Goal: Task Accomplishment & Management: Manage account settings

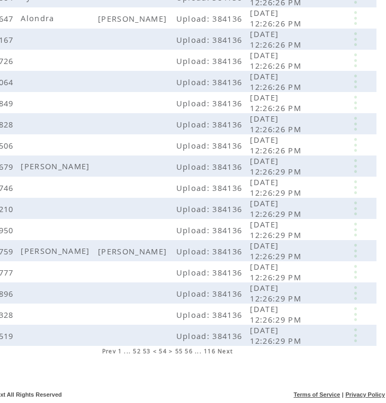
scroll to position [198, 59]
click at [362, 250] on link at bounding box center [355, 251] width 32 height 14
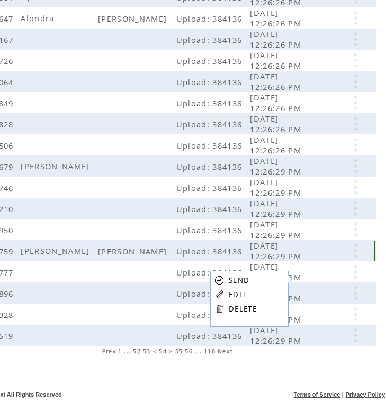
click at [338, 250] on td at bounding box center [323, 250] width 31 height 21
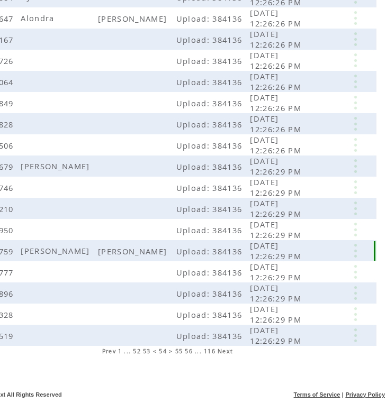
click at [356, 250] on link at bounding box center [355, 251] width 32 height 14
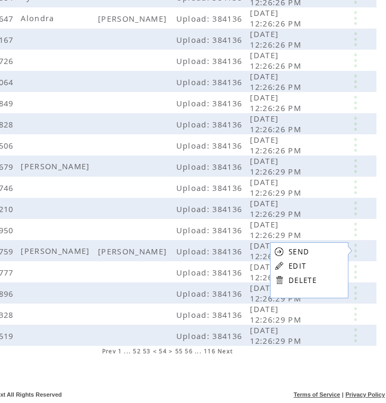
click at [277, 280] on link at bounding box center [279, 280] width 10 height 10
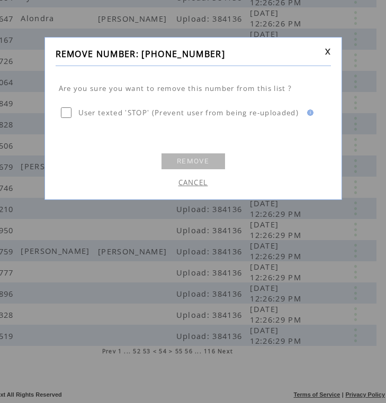
click at [200, 160] on link "REMOVE" at bounding box center [193, 161] width 64 height 16
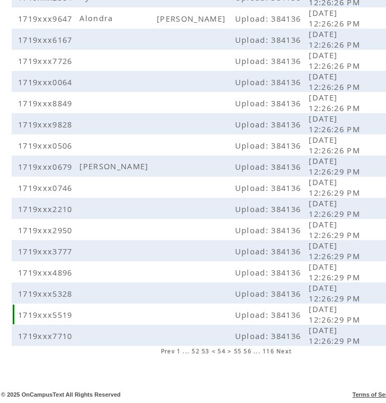
scroll to position [198, 0]
click at [238, 350] on span "55" at bounding box center [238, 351] width 8 height 7
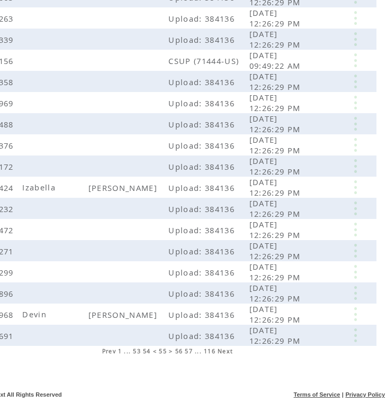
scroll to position [198, 59]
click at [356, 183] on link at bounding box center [355, 187] width 32 height 14
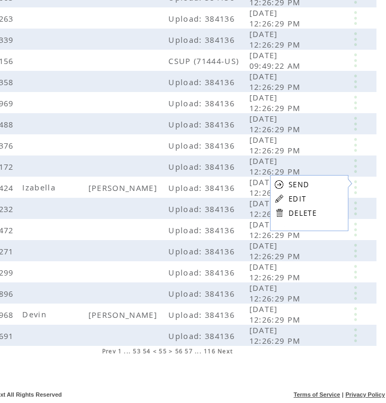
click at [292, 212] on link "DELETE" at bounding box center [302, 214] width 28 height 10
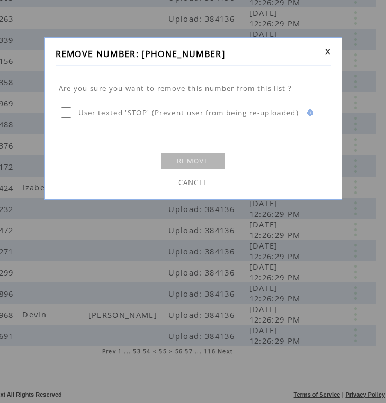
click at [200, 160] on link "REMOVE" at bounding box center [193, 161] width 64 height 16
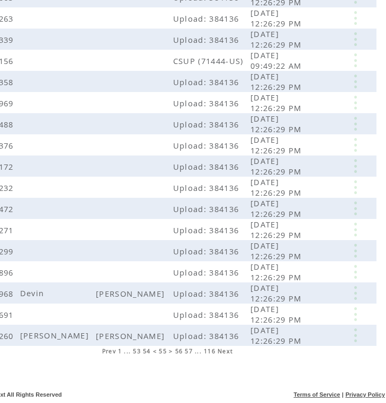
scroll to position [198, 59]
click at [357, 287] on link at bounding box center [355, 293] width 32 height 14
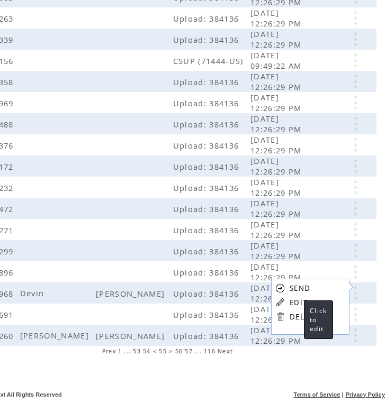
click at [294, 304] on link "EDIT" at bounding box center [297, 303] width 17 height 10
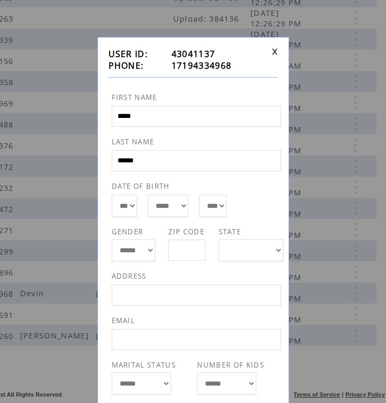
scroll to position [0, 0]
click at [273, 51] on link at bounding box center [274, 51] width 6 height 7
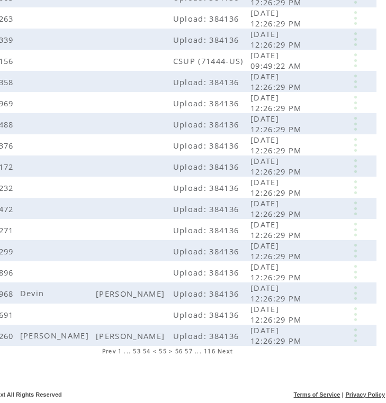
scroll to position [198, 59]
click at [179, 351] on span "56" at bounding box center [179, 351] width 8 height 7
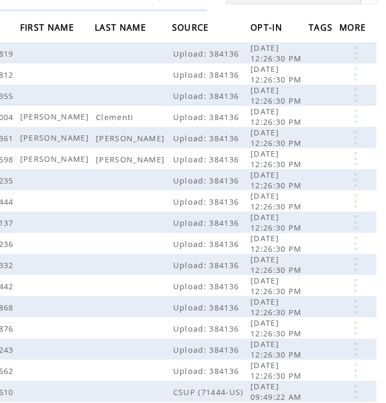
scroll to position [99, 59]
click at [356, 114] on link at bounding box center [355, 117] width 32 height 14
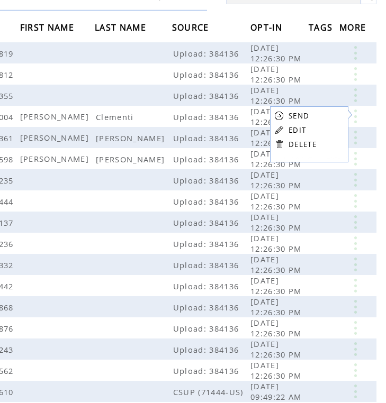
click at [304, 142] on link "DELETE" at bounding box center [302, 145] width 28 height 10
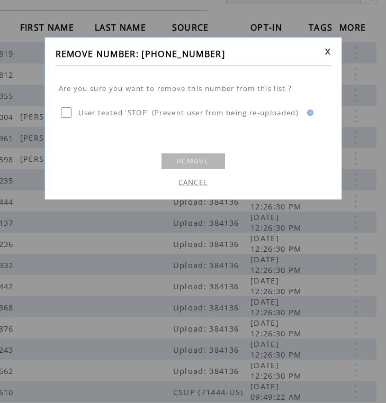
click at [186, 155] on link "REMOVE" at bounding box center [193, 161] width 64 height 16
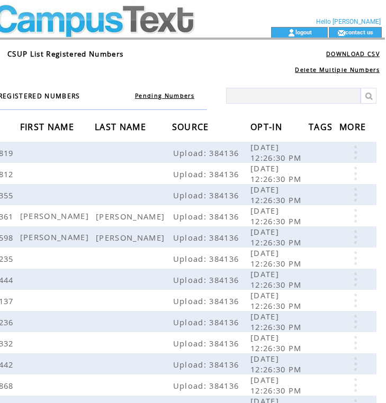
scroll to position [0, 59]
click at [354, 214] on link at bounding box center [355, 216] width 32 height 14
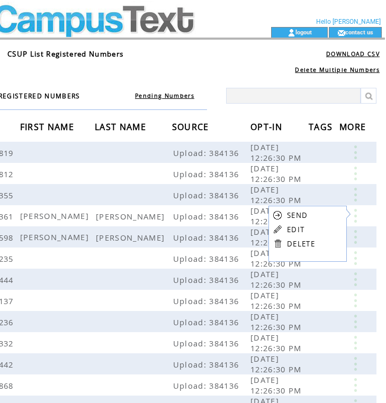
click at [277, 241] on link at bounding box center [278, 244] width 10 height 10
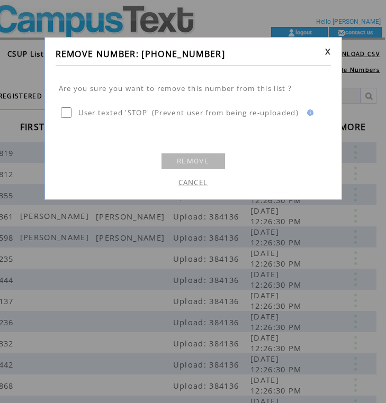
click at [206, 157] on link "REMOVE" at bounding box center [193, 161] width 64 height 16
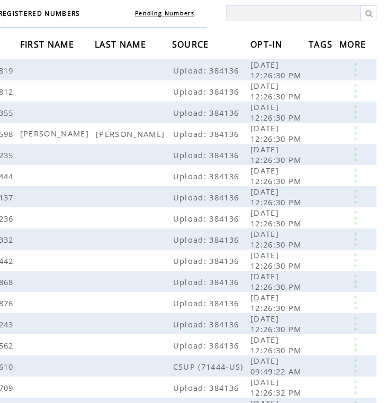
scroll to position [83, 59]
click at [354, 132] on link at bounding box center [355, 133] width 32 height 14
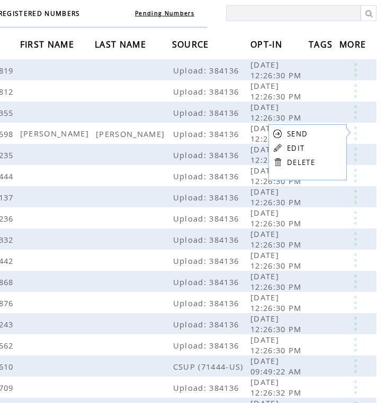
click at [293, 162] on link "DELETE" at bounding box center [301, 163] width 28 height 10
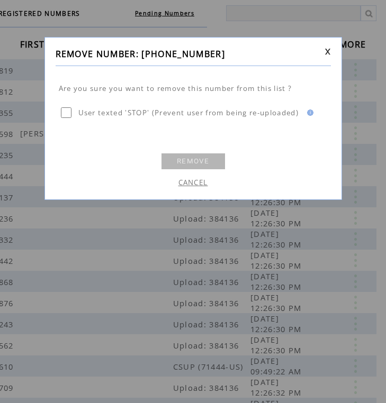
click at [208, 159] on link "REMOVE" at bounding box center [193, 161] width 64 height 16
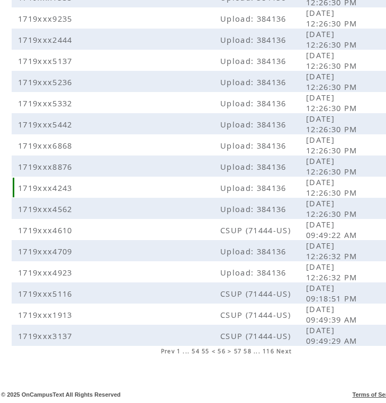
scroll to position [198, 0]
click at [239, 350] on span "57" at bounding box center [238, 351] width 8 height 7
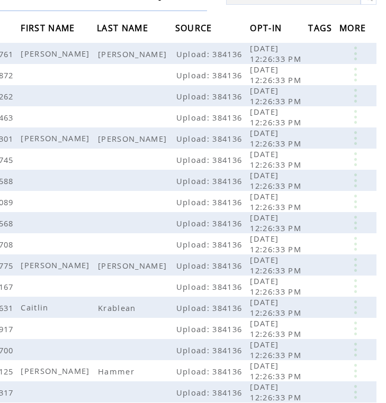
scroll to position [99, 59]
click at [355, 138] on link at bounding box center [355, 138] width 32 height 14
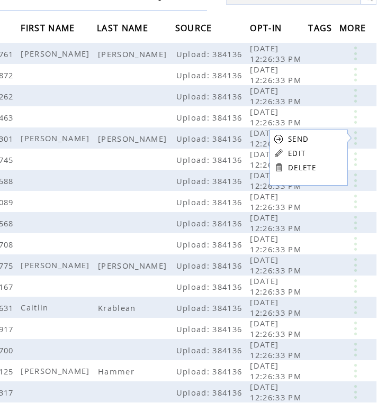
click at [282, 168] on link at bounding box center [279, 167] width 10 height 10
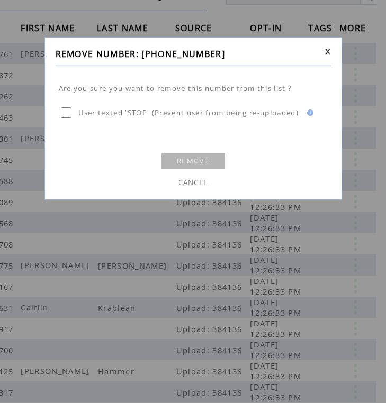
click at [215, 157] on link "REMOVE" at bounding box center [193, 161] width 64 height 16
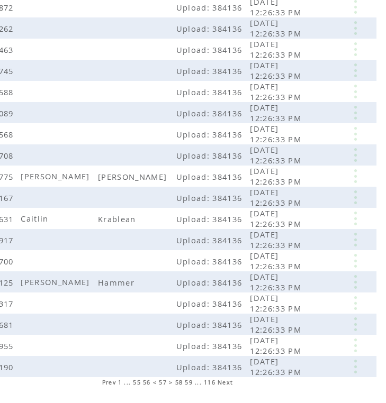
scroll to position [167, 59]
click at [354, 180] on link at bounding box center [355, 176] width 32 height 14
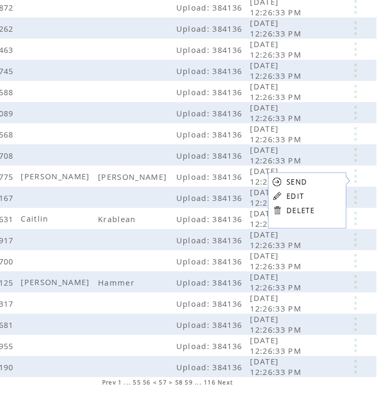
click at [286, 211] on link "DELETE" at bounding box center [300, 211] width 28 height 10
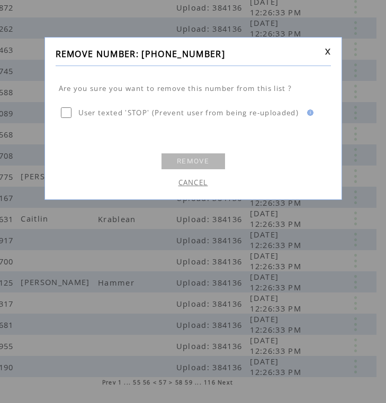
click at [209, 166] on link "REMOVE" at bounding box center [193, 161] width 64 height 16
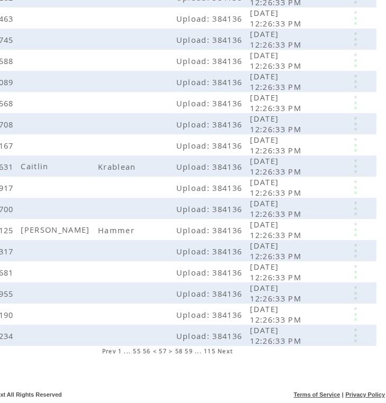
scroll to position [198, 59]
click at [358, 164] on link at bounding box center [355, 166] width 32 height 14
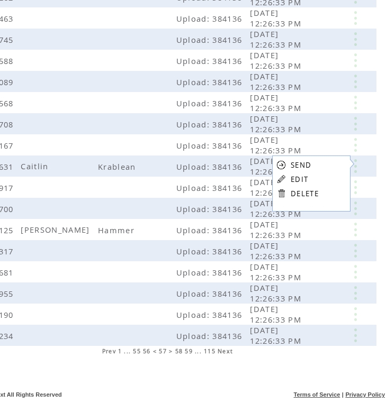
click at [303, 192] on link "DELETE" at bounding box center [305, 194] width 28 height 10
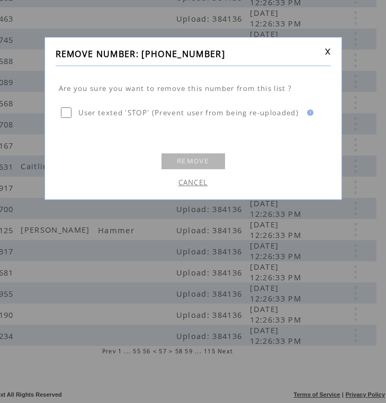
click at [209, 160] on link "REMOVE" at bounding box center [193, 161] width 64 height 16
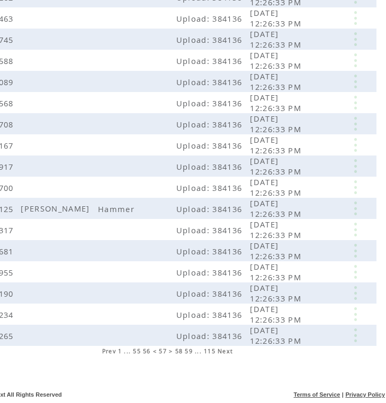
scroll to position [198, 59]
click at [359, 208] on link at bounding box center [355, 209] width 32 height 14
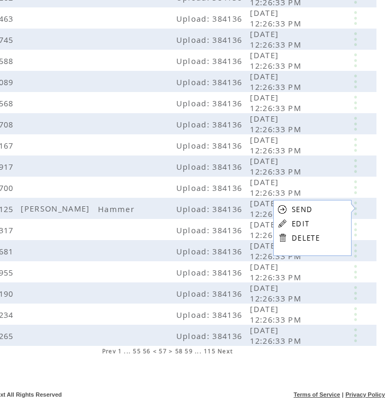
click at [290, 237] on table "SEND EDIT DELETE" at bounding box center [298, 223] width 51 height 47
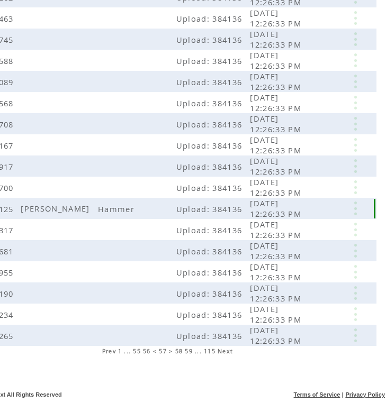
click at [348, 211] on link at bounding box center [355, 209] width 32 height 14
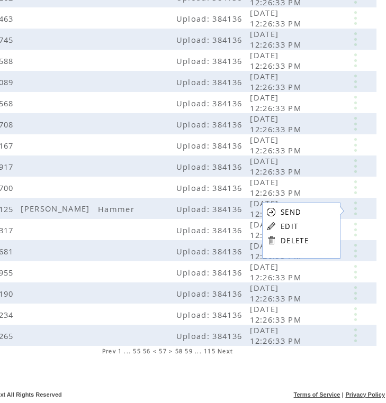
click at [273, 238] on link at bounding box center [271, 240] width 10 height 10
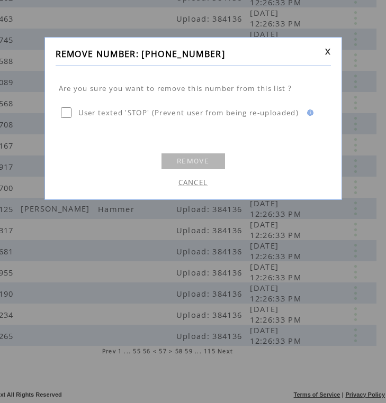
click at [208, 161] on link "REMOVE" at bounding box center [193, 161] width 64 height 16
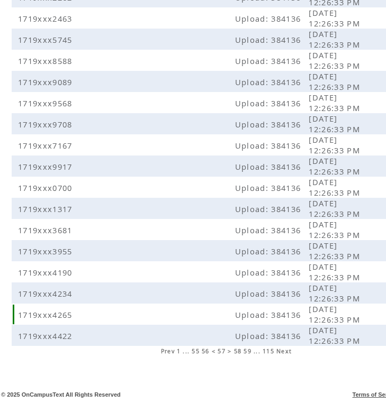
scroll to position [198, 0]
click at [238, 351] on span "58" at bounding box center [238, 351] width 8 height 7
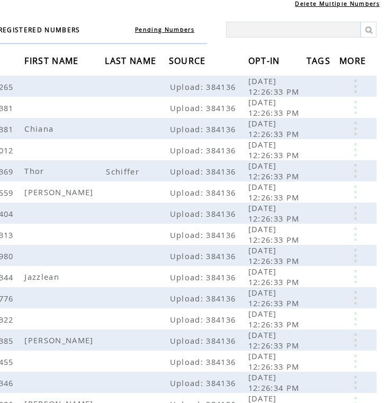
scroll to position [66, 59]
click at [351, 165] on link at bounding box center [355, 171] width 32 height 14
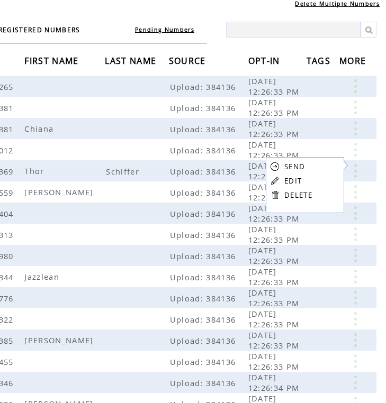
click at [291, 191] on link "DELETE" at bounding box center [298, 196] width 28 height 10
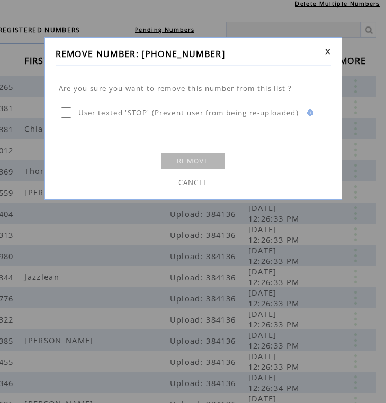
click at [203, 160] on link "REMOVE" at bounding box center [193, 161] width 64 height 16
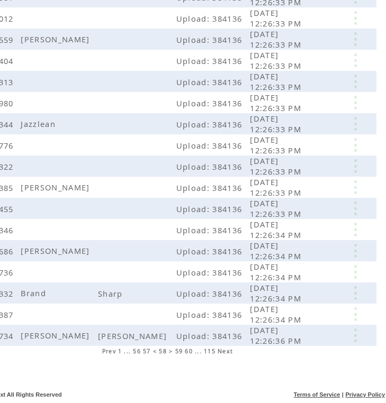
scroll to position [198, 59]
click at [352, 284] on td at bounding box center [356, 293] width 34 height 21
click at [352, 285] on td at bounding box center [356, 293] width 34 height 21
click at [357, 309] on link at bounding box center [355, 314] width 32 height 14
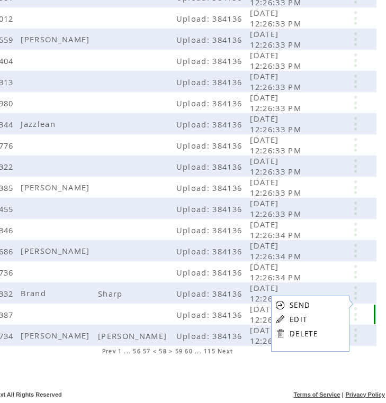
click at [357, 304] on td at bounding box center [356, 314] width 34 height 21
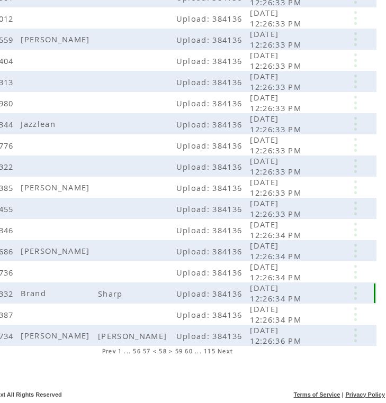
click at [353, 287] on link at bounding box center [355, 293] width 32 height 14
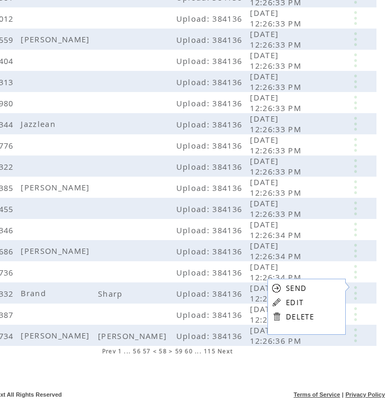
click at [286, 317] on link "DELETE" at bounding box center [300, 317] width 28 height 10
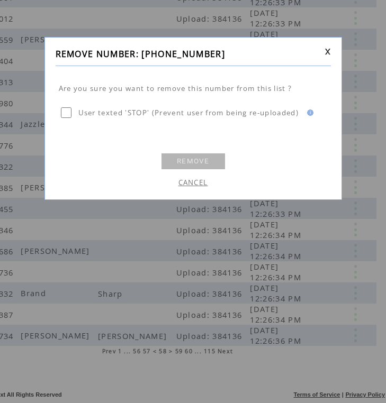
click at [186, 157] on link "REMOVE" at bounding box center [193, 161] width 64 height 16
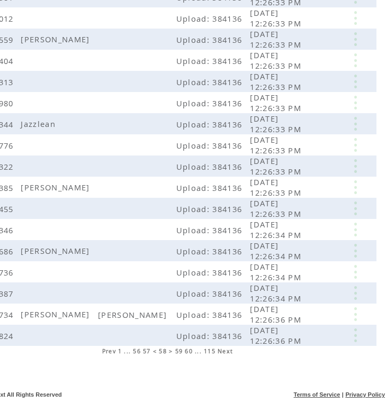
scroll to position [198, 59]
click at [355, 315] on link at bounding box center [355, 314] width 32 height 14
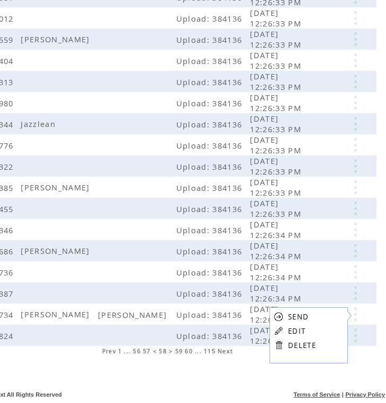
click at [283, 342] on link at bounding box center [279, 345] width 10 height 10
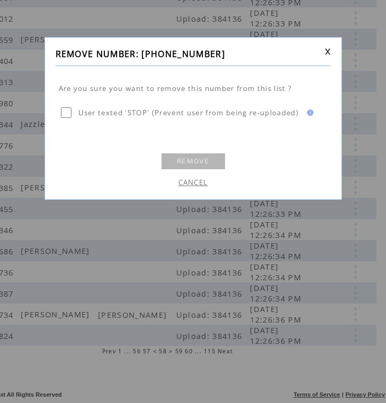
click at [196, 164] on link "REMOVE" at bounding box center [193, 161] width 64 height 16
click at [195, 162] on link "REMOVE" at bounding box center [193, 161] width 64 height 16
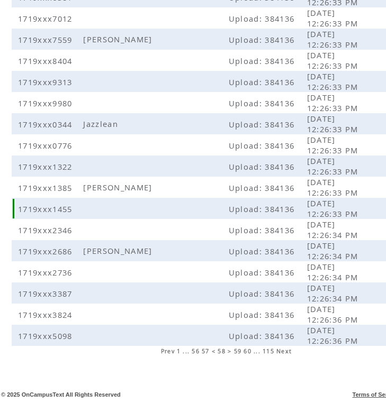
scroll to position [198, 0]
click at [240, 349] on span "59" at bounding box center [238, 351] width 8 height 7
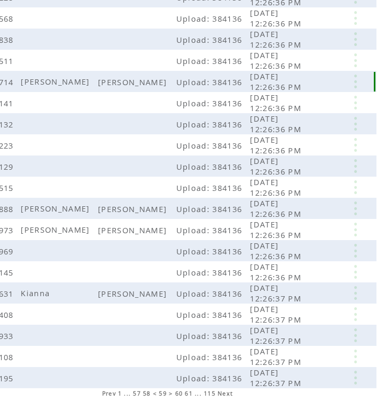
scroll to position [156, 59]
click at [358, 87] on link at bounding box center [355, 82] width 32 height 14
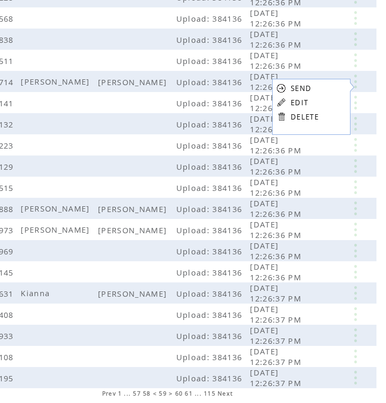
click at [311, 113] on link "DELETE" at bounding box center [305, 117] width 28 height 10
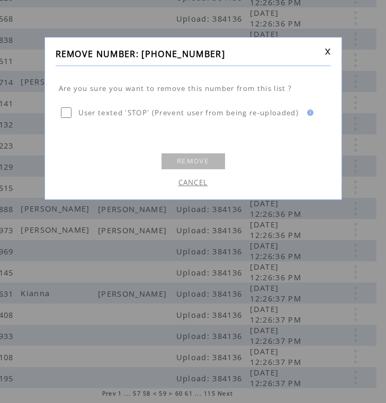
click at [186, 157] on link "REMOVE" at bounding box center [193, 161] width 64 height 16
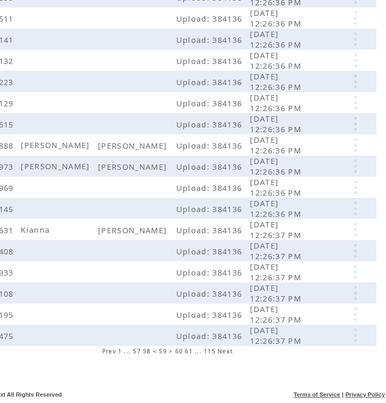
scroll to position [198, 59]
click at [356, 232] on link at bounding box center [355, 230] width 32 height 14
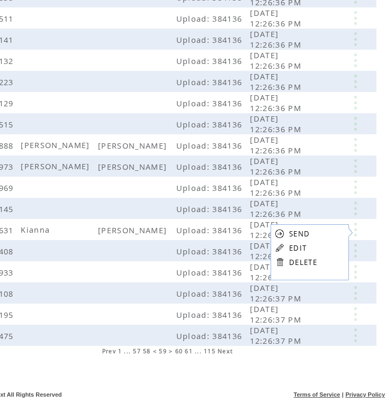
click at [280, 260] on link at bounding box center [280, 262] width 10 height 10
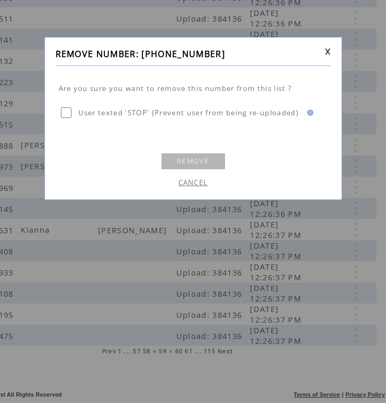
click at [210, 158] on link "REMOVE" at bounding box center [193, 161] width 64 height 16
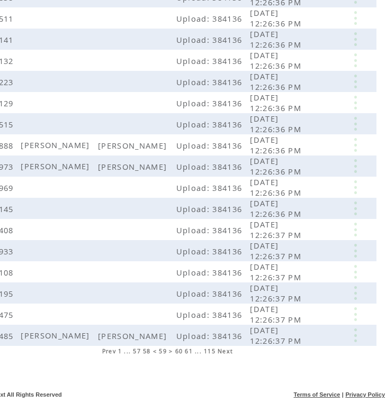
scroll to position [198, 59]
click at [357, 329] on link at bounding box center [355, 336] width 32 height 14
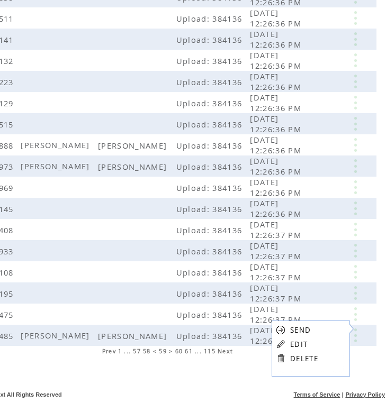
click at [290, 356] on link "DELETE" at bounding box center [304, 359] width 28 height 10
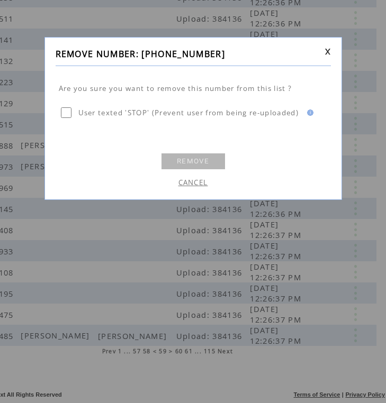
click at [189, 157] on link "REMOVE" at bounding box center [193, 161] width 64 height 16
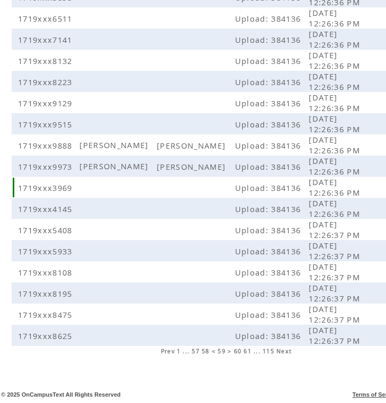
scroll to position [198, 0]
click at [240, 352] on span "60" at bounding box center [238, 351] width 8 height 7
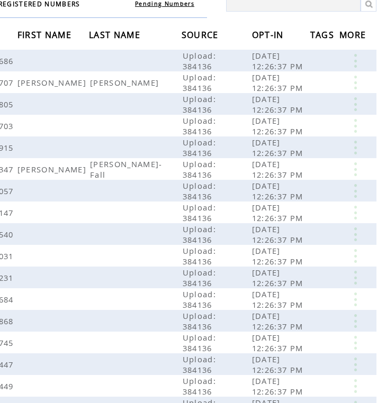
scroll to position [92, 59]
click at [358, 83] on link at bounding box center [355, 83] width 32 height 14
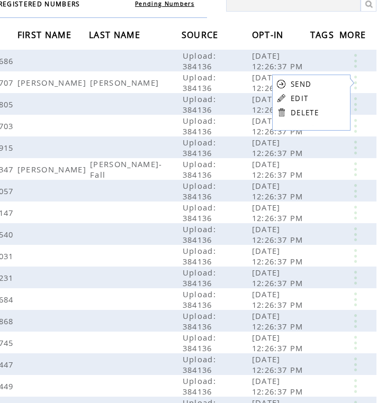
click at [309, 113] on link "DELETE" at bounding box center [305, 113] width 28 height 10
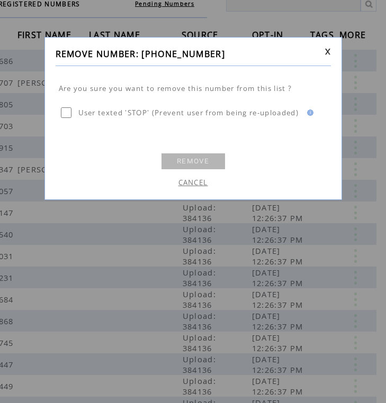
click at [175, 158] on link "REMOVE" at bounding box center [193, 161] width 64 height 16
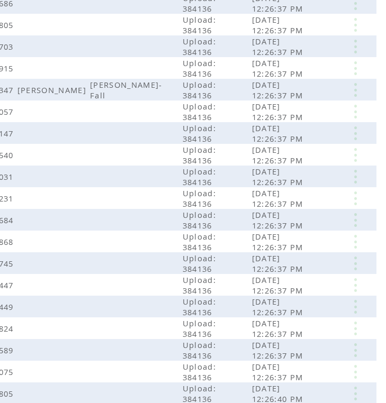
scroll to position [150, 59]
click at [352, 92] on link at bounding box center [355, 90] width 32 height 14
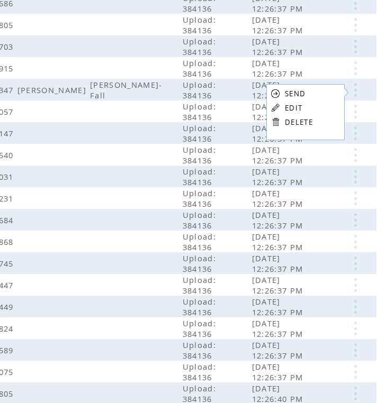
click at [295, 123] on link "DELETE" at bounding box center [299, 122] width 28 height 10
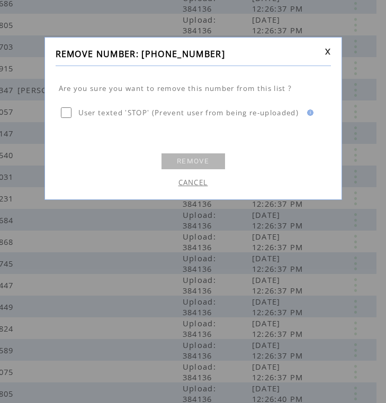
click at [192, 158] on link "REMOVE" at bounding box center [193, 161] width 64 height 16
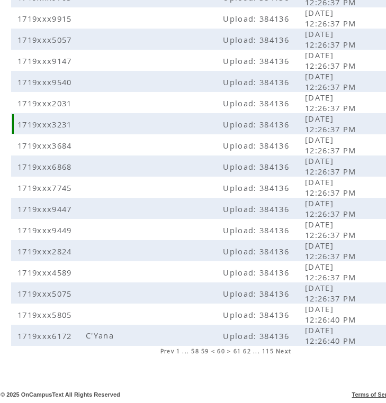
scroll to position [198, 1]
click at [236, 350] on span "61" at bounding box center [237, 351] width 8 height 7
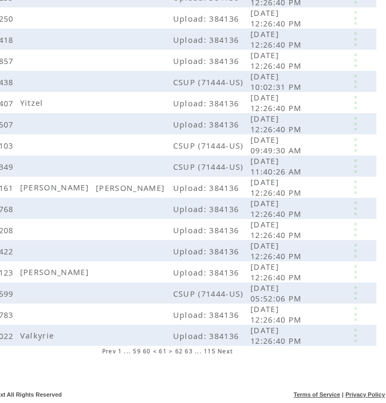
scroll to position [198, 59]
click at [357, 189] on link at bounding box center [355, 187] width 32 height 14
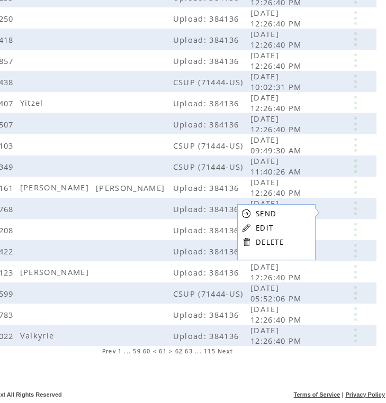
click at [260, 243] on link "DELETE" at bounding box center [270, 243] width 28 height 10
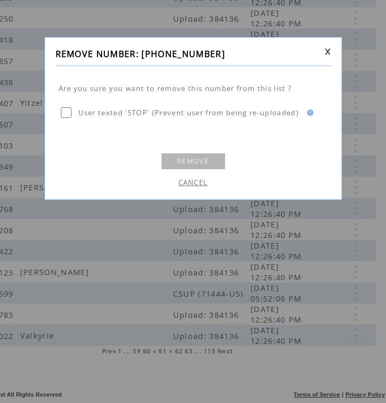
click at [184, 157] on link "REMOVE" at bounding box center [193, 161] width 64 height 16
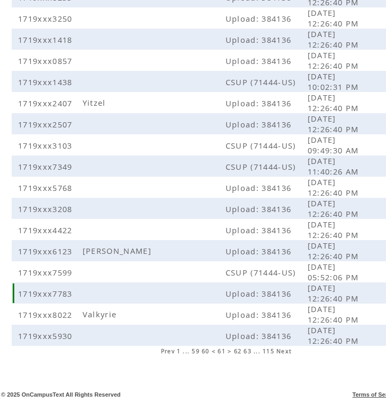
scroll to position [198, 0]
click at [237, 355] on span "62" at bounding box center [238, 351] width 8 height 7
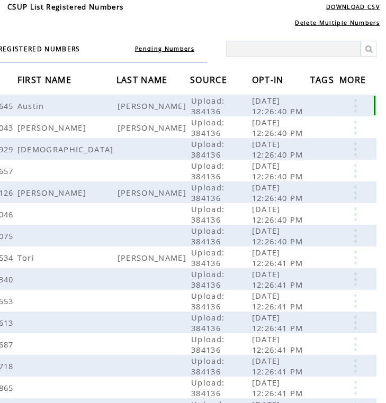
scroll to position [47, 59]
click at [350, 108] on link at bounding box center [355, 106] width 32 height 14
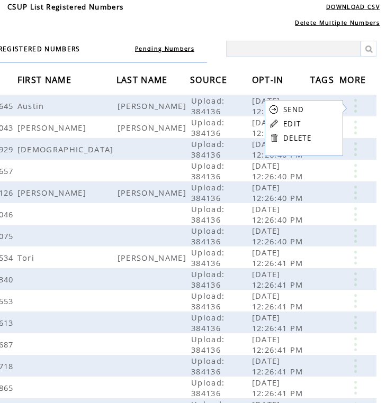
click at [308, 138] on link "DELETE" at bounding box center [297, 138] width 28 height 10
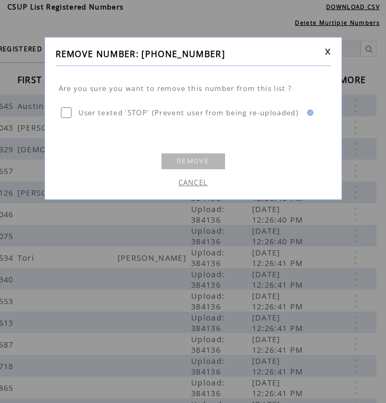
click at [192, 164] on link "REMOVE" at bounding box center [193, 161] width 64 height 16
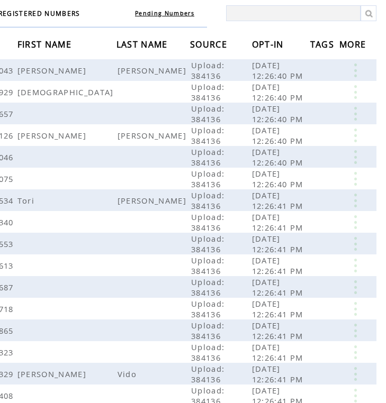
scroll to position [83, 59]
click at [352, 135] on link at bounding box center [355, 136] width 32 height 14
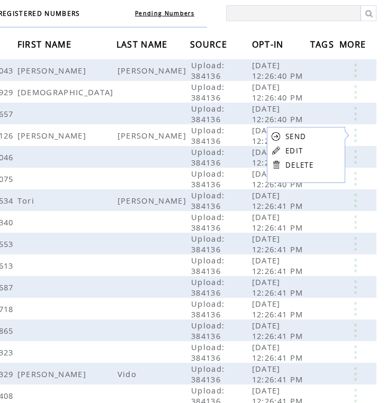
click at [303, 164] on link "DELETE" at bounding box center [299, 165] width 28 height 10
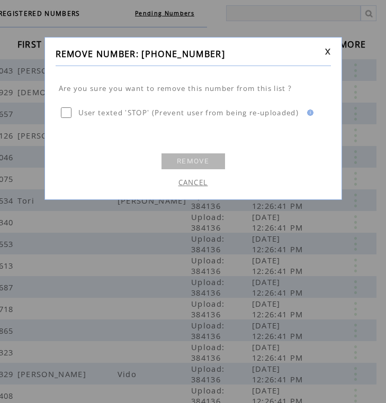
click at [198, 158] on link "REMOVE" at bounding box center [193, 161] width 64 height 16
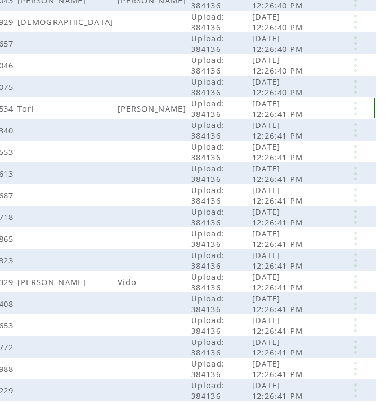
scroll to position [153, 59]
click at [357, 110] on link at bounding box center [355, 109] width 32 height 14
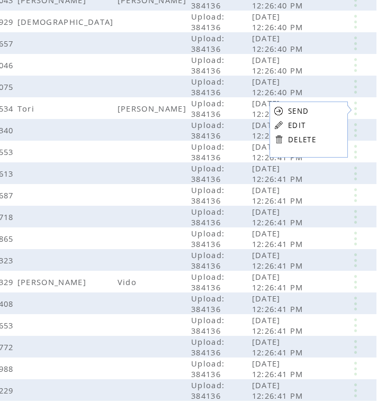
click at [298, 141] on link "DELETE" at bounding box center [302, 140] width 28 height 10
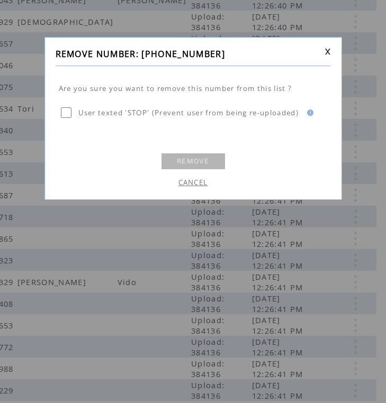
click at [209, 173] on td "CANCEL" at bounding box center [193, 180] width 275 height 18
click at [210, 153] on td "REMOVE" at bounding box center [193, 161] width 65 height 17
click at [207, 162] on link "REMOVE" at bounding box center [193, 161] width 64 height 16
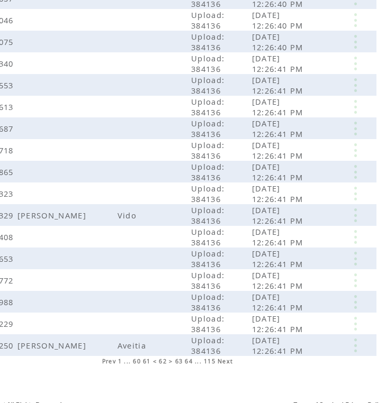
scroll to position [198, 59]
click at [354, 209] on link at bounding box center [355, 216] width 32 height 14
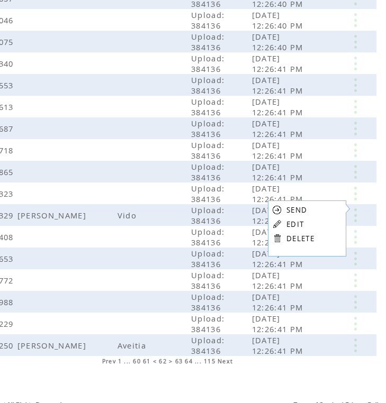
click at [294, 235] on link "DELETE" at bounding box center [300, 239] width 28 height 10
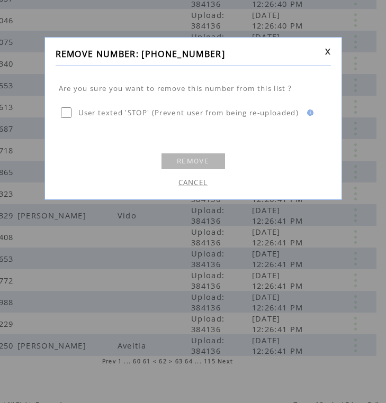
click at [185, 155] on link "REMOVE" at bounding box center [193, 161] width 64 height 16
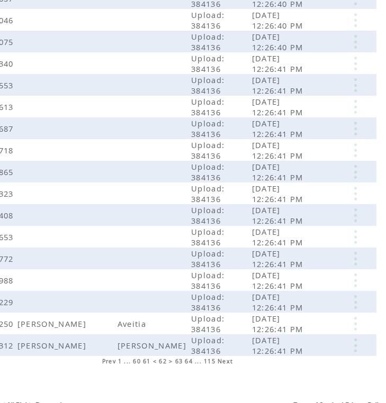
scroll to position [198, 59]
click at [359, 317] on link at bounding box center [355, 324] width 32 height 14
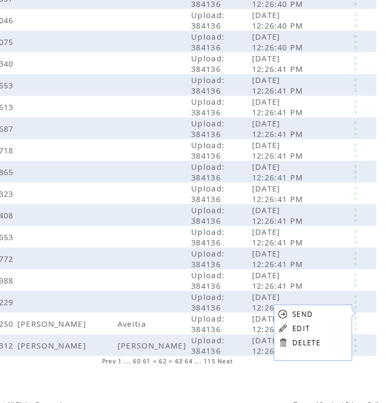
click at [286, 339] on link at bounding box center [283, 343] width 10 height 10
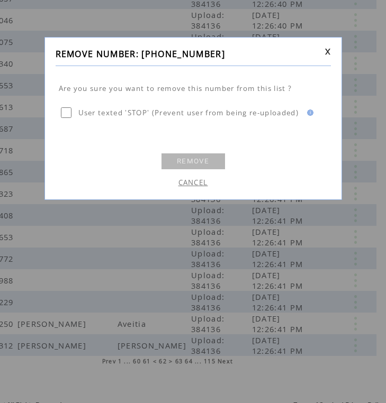
click at [203, 166] on link "REMOVE" at bounding box center [193, 161] width 64 height 16
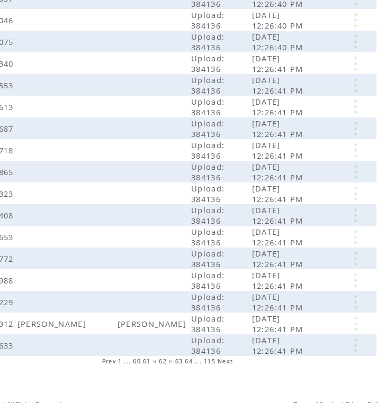
scroll to position [198, 59]
click at [357, 317] on link at bounding box center [355, 324] width 32 height 14
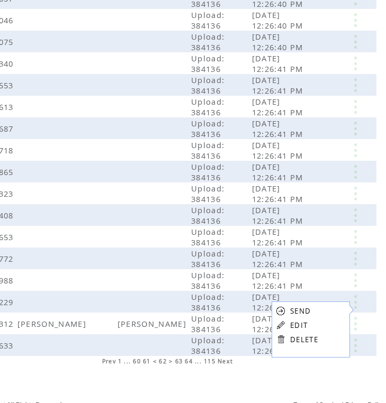
click at [283, 338] on link at bounding box center [281, 339] width 10 height 10
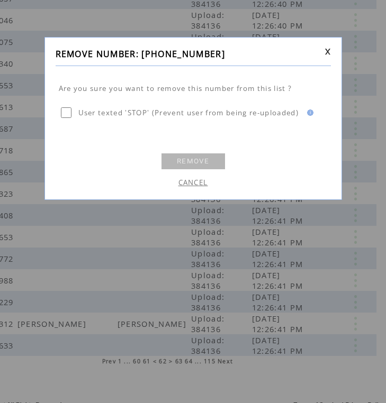
click at [207, 159] on link "REMOVE" at bounding box center [193, 161] width 64 height 16
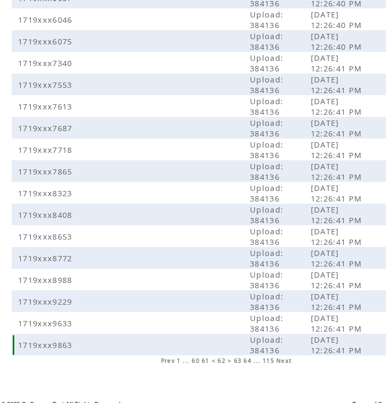
scroll to position [198, 0]
click at [238, 358] on span "63" at bounding box center [238, 361] width 8 height 7
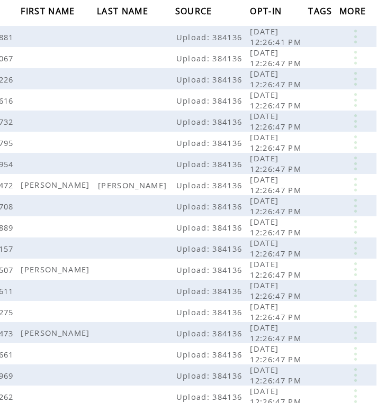
scroll to position [116, 59]
click at [348, 185] on link at bounding box center [355, 185] width 32 height 14
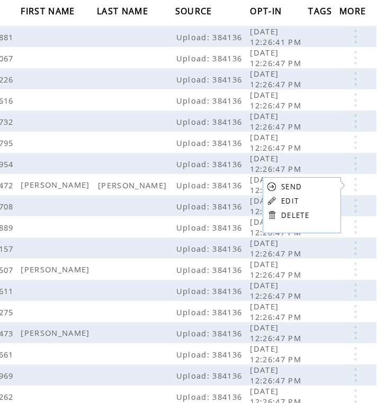
click at [286, 213] on link "DELETE" at bounding box center [295, 216] width 28 height 10
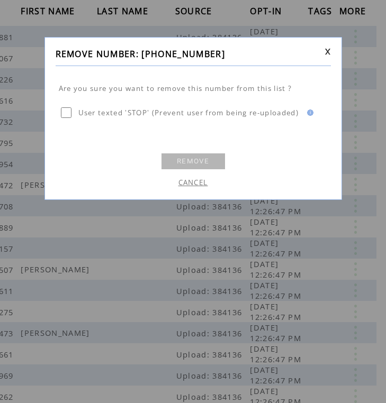
click at [205, 160] on link "REMOVE" at bounding box center [193, 161] width 64 height 16
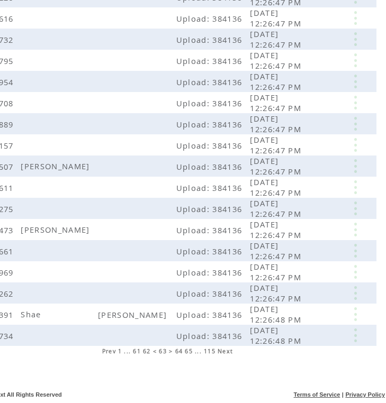
scroll to position [198, 59]
click at [357, 309] on link at bounding box center [355, 314] width 32 height 14
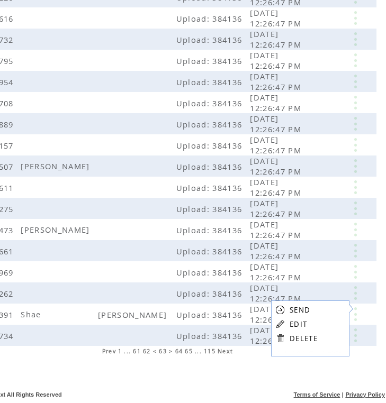
click at [282, 337] on link at bounding box center [280, 338] width 10 height 10
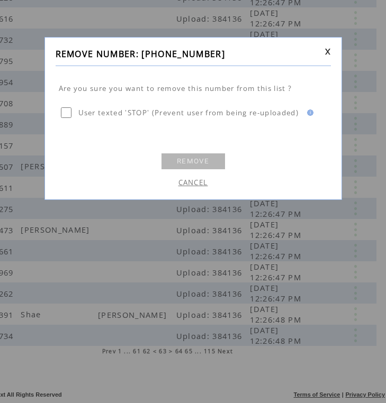
click at [205, 158] on link "REMOVE" at bounding box center [193, 161] width 64 height 16
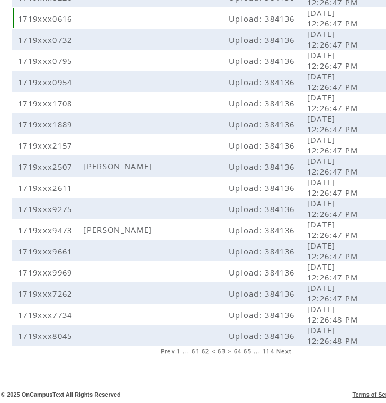
scroll to position [198, 0]
click at [239, 355] on span "64" at bounding box center [238, 351] width 8 height 7
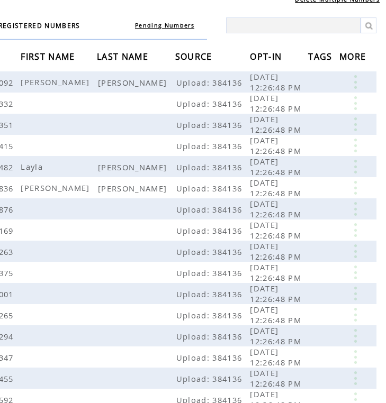
scroll to position [70, 59]
click at [360, 89] on td at bounding box center [356, 81] width 34 height 21
click at [356, 83] on link at bounding box center [355, 82] width 32 height 14
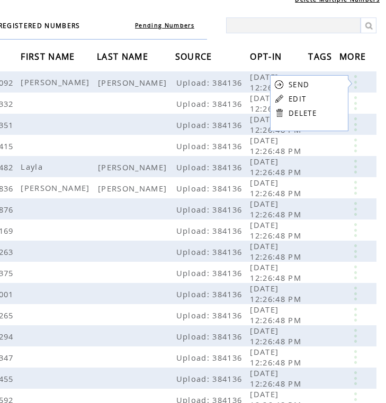
click at [319, 108] on table "SEND EDIT DELETE" at bounding box center [295, 98] width 51 height 47
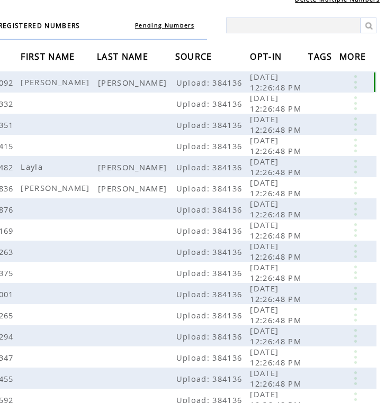
click at [356, 86] on link at bounding box center [355, 82] width 32 height 14
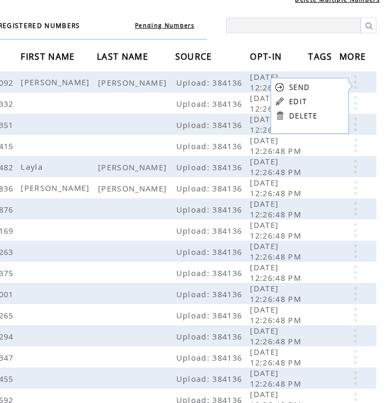
click at [283, 115] on link at bounding box center [280, 116] width 10 height 10
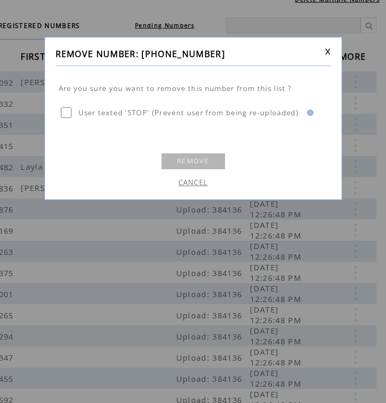
click at [184, 158] on link "REMOVE" at bounding box center [193, 161] width 64 height 16
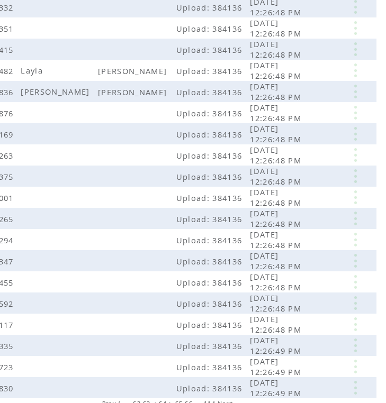
scroll to position [146, 59]
click at [356, 72] on link at bounding box center [355, 71] width 32 height 14
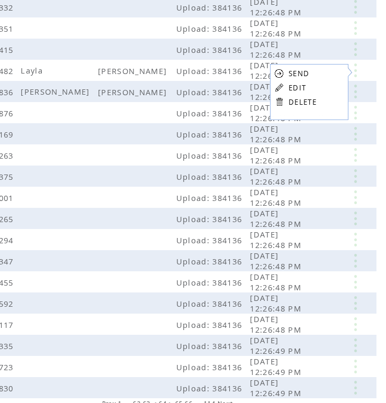
click at [312, 99] on link "DELETE" at bounding box center [302, 102] width 28 height 10
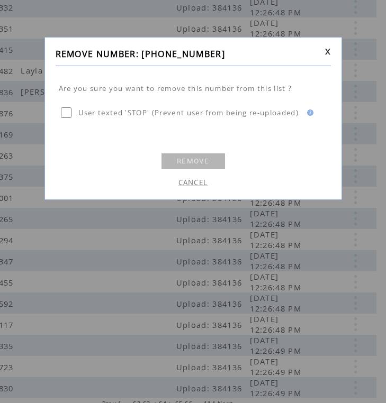
click at [189, 162] on link "REMOVE" at bounding box center [193, 161] width 64 height 16
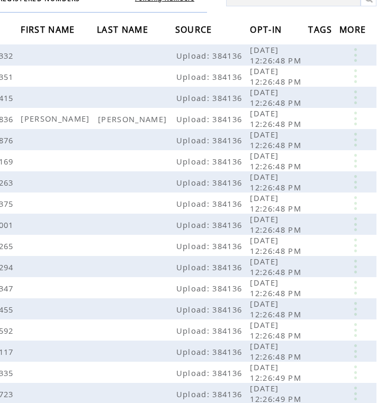
scroll to position [97, 59]
click at [356, 121] on link at bounding box center [355, 119] width 32 height 14
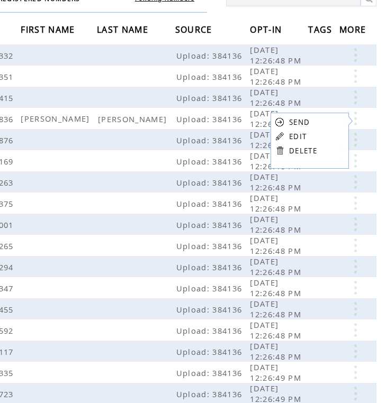
click at [315, 152] on link "DELETE" at bounding box center [303, 151] width 28 height 10
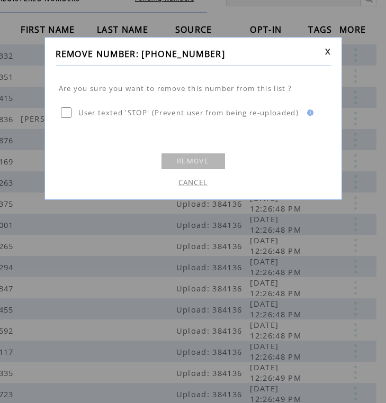
click at [180, 157] on link "REMOVE" at bounding box center [193, 161] width 64 height 16
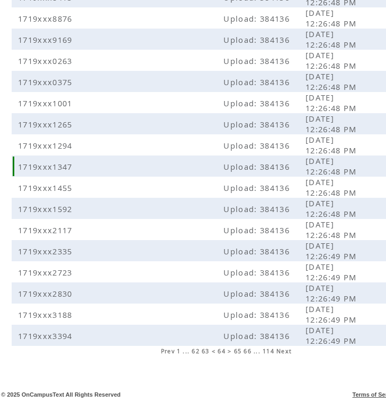
scroll to position [198, 0]
click at [235, 350] on span "65" at bounding box center [238, 351] width 8 height 7
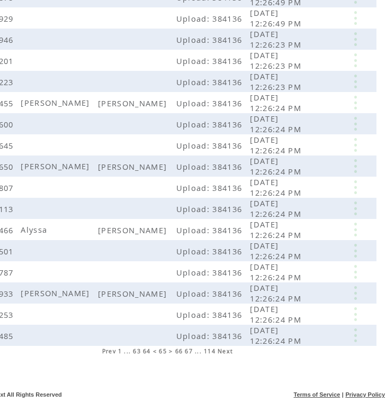
scroll to position [198, 59]
click at [356, 104] on link at bounding box center [355, 103] width 32 height 14
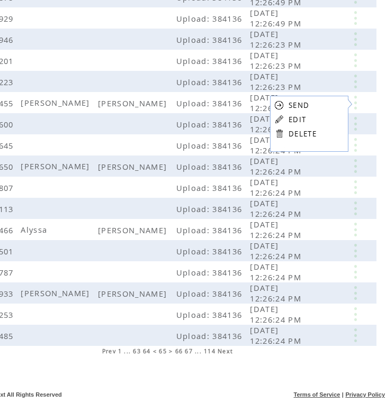
click at [314, 132] on link "DELETE" at bounding box center [302, 134] width 28 height 10
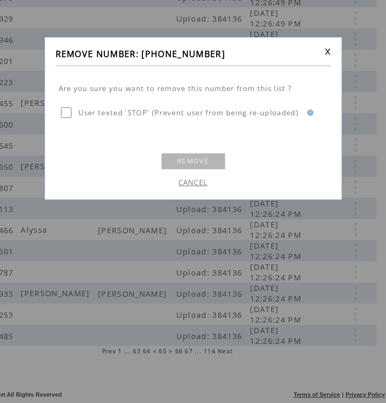
click at [189, 156] on link "REMOVE" at bounding box center [193, 161] width 64 height 16
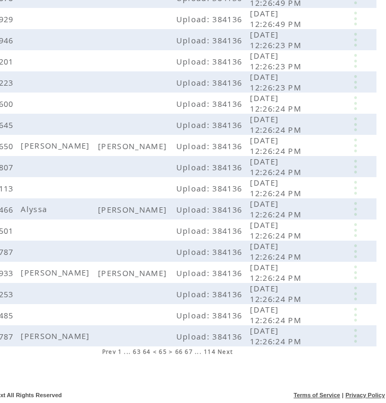
scroll to position [197, 59]
click at [355, 148] on link at bounding box center [355, 146] width 32 height 14
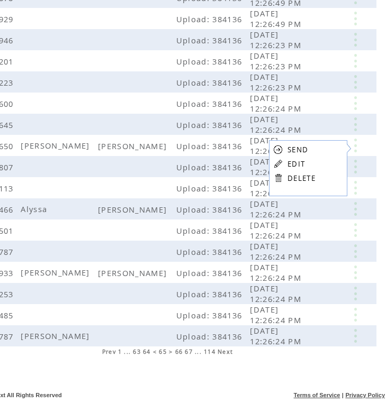
click at [283, 179] on link at bounding box center [278, 178] width 10 height 10
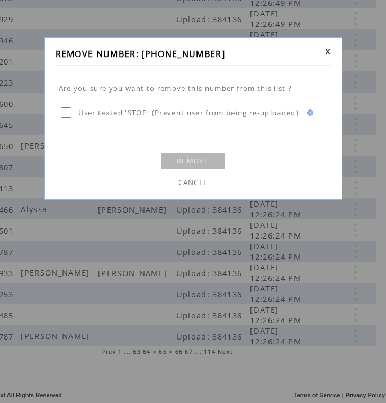
click at [209, 156] on link "REMOVE" at bounding box center [193, 161] width 64 height 16
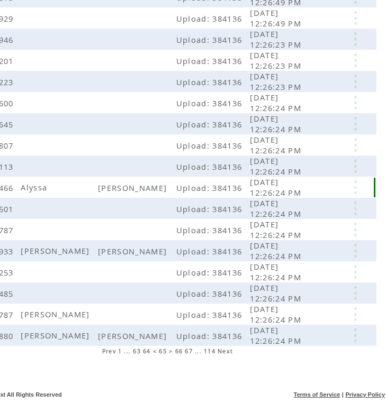
scroll to position [198, 59]
click at [355, 189] on link at bounding box center [355, 187] width 32 height 14
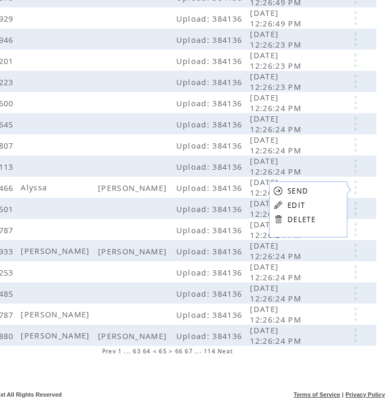
click at [298, 220] on link "DELETE" at bounding box center [301, 220] width 28 height 10
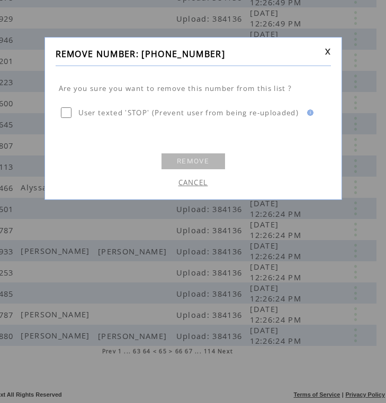
click at [200, 164] on link "REMOVE" at bounding box center [193, 161] width 64 height 16
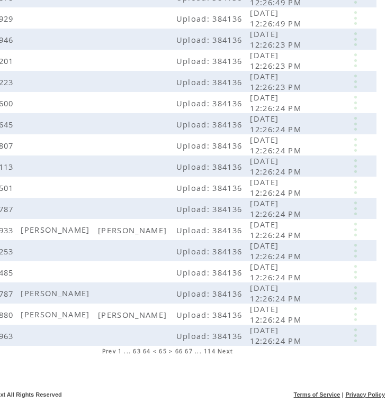
scroll to position [198, 59]
click at [356, 231] on link at bounding box center [355, 230] width 32 height 14
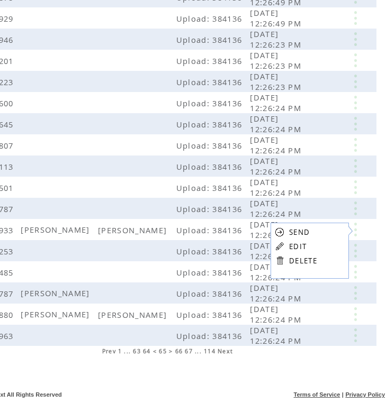
click at [275, 261] on link at bounding box center [280, 261] width 10 height 10
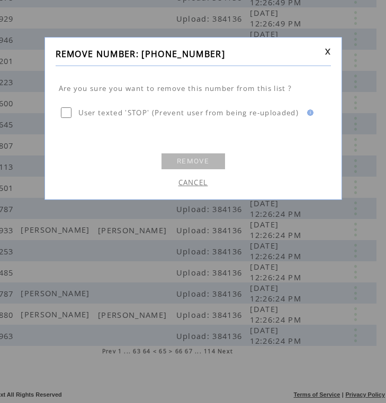
click at [204, 159] on link "REMOVE" at bounding box center [193, 161] width 64 height 16
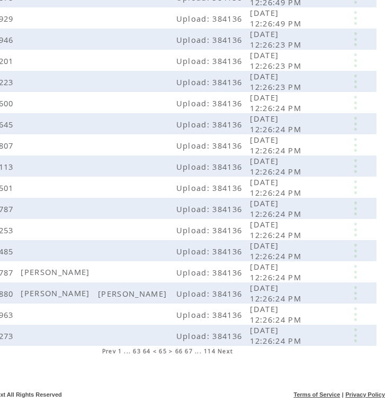
scroll to position [198, 59]
click at [355, 294] on link at bounding box center [355, 293] width 32 height 14
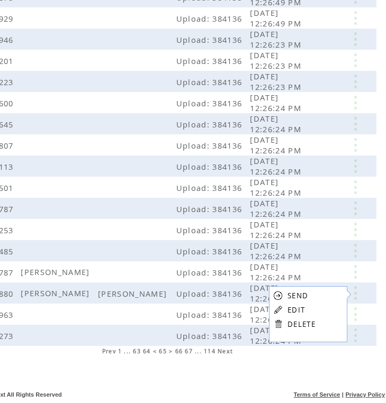
click at [277, 325] on link at bounding box center [278, 324] width 10 height 10
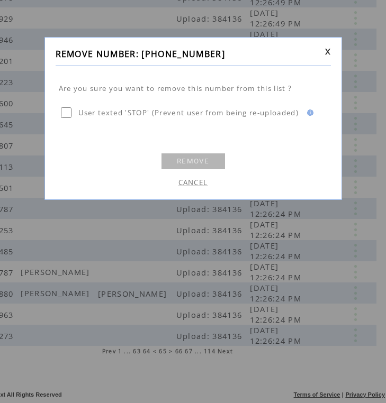
click at [207, 165] on link "REMOVE" at bounding box center [193, 161] width 64 height 16
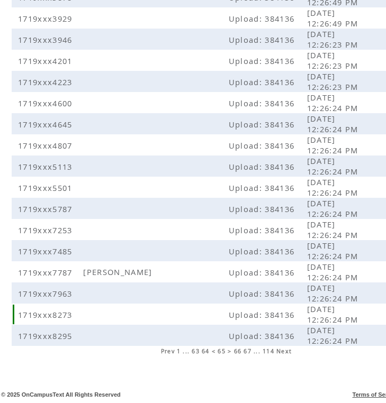
scroll to position [198, 0]
click at [240, 349] on span "66" at bounding box center [238, 351] width 8 height 7
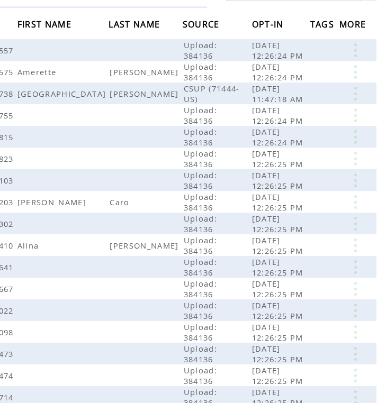
scroll to position [103, 59]
click at [349, 69] on link at bounding box center [355, 72] width 32 height 14
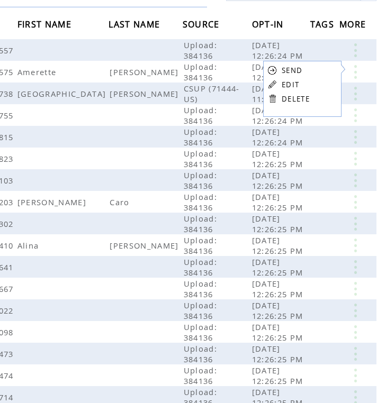
click at [304, 95] on link "DELETE" at bounding box center [296, 99] width 28 height 10
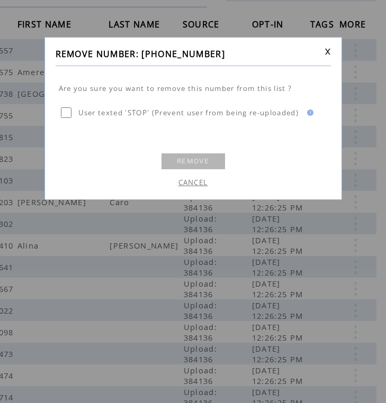
click at [191, 161] on link "REMOVE" at bounding box center [193, 161] width 64 height 16
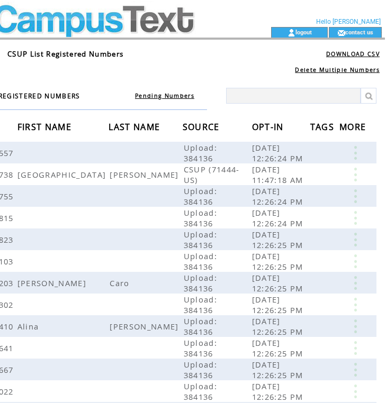
scroll to position [0, 59]
click at [356, 174] on link at bounding box center [355, 175] width 32 height 14
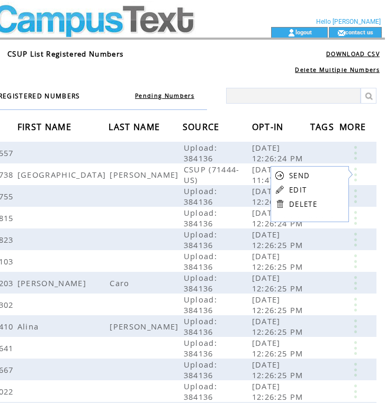
click at [305, 203] on link "DELETE" at bounding box center [303, 205] width 28 height 10
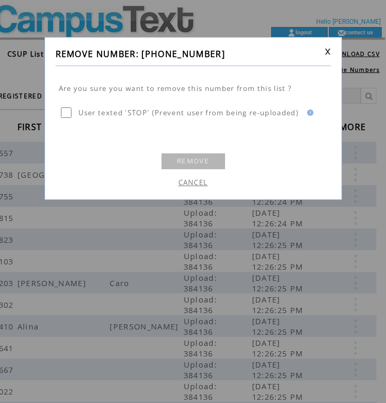
click at [191, 158] on link "REMOVE" at bounding box center [193, 161] width 64 height 16
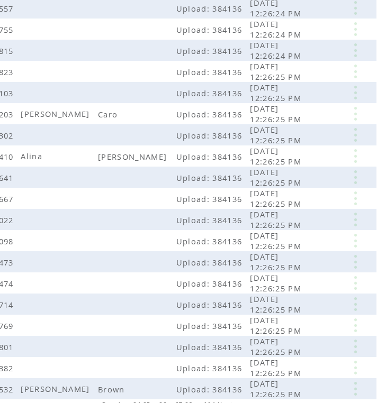
scroll to position [144, 59]
click at [358, 117] on link at bounding box center [355, 114] width 32 height 14
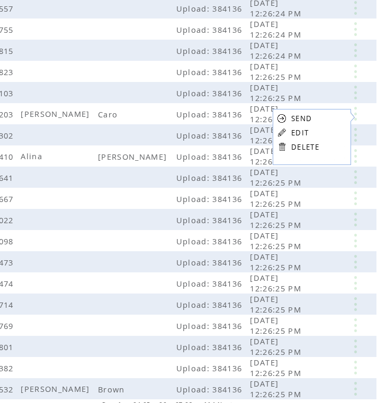
click at [294, 151] on link "DELETE" at bounding box center [305, 147] width 28 height 10
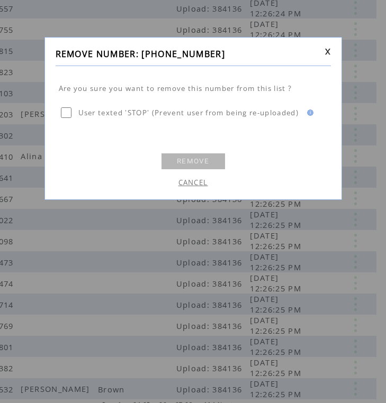
click at [357, 118] on div "REMOVE NUMBER: (719) 569-0203 Are you sure you want to remove this number from …" at bounding box center [193, 201] width 386 height 403
click at [206, 157] on link "REMOVE" at bounding box center [193, 161] width 64 height 16
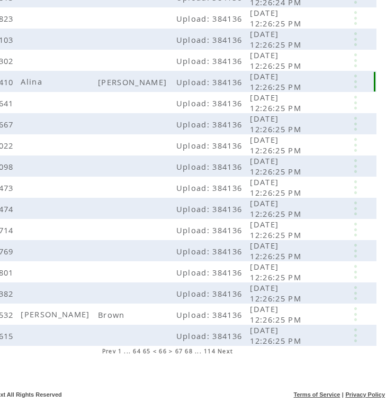
scroll to position [198, 59]
click at [355, 83] on link at bounding box center [355, 82] width 32 height 14
click at [0, 0] on form "SEND EDIT DELETE" at bounding box center [0, 0] width 0 height 0
click at [362, 86] on link at bounding box center [355, 82] width 32 height 14
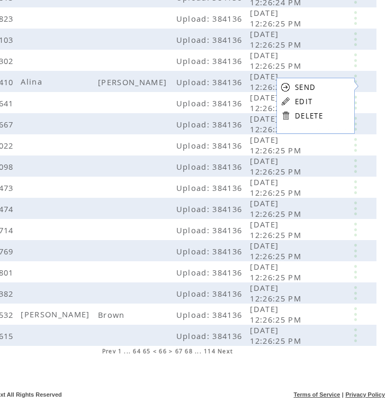
click at [304, 113] on link "DELETE" at bounding box center [309, 116] width 28 height 10
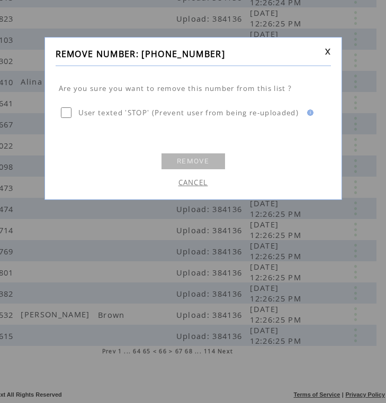
click at [189, 157] on link "REMOVE" at bounding box center [193, 161] width 64 height 16
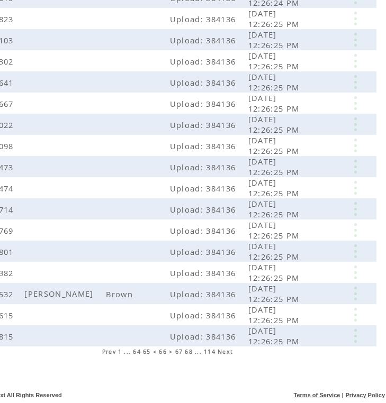
scroll to position [197, 59]
click at [354, 295] on link at bounding box center [355, 294] width 32 height 14
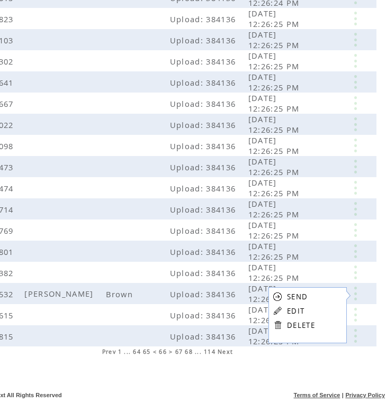
click at [286, 326] on table "SEND EDIT DELETE" at bounding box center [293, 310] width 51 height 47
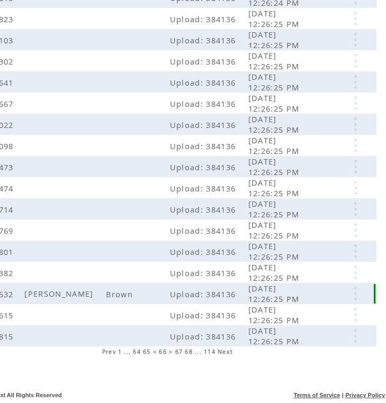
click at [357, 295] on link at bounding box center [355, 294] width 32 height 14
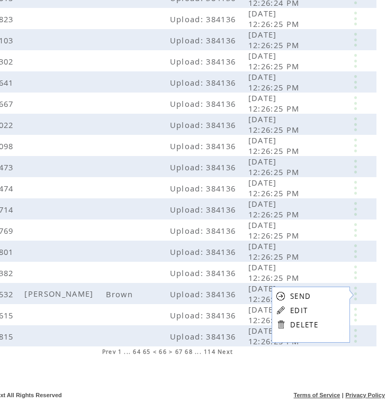
click at [280, 320] on link at bounding box center [281, 325] width 10 height 10
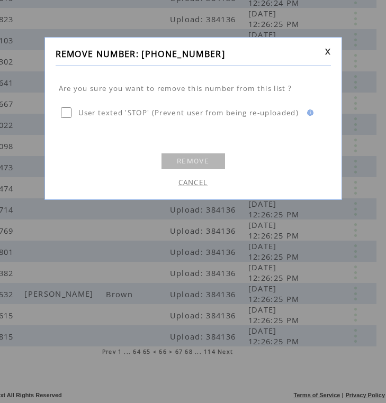
click at [192, 159] on link "REMOVE" at bounding box center [193, 161] width 64 height 16
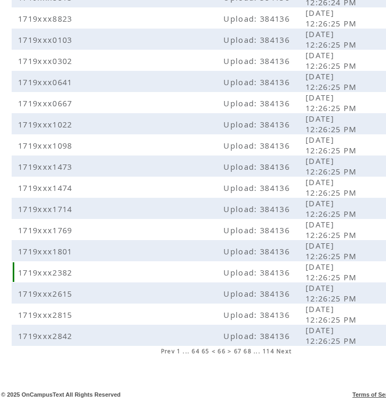
scroll to position [198, 0]
click at [239, 350] on span "67" at bounding box center [238, 351] width 8 height 7
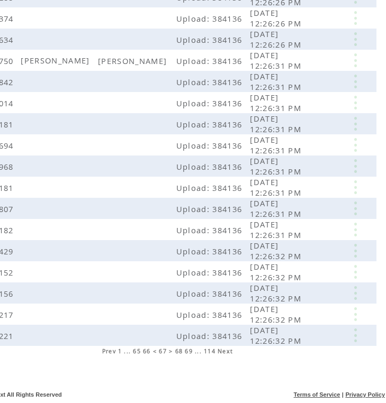
scroll to position [198, 59]
click at [354, 55] on link at bounding box center [355, 60] width 32 height 14
click at [360, 55] on link at bounding box center [355, 60] width 32 height 14
click at [355, 58] on link at bounding box center [355, 60] width 32 height 14
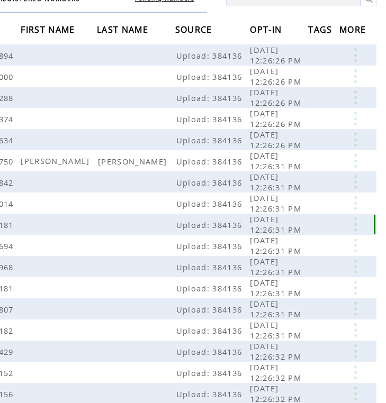
scroll to position [86, 59]
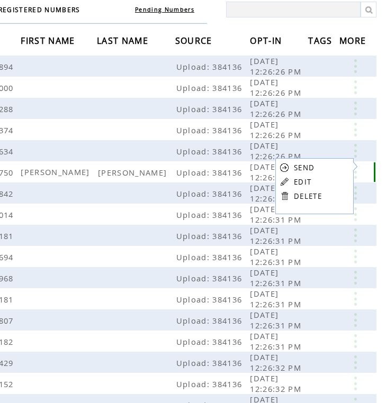
click at [361, 167] on link at bounding box center [355, 172] width 32 height 14
click at [302, 195] on link "DELETE" at bounding box center [308, 198] width 28 height 10
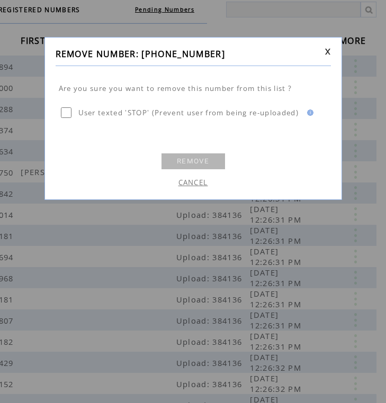
click at [212, 164] on link "REMOVE" at bounding box center [193, 161] width 64 height 16
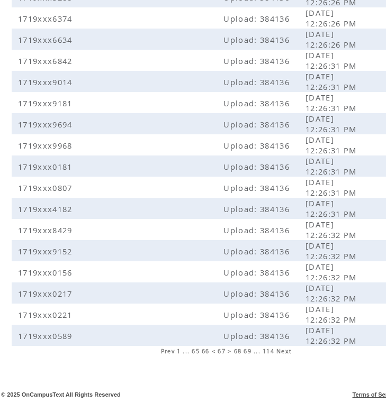
scroll to position [198, 0]
click at [241, 350] on span "68" at bounding box center [238, 351] width 8 height 7
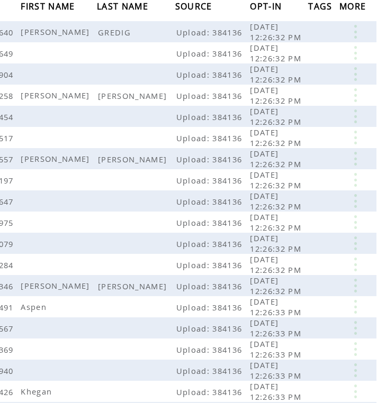
scroll to position [121, 59]
click at [362, 89] on link at bounding box center [355, 95] width 32 height 14
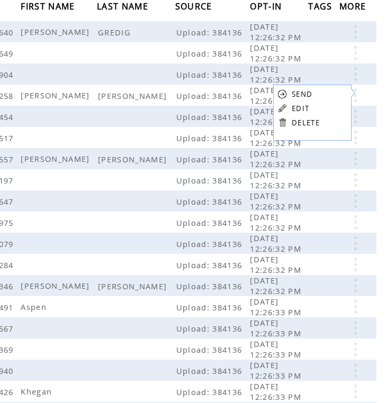
click at [303, 119] on link "DELETE" at bounding box center [306, 123] width 28 height 10
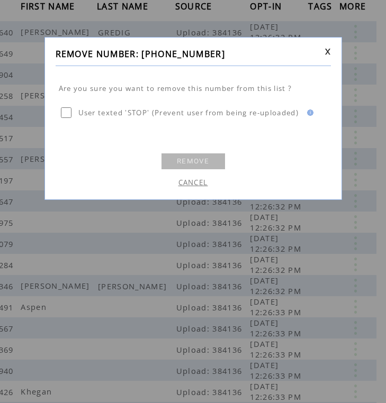
click at [206, 157] on link "REMOVE" at bounding box center [193, 161] width 64 height 16
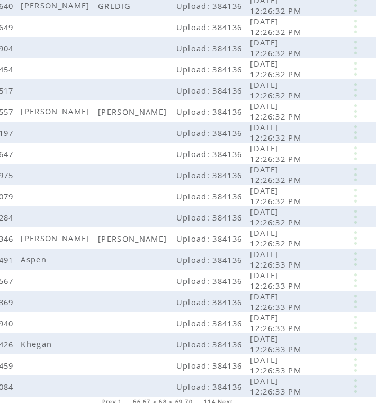
scroll to position [147, 59]
click at [353, 115] on link at bounding box center [355, 111] width 32 height 14
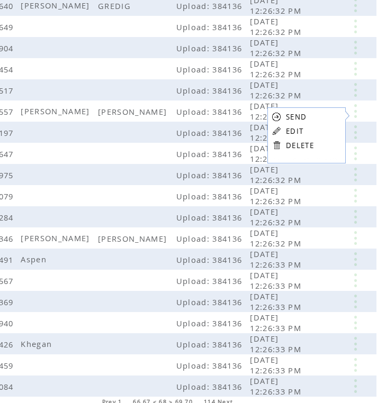
click at [295, 142] on link "DELETE" at bounding box center [300, 146] width 28 height 10
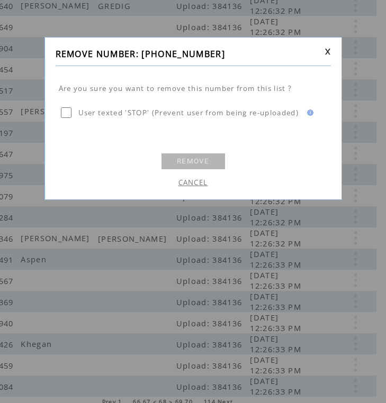
click at [193, 159] on link "REMOVE" at bounding box center [193, 161] width 64 height 16
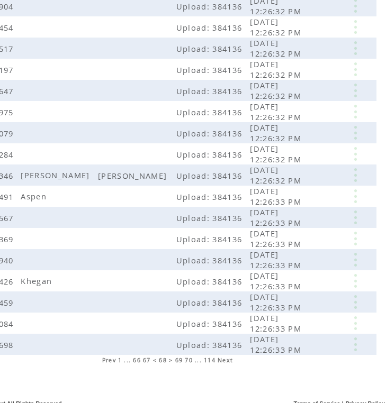
scroll to position [189, 59]
click at [353, 180] on link at bounding box center [355, 175] width 32 height 14
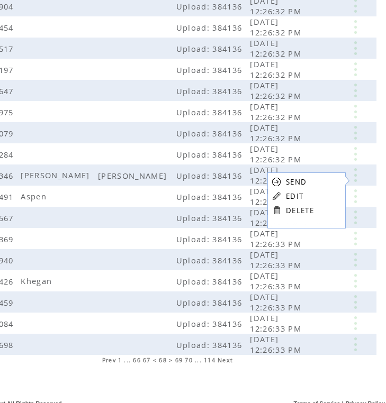
click at [294, 212] on link "DELETE" at bounding box center [300, 211] width 28 height 10
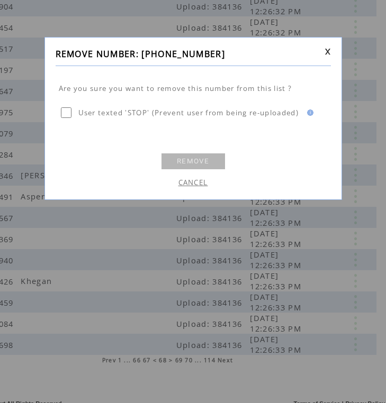
click at [190, 159] on link "REMOVE" at bounding box center [193, 161] width 64 height 16
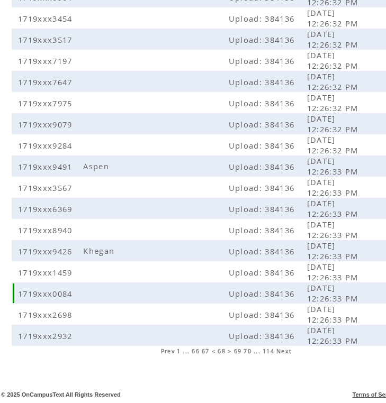
scroll to position [198, 0]
click at [237, 351] on span "69" at bounding box center [238, 351] width 8 height 7
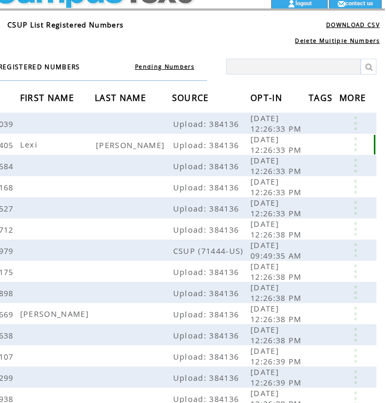
scroll to position [29, 59]
click at [355, 146] on link at bounding box center [355, 145] width 32 height 14
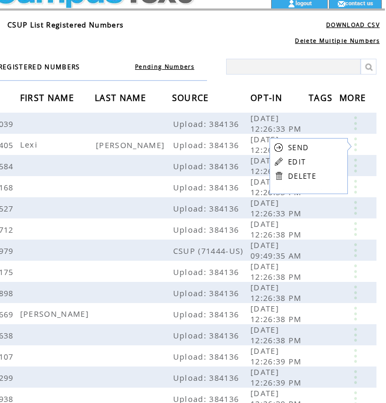
click at [304, 177] on link "DELETE" at bounding box center [302, 176] width 28 height 10
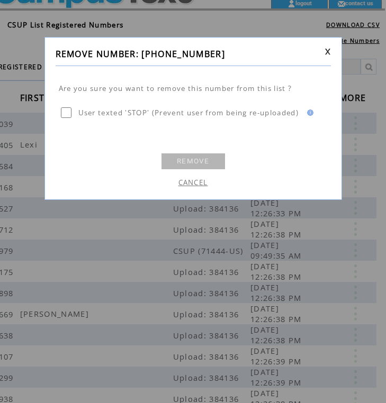
click at [202, 159] on link "REMOVE" at bounding box center [193, 161] width 64 height 16
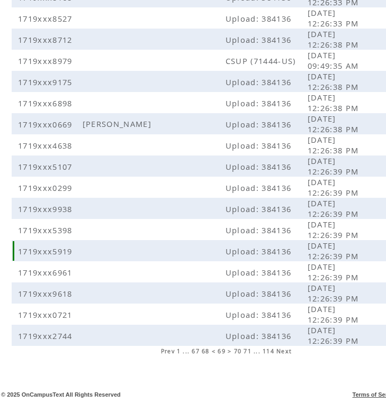
scroll to position [198, 0]
click at [238, 351] on span "70" at bounding box center [238, 351] width 8 height 7
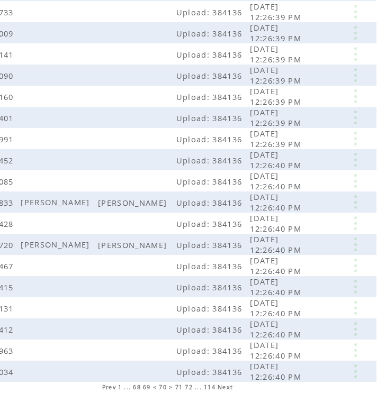
scroll to position [162, 59]
click at [355, 204] on link at bounding box center [355, 202] width 32 height 14
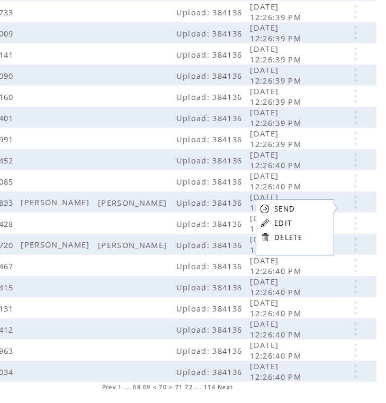
click at [262, 237] on link at bounding box center [265, 237] width 10 height 10
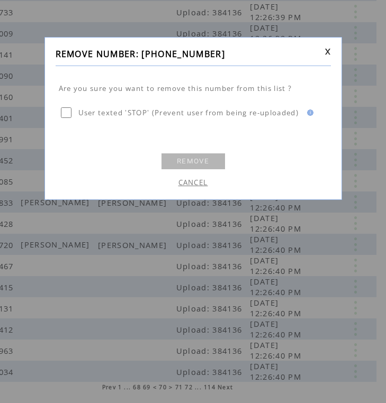
click at [195, 161] on link "REMOVE" at bounding box center [193, 161] width 64 height 16
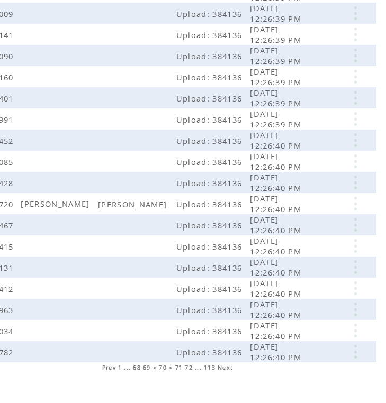
scroll to position [182, 59]
click at [348, 202] on link at bounding box center [355, 204] width 32 height 14
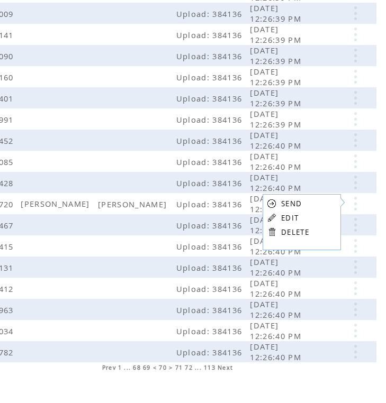
click at [292, 230] on link "DELETE" at bounding box center [295, 233] width 28 height 10
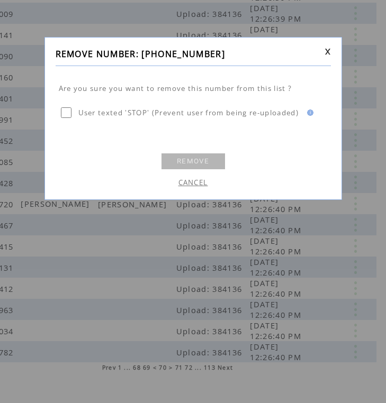
click at [192, 156] on link "REMOVE" at bounding box center [193, 161] width 64 height 16
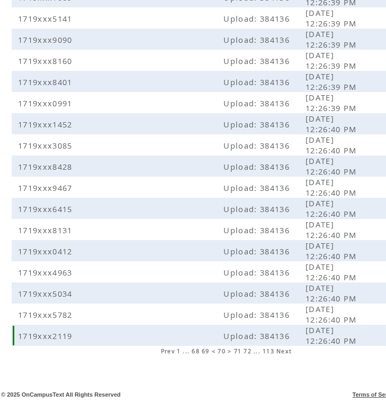
scroll to position [198, 0]
click at [238, 348] on span "71" at bounding box center [238, 351] width 8 height 7
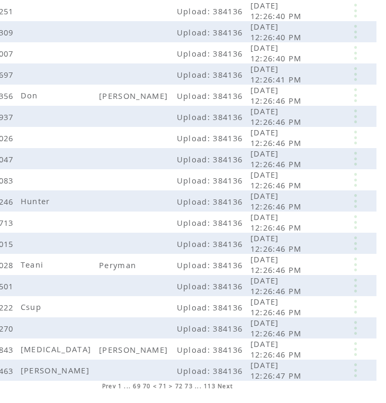
scroll to position [163, 59]
click at [355, 99] on link at bounding box center [355, 95] width 32 height 14
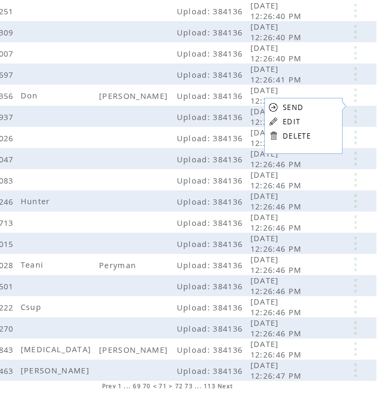
click at [303, 138] on link "DELETE" at bounding box center [297, 136] width 28 height 10
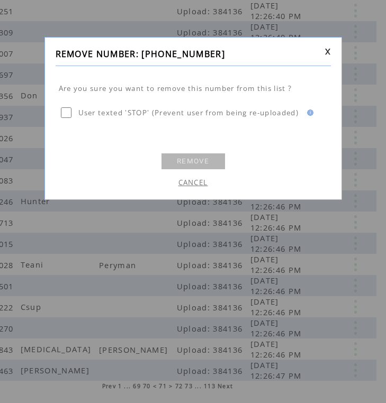
click at [190, 167] on link "REMOVE" at bounding box center [193, 161] width 64 height 16
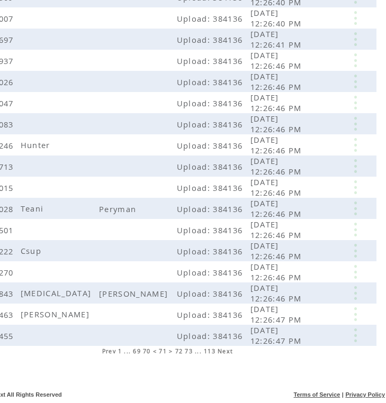
scroll to position [198, 59]
click at [352, 209] on link at bounding box center [355, 209] width 32 height 14
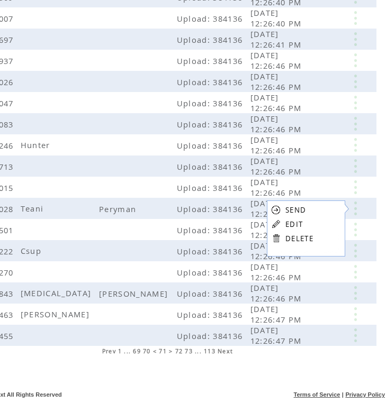
click at [281, 236] on table "SEND EDIT DELETE" at bounding box center [292, 224] width 51 height 47
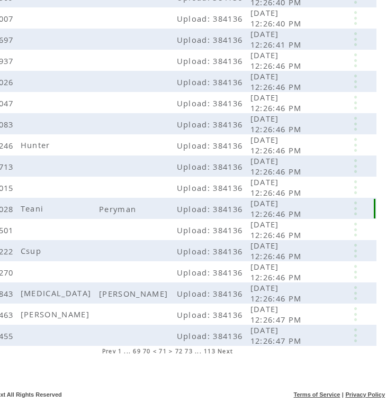
click at [350, 209] on link at bounding box center [355, 209] width 32 height 14
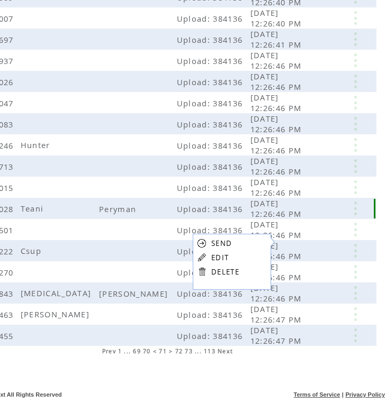
click at [354, 205] on link at bounding box center [355, 209] width 32 height 14
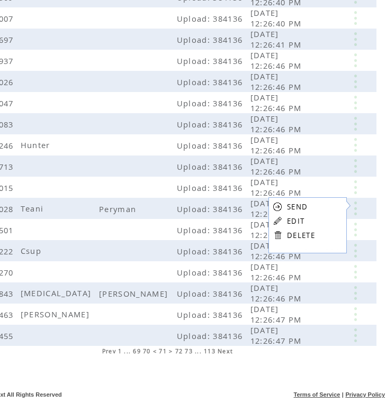
click at [306, 236] on link "DELETE" at bounding box center [301, 236] width 28 height 10
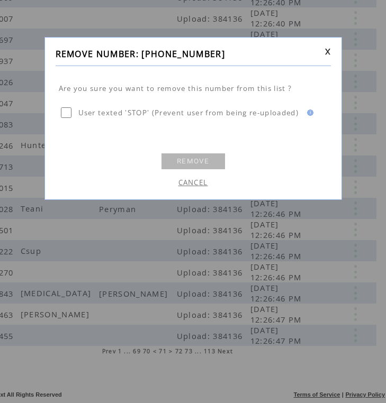
click at [190, 164] on link "REMOVE" at bounding box center [193, 161] width 64 height 16
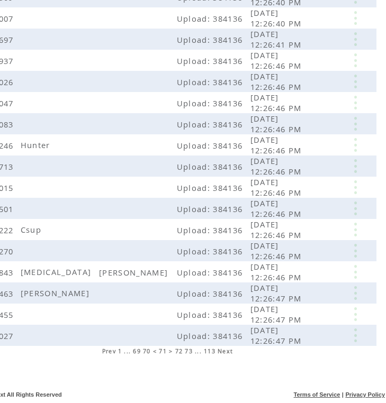
scroll to position [198, 59]
click at [351, 271] on link at bounding box center [355, 272] width 32 height 14
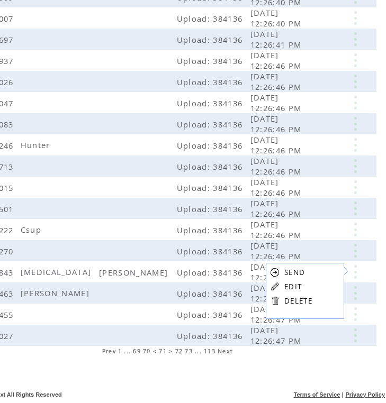
click at [293, 301] on link "DELETE" at bounding box center [298, 301] width 28 height 10
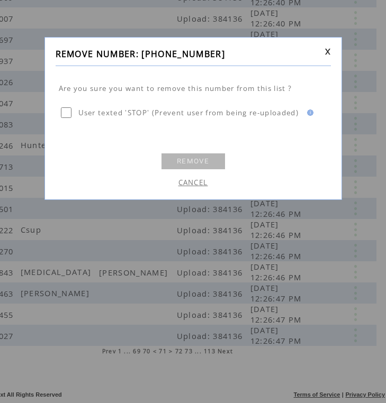
click at [197, 154] on link "REMOVE" at bounding box center [193, 161] width 64 height 16
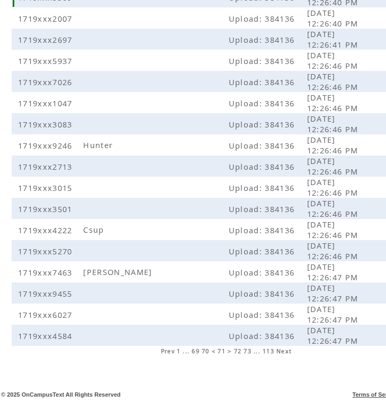
scroll to position [198, 0]
click at [239, 351] on span "72" at bounding box center [238, 351] width 8 height 7
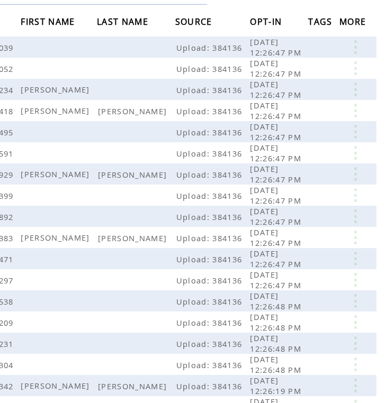
scroll to position [105, 59]
click at [361, 110] on link at bounding box center [355, 111] width 32 height 14
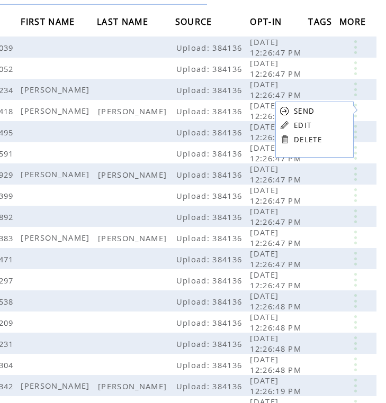
click at [303, 138] on link "DELETE" at bounding box center [308, 140] width 28 height 10
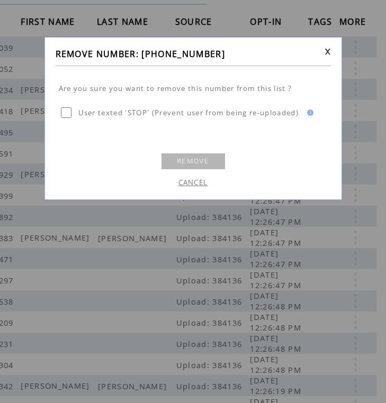
click at [192, 156] on link "REMOVE" at bounding box center [193, 161] width 64 height 16
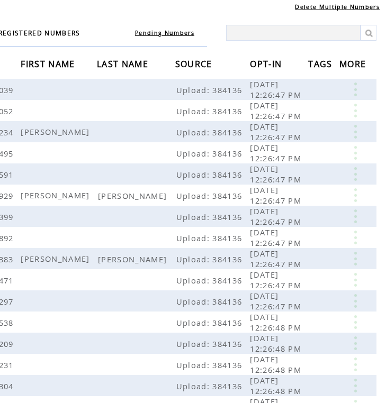
scroll to position [63, 59]
click at [350, 195] on link at bounding box center [355, 195] width 32 height 14
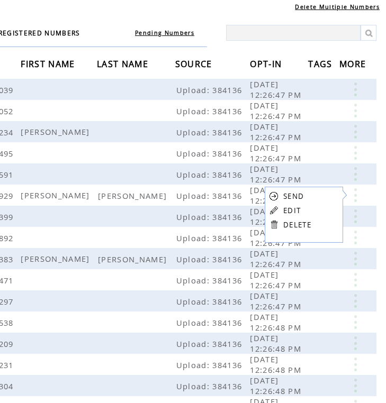
click at [292, 223] on link "DELETE" at bounding box center [297, 225] width 28 height 10
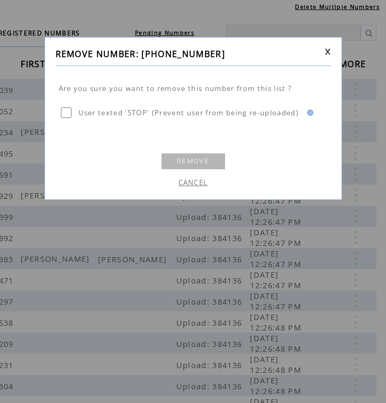
click at [205, 164] on link "REMOVE" at bounding box center [193, 161] width 64 height 16
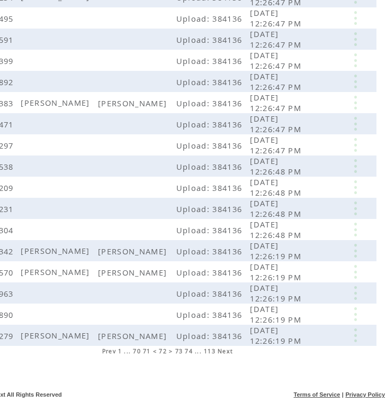
scroll to position [198, 59]
click at [352, 104] on link at bounding box center [355, 103] width 32 height 14
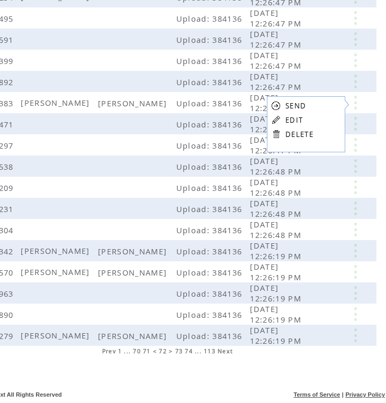
click at [304, 135] on link "DELETE" at bounding box center [299, 135] width 28 height 10
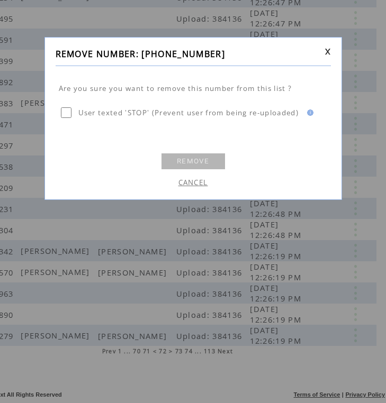
click at [182, 154] on link "REMOVE" at bounding box center [193, 161] width 64 height 16
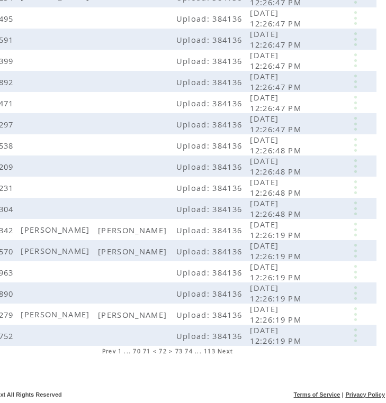
scroll to position [198, 59]
click at [354, 230] on link at bounding box center [355, 230] width 32 height 14
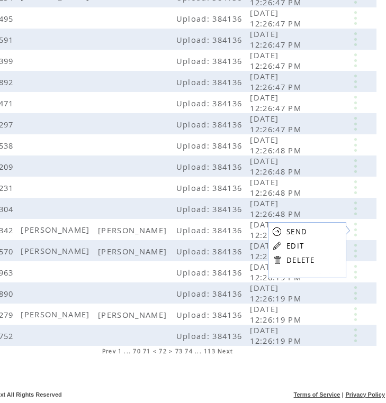
click at [293, 264] on link "DELETE" at bounding box center [300, 261] width 28 height 10
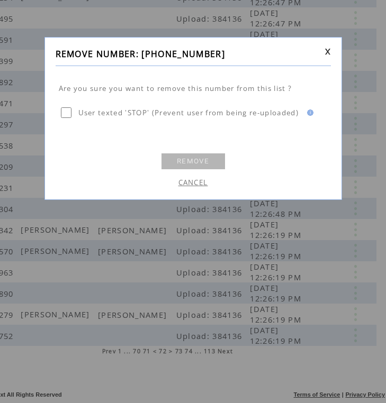
click at [177, 171] on td "CANCEL" at bounding box center [193, 180] width 275 height 18
click at [176, 160] on link "REMOVE" at bounding box center [193, 161] width 64 height 16
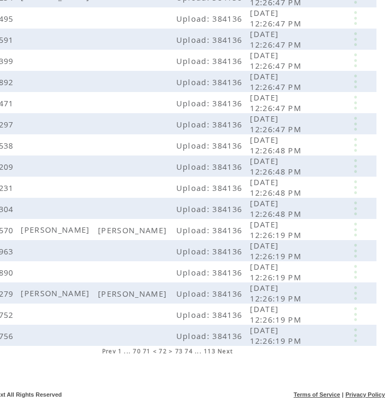
scroll to position [198, 59]
click at [358, 292] on link at bounding box center [355, 293] width 32 height 14
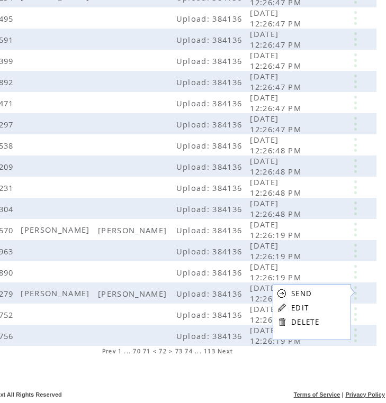
click at [301, 325] on link "DELETE" at bounding box center [305, 323] width 28 height 10
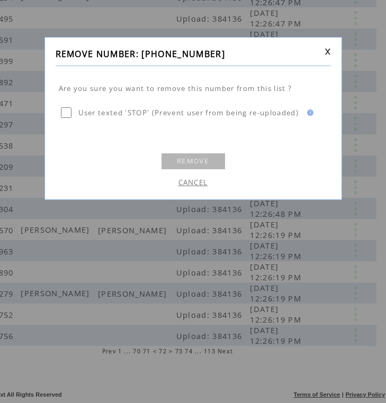
click at [210, 164] on link "REMOVE" at bounding box center [193, 161] width 64 height 16
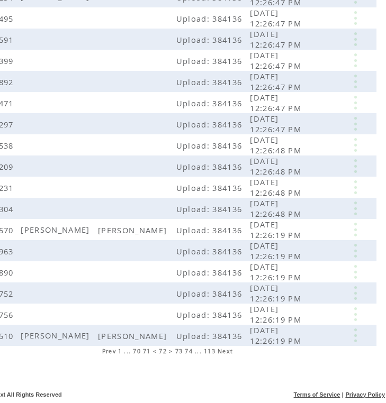
scroll to position [198, 59]
click at [355, 231] on link at bounding box center [355, 230] width 32 height 14
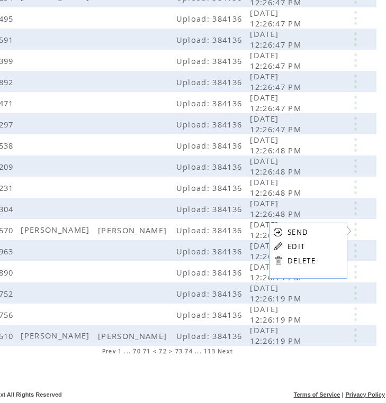
click at [288, 248] on link "EDIT" at bounding box center [295, 247] width 17 height 10
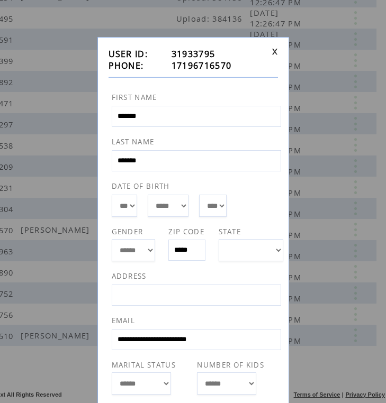
click at [280, 51] on div "**********" at bounding box center [193, 256] width 192 height 438
click at [276, 51] on link at bounding box center [274, 51] width 6 height 7
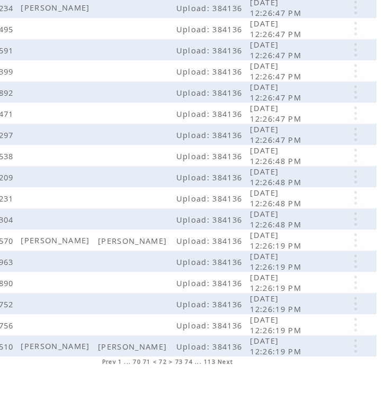
scroll to position [187, 59]
click at [357, 343] on link at bounding box center [355, 346] width 32 height 14
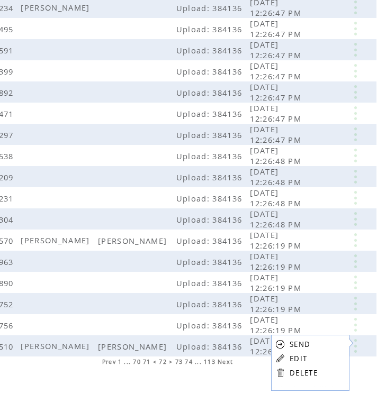
click at [280, 373] on link at bounding box center [280, 373] width 10 height 10
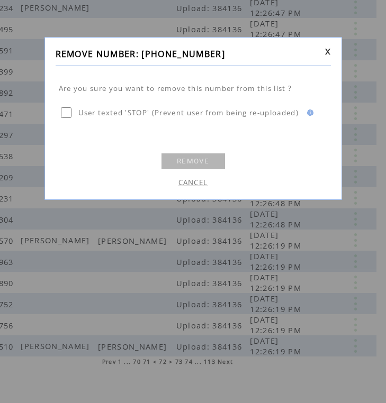
click at [198, 158] on link "REMOVE" at bounding box center [193, 161] width 64 height 16
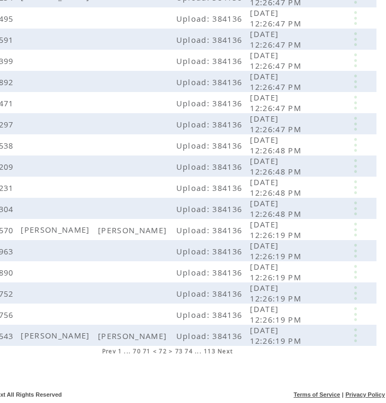
scroll to position [198, 59]
click at [360, 337] on link at bounding box center [355, 336] width 32 height 14
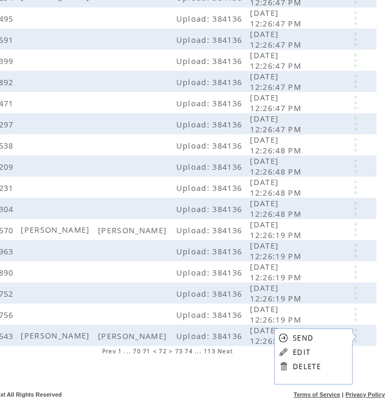
click at [292, 363] on table "SEND EDIT DELETE" at bounding box center [299, 352] width 51 height 47
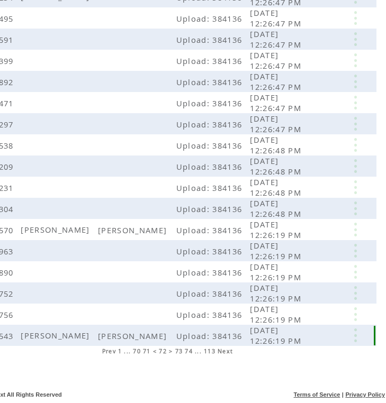
click at [357, 338] on link at bounding box center [355, 336] width 32 height 14
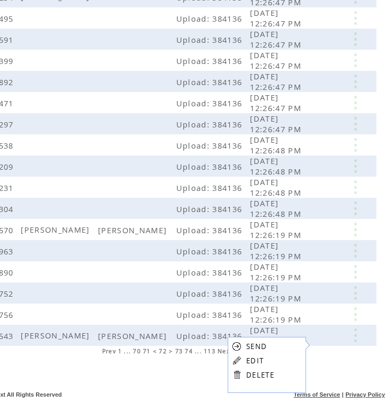
click at [238, 374] on link at bounding box center [237, 375] width 10 height 10
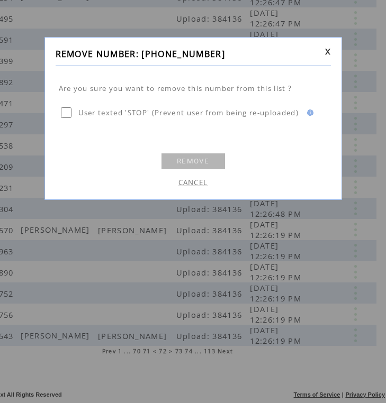
click at [200, 165] on link "REMOVE" at bounding box center [193, 161] width 64 height 16
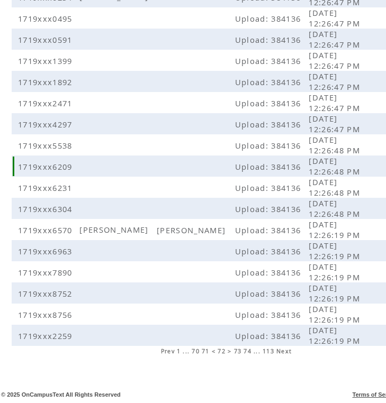
scroll to position [198, 0]
click at [239, 350] on span "73" at bounding box center [238, 351] width 8 height 7
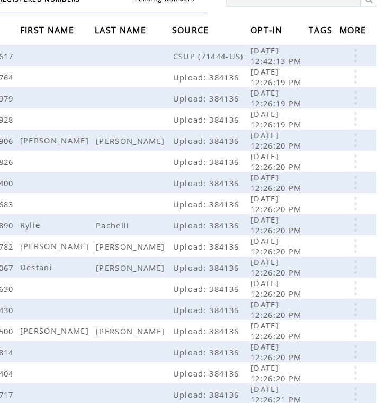
scroll to position [97, 59]
click at [354, 141] on link at bounding box center [355, 140] width 32 height 14
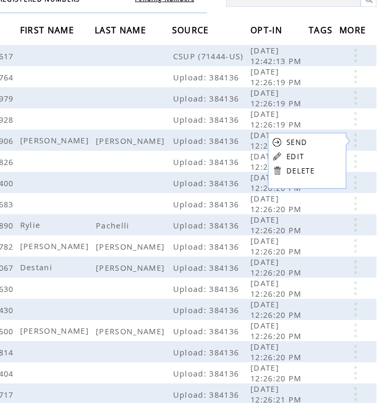
click at [289, 170] on link "DELETE" at bounding box center [300, 171] width 28 height 10
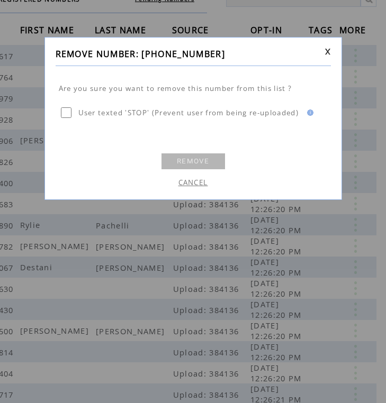
click at [207, 160] on link "REMOVE" at bounding box center [193, 161] width 64 height 16
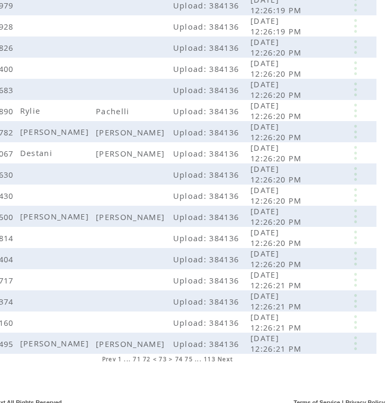
scroll to position [190, 59]
click at [353, 133] on link at bounding box center [355, 132] width 32 height 14
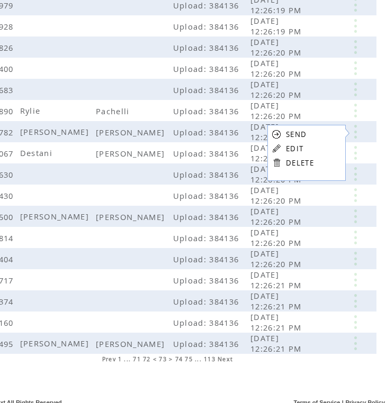
click at [310, 158] on link "DELETE" at bounding box center [300, 163] width 28 height 10
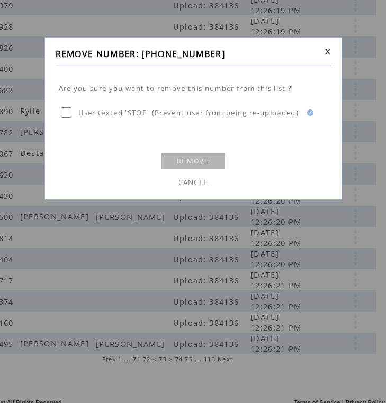
click at [187, 164] on link "REMOVE" at bounding box center [193, 161] width 64 height 16
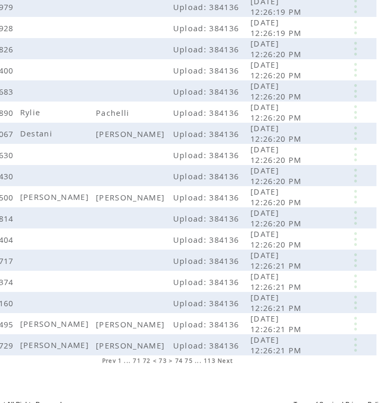
scroll to position [188, 59]
click at [351, 135] on link at bounding box center [355, 133] width 32 height 14
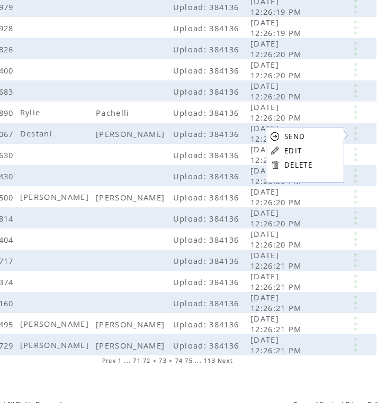
click at [307, 164] on link "DELETE" at bounding box center [298, 165] width 28 height 10
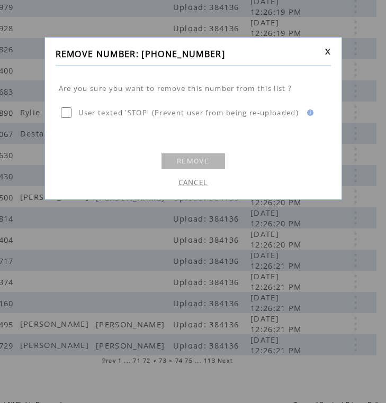
click at [205, 161] on link "REMOVE" at bounding box center [193, 161] width 64 height 16
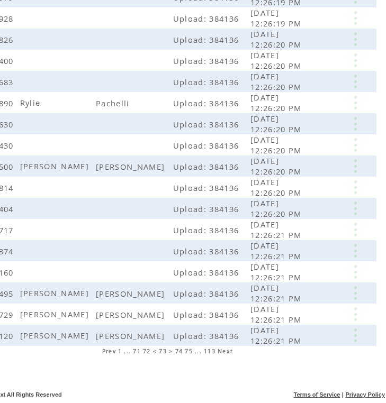
scroll to position [198, 59]
click at [359, 164] on link at bounding box center [355, 166] width 32 height 14
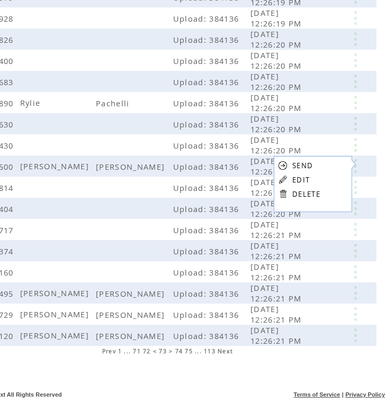
click at [307, 189] on link "DELETE" at bounding box center [306, 194] width 28 height 10
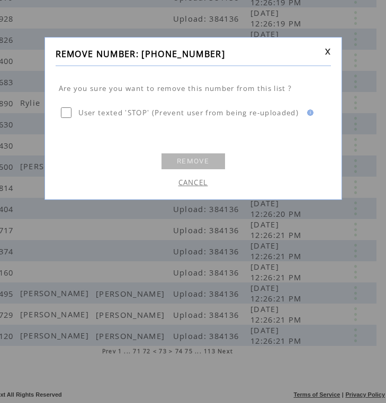
click at [211, 157] on link "REMOVE" at bounding box center [193, 161] width 64 height 16
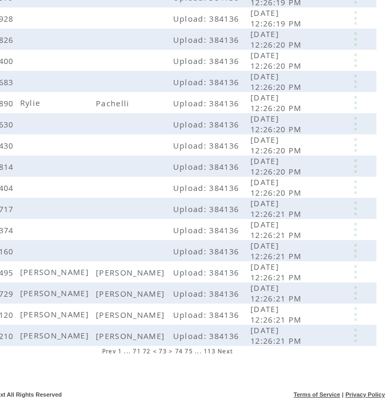
scroll to position [198, 59]
click at [354, 271] on link at bounding box center [355, 272] width 32 height 14
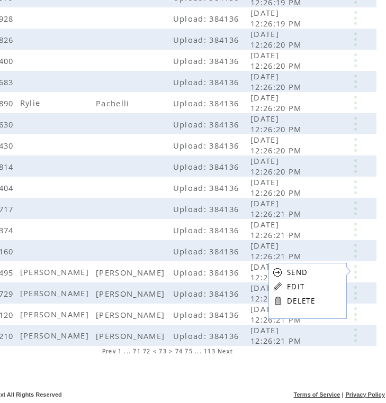
click at [287, 301] on link "DELETE" at bounding box center [301, 301] width 28 height 10
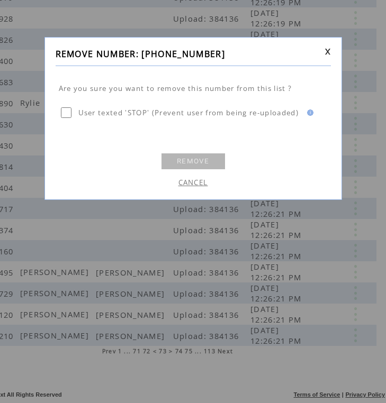
click at [199, 164] on link "REMOVE" at bounding box center [193, 161] width 64 height 16
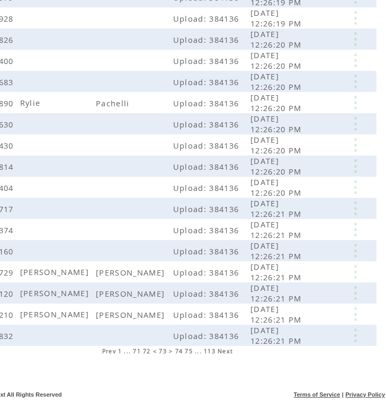
scroll to position [198, 59]
click at [351, 295] on link at bounding box center [355, 293] width 32 height 14
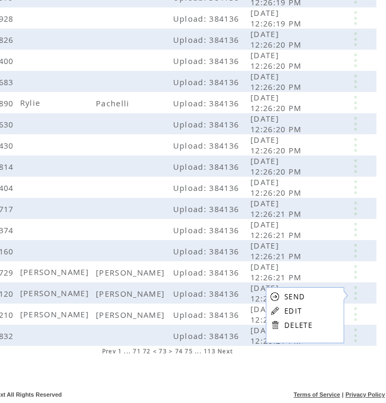
click at [278, 323] on link at bounding box center [275, 325] width 10 height 10
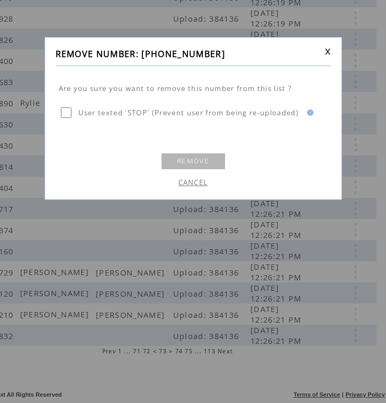
click at [190, 164] on link "REMOVE" at bounding box center [193, 161] width 64 height 16
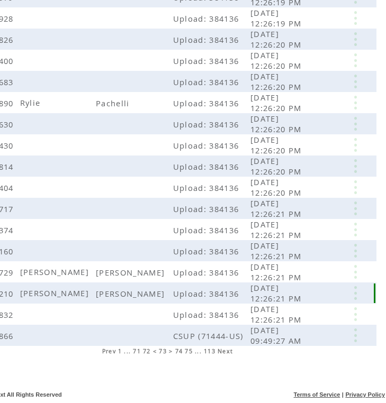
scroll to position [198, 59]
click at [359, 292] on link at bounding box center [355, 293] width 32 height 14
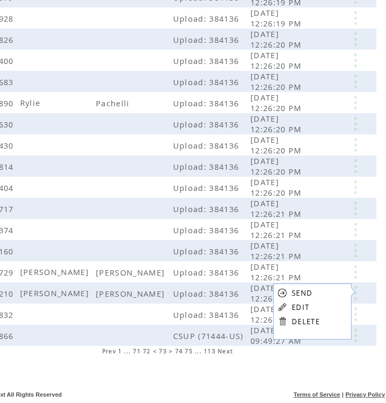
click at [309, 322] on link "DELETE" at bounding box center [306, 322] width 28 height 10
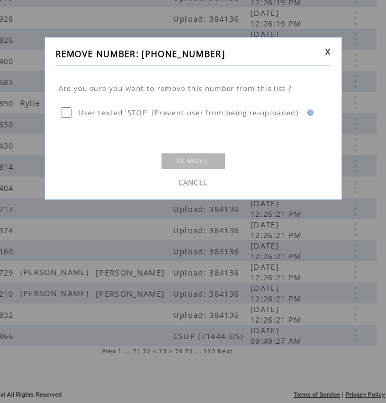
click at [184, 161] on link "REMOVE" at bounding box center [193, 161] width 64 height 16
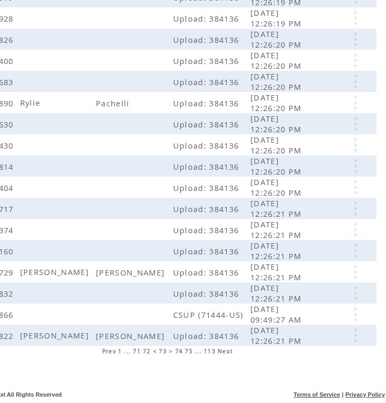
scroll to position [198, 59]
click at [351, 334] on link at bounding box center [355, 336] width 32 height 14
click at [278, 362] on link at bounding box center [274, 364] width 10 height 10
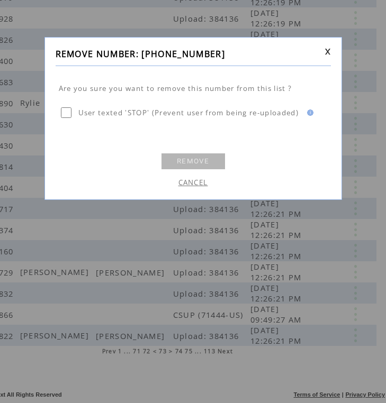
click at [177, 162] on link "REMOVE" at bounding box center [193, 161] width 64 height 16
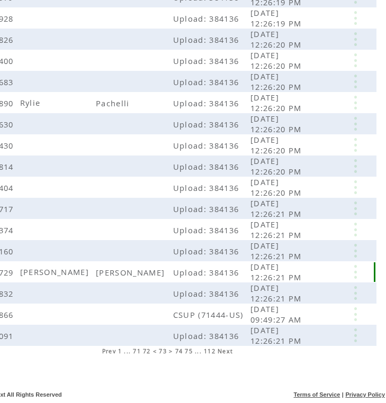
scroll to position [198, 59]
click at [355, 274] on link at bounding box center [355, 272] width 32 height 14
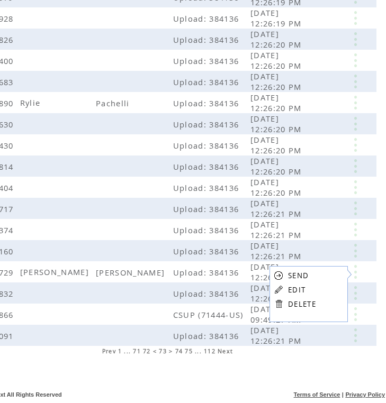
click at [284, 305] on table "SEND EDIT DELETE" at bounding box center [294, 289] width 51 height 47
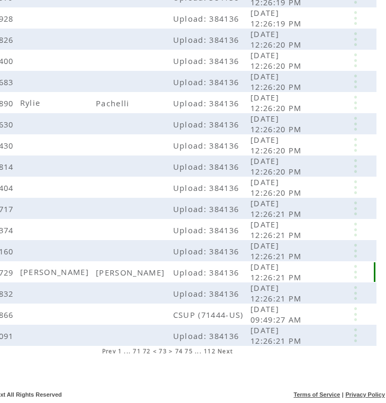
click at [356, 276] on link at bounding box center [355, 272] width 32 height 14
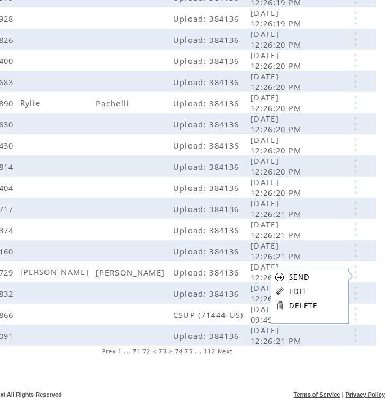
click at [294, 306] on link "DELETE" at bounding box center [303, 306] width 28 height 10
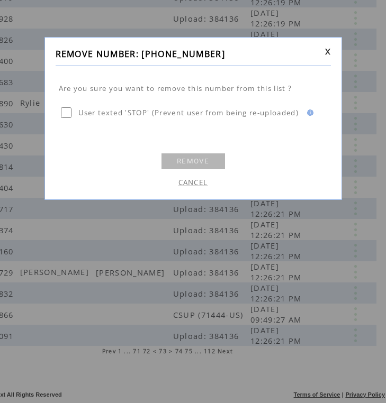
click at [197, 161] on link "REMOVE" at bounding box center [193, 161] width 64 height 16
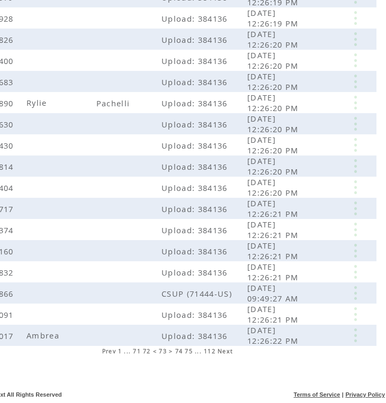
scroll to position [198, 59]
click at [355, 327] on td at bounding box center [356, 335] width 34 height 21
click at [356, 335] on link at bounding box center [355, 336] width 32 height 14
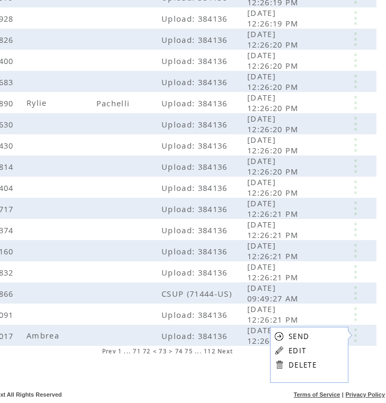
click at [301, 351] on link "EDIT" at bounding box center [296, 351] width 17 height 10
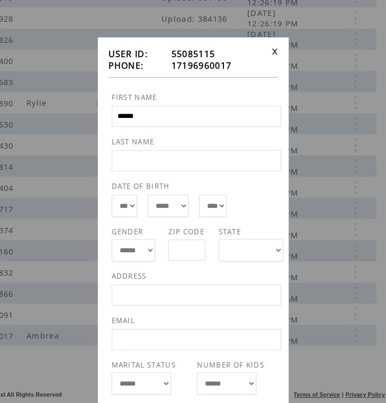
click at [277, 51] on link at bounding box center [274, 51] width 6 height 7
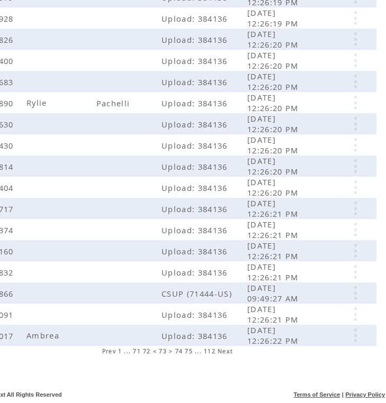
click at [180, 351] on span "74" at bounding box center [179, 351] width 8 height 7
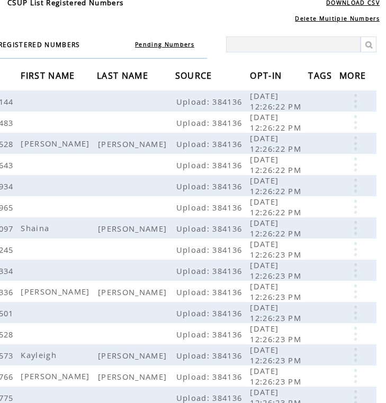
scroll to position [51, 59]
click at [358, 147] on link at bounding box center [355, 144] width 32 height 14
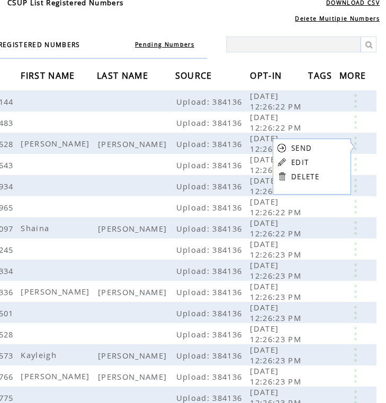
click at [300, 176] on link "DELETE" at bounding box center [305, 177] width 28 height 10
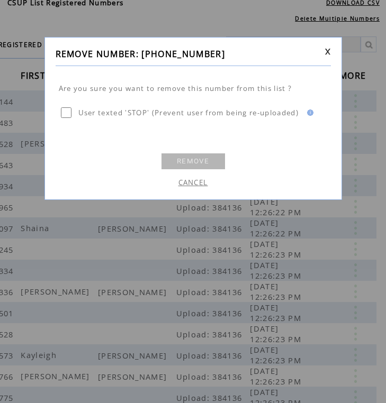
click at [197, 159] on link "REMOVE" at bounding box center [193, 161] width 64 height 16
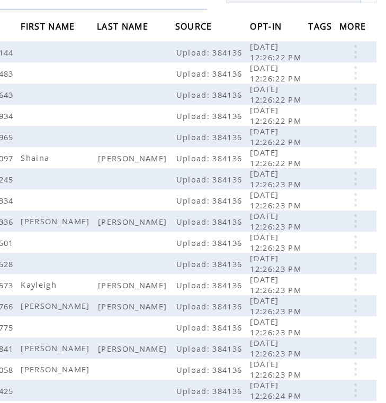
scroll to position [101, 59]
click at [353, 162] on link at bounding box center [355, 158] width 32 height 14
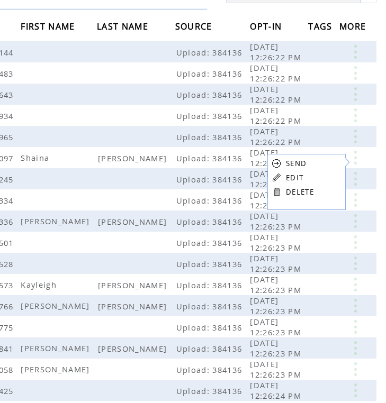
click at [304, 191] on link "DELETE" at bounding box center [300, 192] width 28 height 10
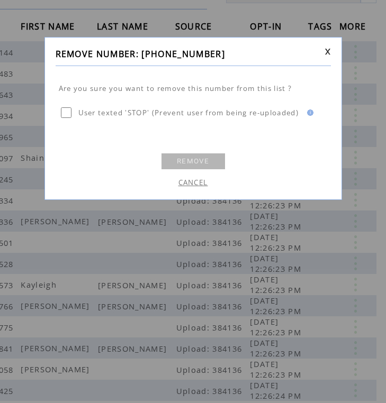
click at [199, 157] on link "REMOVE" at bounding box center [193, 161] width 64 height 16
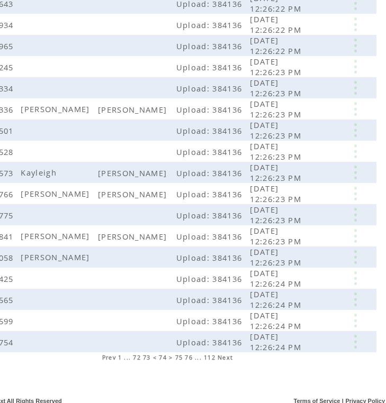
scroll to position [192, 59]
click at [349, 107] on link at bounding box center [355, 109] width 32 height 14
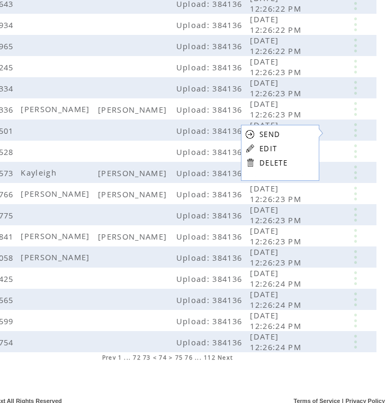
click at [276, 160] on link "DELETE" at bounding box center [273, 163] width 28 height 10
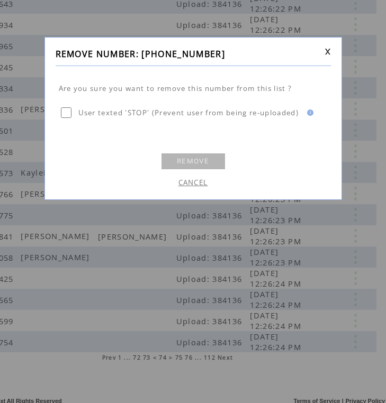
click at [191, 161] on link "REMOVE" at bounding box center [193, 161] width 64 height 16
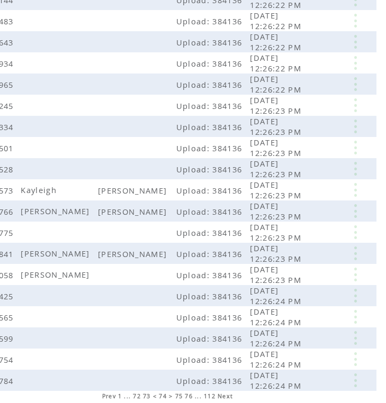
scroll to position [153, 59]
click at [355, 190] on link at bounding box center [355, 190] width 32 height 14
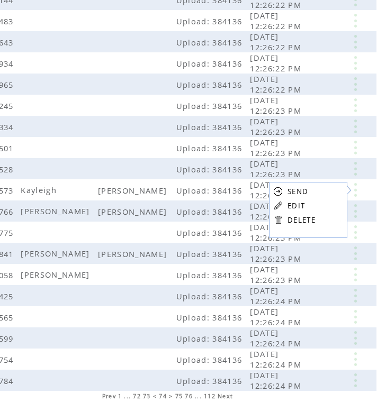
click at [301, 218] on link "DELETE" at bounding box center [301, 220] width 28 height 10
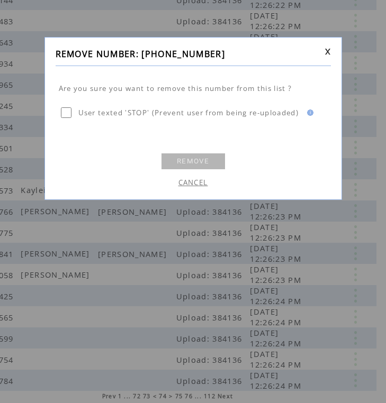
click at [180, 162] on link "REMOVE" at bounding box center [193, 161] width 64 height 16
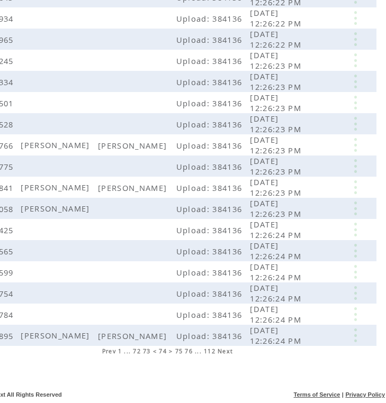
scroll to position [198, 59]
click at [354, 337] on link at bounding box center [355, 336] width 32 height 14
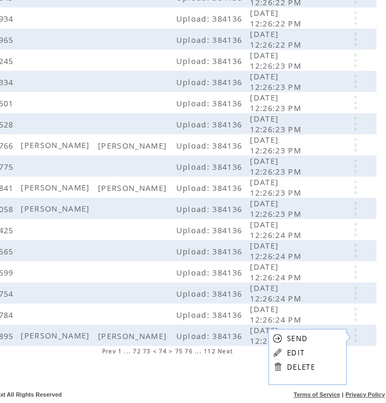
click at [293, 364] on link "DELETE" at bounding box center [301, 368] width 28 height 10
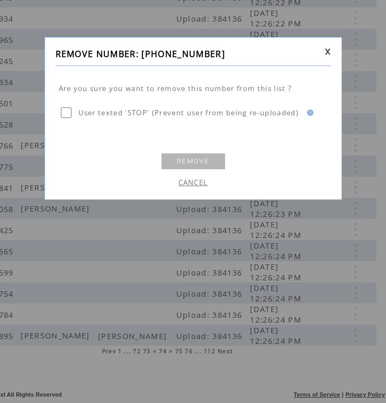
click at [196, 163] on link "REMOVE" at bounding box center [193, 161] width 64 height 16
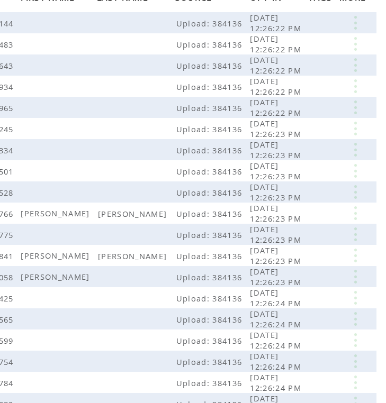
scroll to position [130, 59]
click at [350, 208] on link at bounding box center [355, 213] width 32 height 14
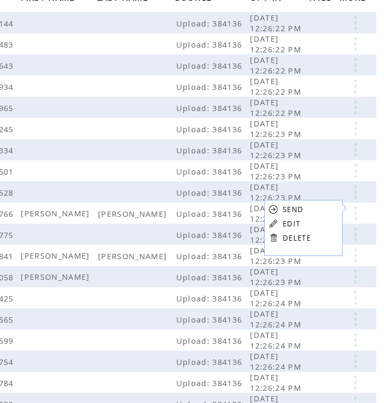
click at [306, 235] on link "DELETE" at bounding box center [297, 238] width 28 height 10
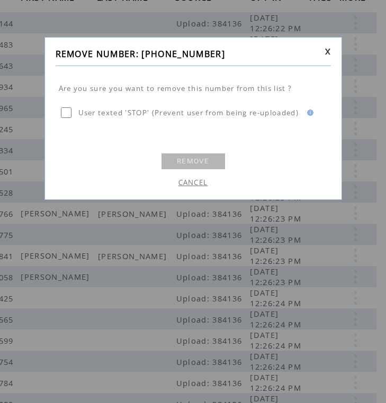
click at [206, 165] on link "REMOVE" at bounding box center [193, 161] width 64 height 16
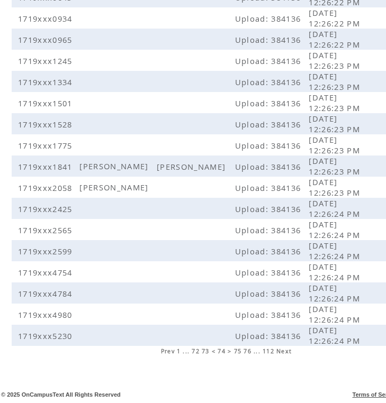
scroll to position [198, 0]
click at [239, 351] on span "75" at bounding box center [238, 351] width 8 height 7
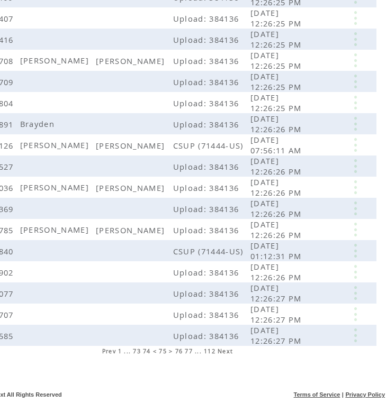
scroll to position [198, 59]
click at [356, 147] on link at bounding box center [355, 145] width 32 height 14
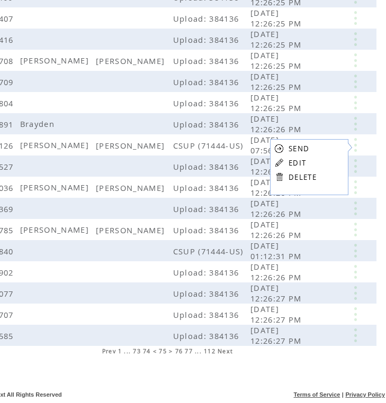
click at [313, 176] on link "DELETE" at bounding box center [302, 178] width 28 height 10
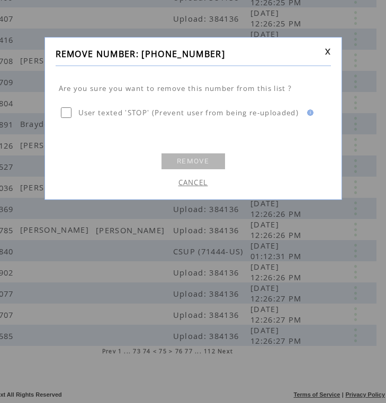
click at [205, 158] on link "REMOVE" at bounding box center [193, 161] width 64 height 16
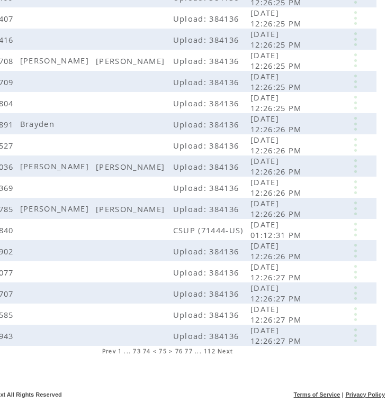
scroll to position [198, 59]
click at [353, 203] on link at bounding box center [355, 209] width 32 height 14
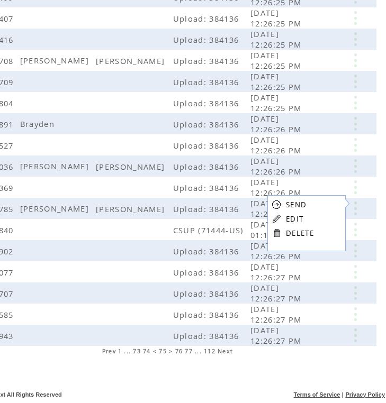
click at [298, 233] on link "DELETE" at bounding box center [300, 234] width 28 height 10
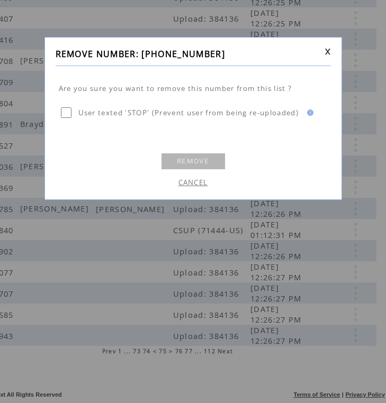
click at [205, 160] on link "REMOVE" at bounding box center [193, 161] width 64 height 16
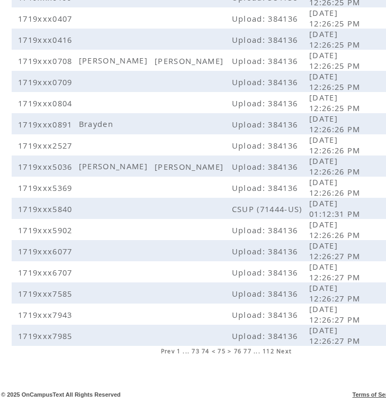
scroll to position [198, 0]
click at [240, 350] on span "76" at bounding box center [238, 351] width 8 height 7
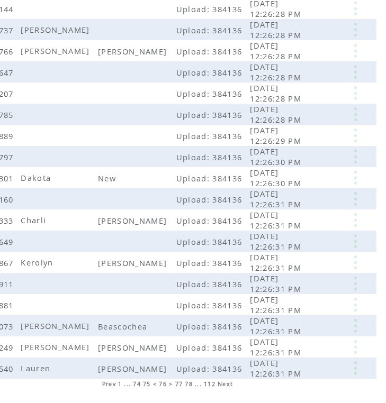
scroll to position [165, 59]
click at [348, 178] on link at bounding box center [355, 178] width 32 height 14
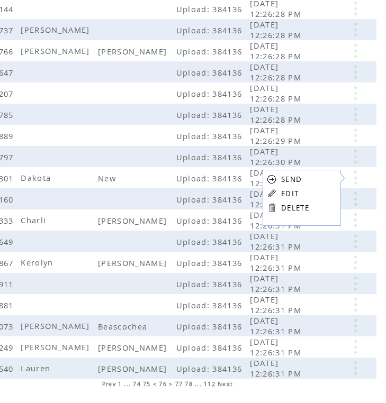
click at [312, 206] on table "SEND EDIT DELETE" at bounding box center [287, 193] width 51 height 47
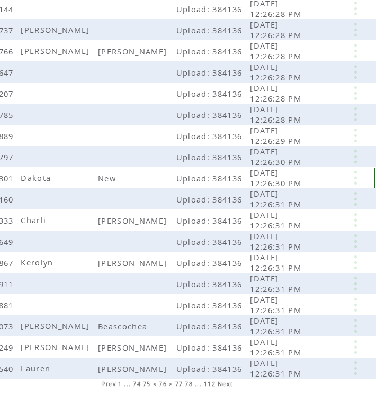
click at [361, 176] on link at bounding box center [355, 178] width 32 height 14
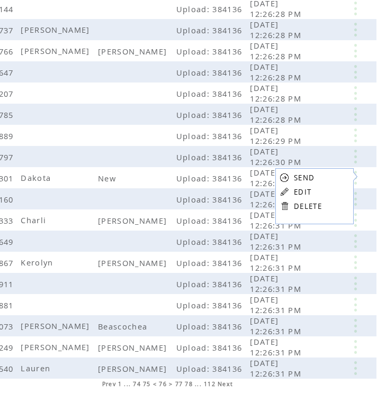
click at [282, 207] on link at bounding box center [284, 206] width 10 height 10
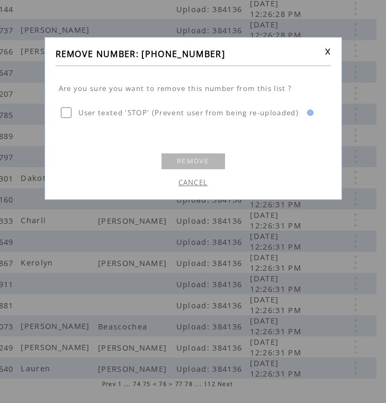
click at [199, 162] on link "REMOVE" at bounding box center [193, 161] width 64 height 16
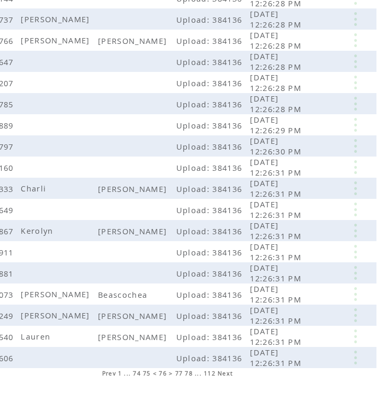
scroll to position [176, 59]
click at [355, 187] on link at bounding box center [355, 189] width 32 height 14
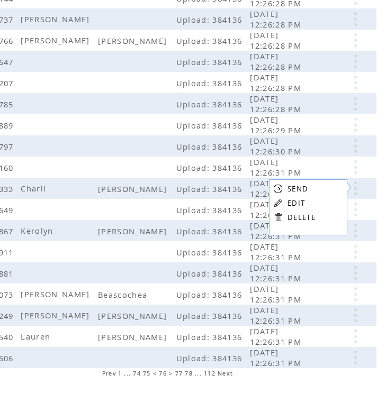
click at [309, 214] on link "DELETE" at bounding box center [301, 218] width 28 height 10
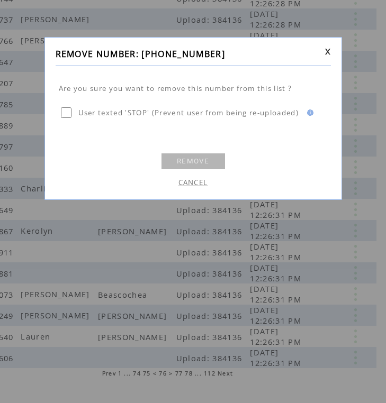
click at [198, 150] on td "REMOVE" at bounding box center [193, 159] width 275 height 24
click at [198, 158] on link "REMOVE" at bounding box center [193, 161] width 64 height 16
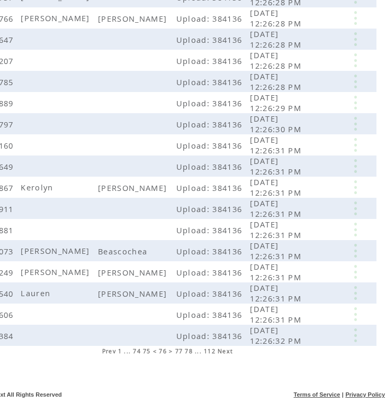
scroll to position [198, 59]
click at [352, 271] on link at bounding box center [355, 272] width 32 height 14
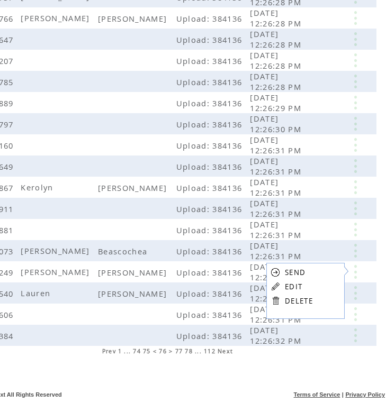
click at [291, 301] on link "DELETE" at bounding box center [299, 301] width 28 height 10
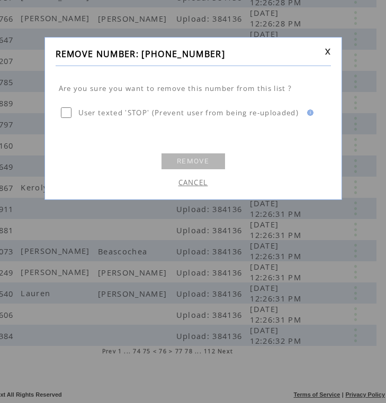
click at [187, 160] on link "REMOVE" at bounding box center [193, 161] width 64 height 16
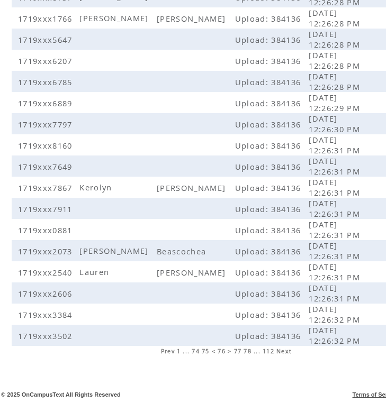
scroll to position [198, 0]
click at [240, 350] on span "77" at bounding box center [238, 351] width 8 height 7
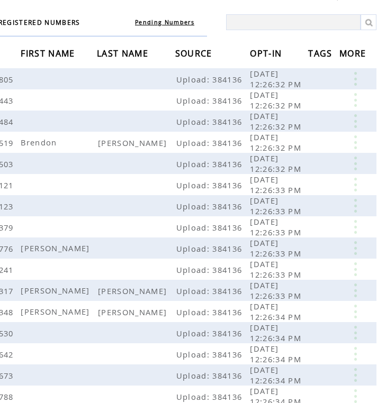
scroll to position [74, 59]
click at [360, 140] on link at bounding box center [355, 142] width 32 height 14
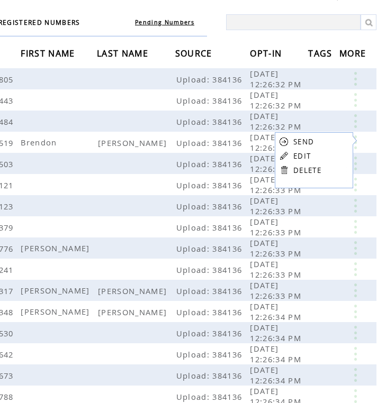
click at [306, 173] on link "DELETE" at bounding box center [307, 171] width 28 height 10
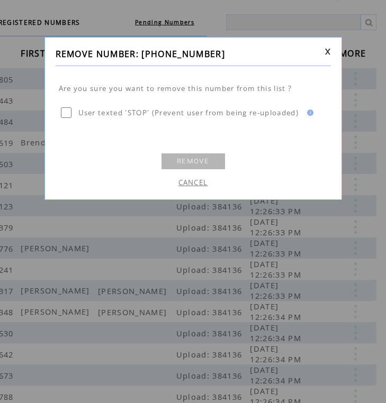
click at [210, 159] on link "REMOVE" at bounding box center [193, 161] width 64 height 16
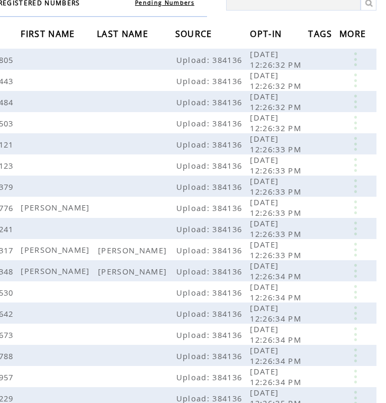
scroll to position [93, 59]
click at [355, 250] on link at bounding box center [355, 250] width 32 height 14
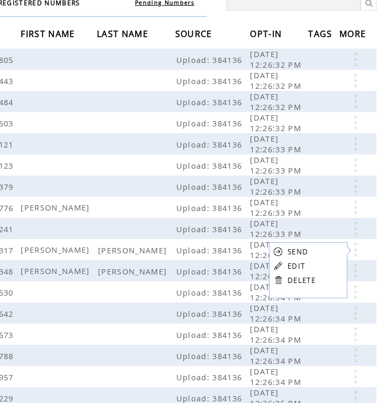
click at [286, 280] on table "SEND EDIT DELETE" at bounding box center [294, 265] width 51 height 47
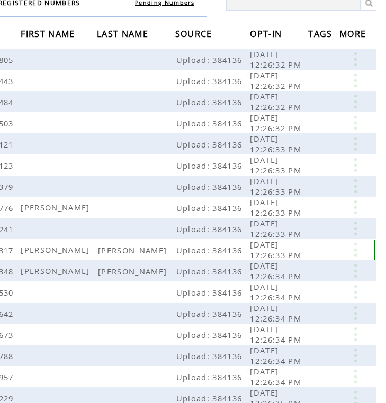
click at [359, 249] on link at bounding box center [355, 250] width 32 height 14
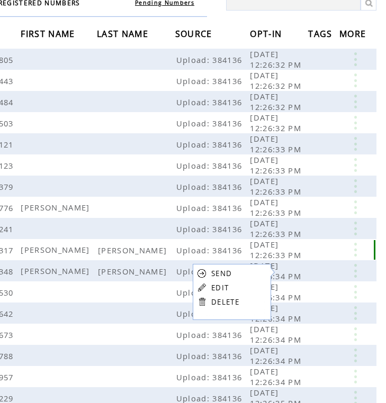
click at [354, 250] on link at bounding box center [355, 250] width 32 height 14
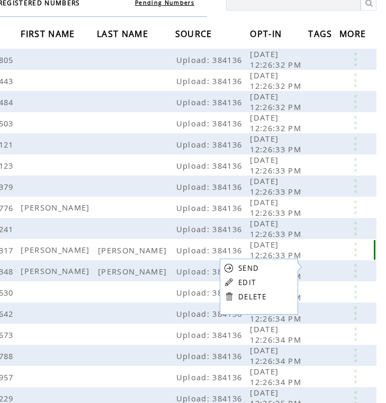
click at [351, 244] on link at bounding box center [355, 250] width 32 height 14
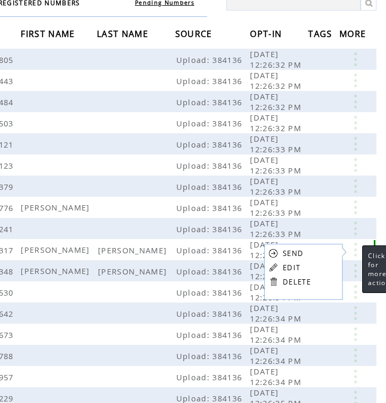
click at [358, 250] on link at bounding box center [355, 250] width 32 height 14
click at [357, 250] on link at bounding box center [355, 250] width 32 height 14
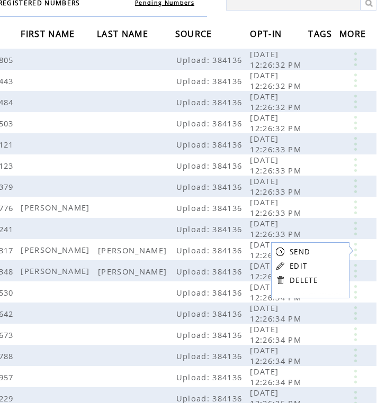
click at [284, 281] on link at bounding box center [280, 280] width 10 height 10
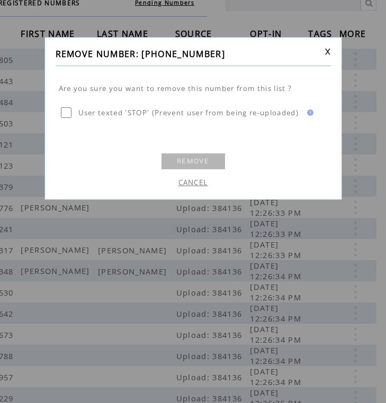
click at [216, 159] on link "REMOVE" at bounding box center [193, 161] width 64 height 16
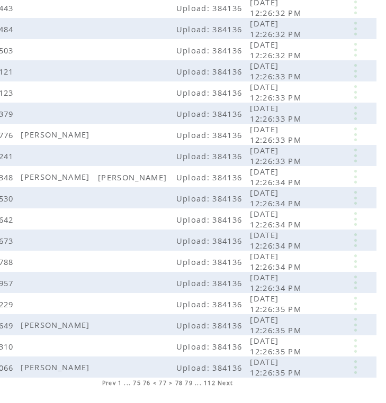
scroll to position [166, 59]
click at [349, 179] on link at bounding box center [355, 177] width 32 height 14
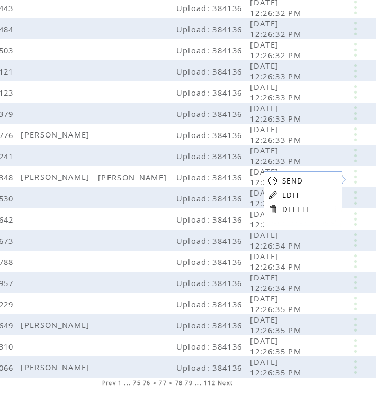
click at [303, 204] on table "SEND EDIT DELETE" at bounding box center [289, 194] width 51 height 47
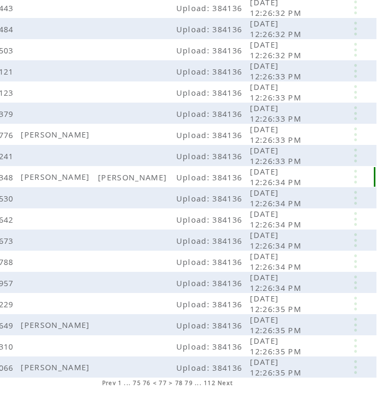
click at [352, 177] on link at bounding box center [355, 177] width 32 height 14
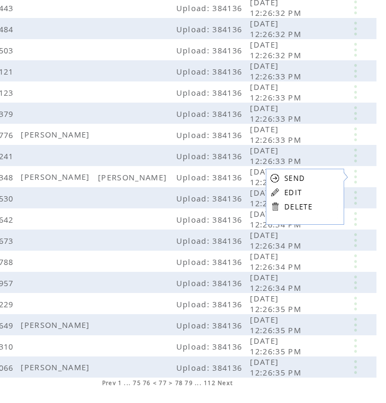
click at [278, 206] on link at bounding box center [275, 207] width 10 height 10
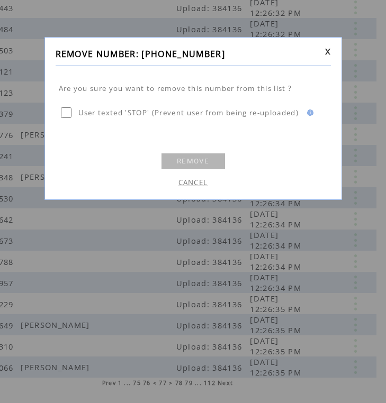
click at [204, 165] on link "REMOVE" at bounding box center [193, 161] width 64 height 16
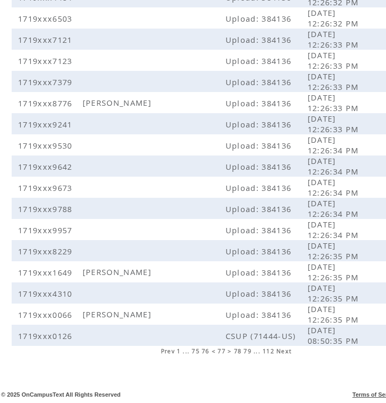
scroll to position [198, 0]
click at [240, 351] on span "78" at bounding box center [238, 351] width 8 height 7
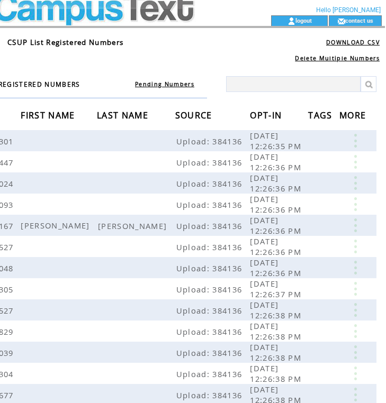
scroll to position [12, 59]
click at [355, 223] on link at bounding box center [355, 226] width 32 height 14
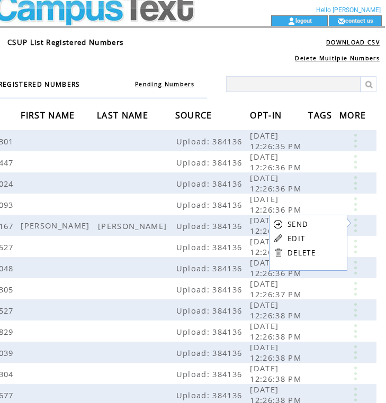
click at [301, 249] on link "DELETE" at bounding box center [301, 253] width 28 height 10
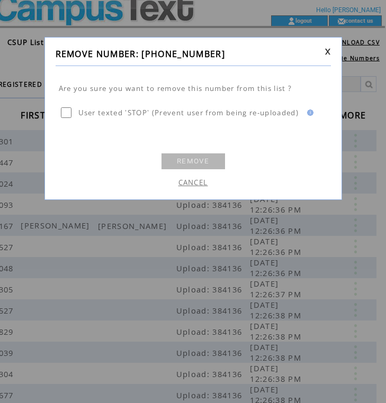
click at [193, 155] on link "REMOVE" at bounding box center [193, 161] width 64 height 16
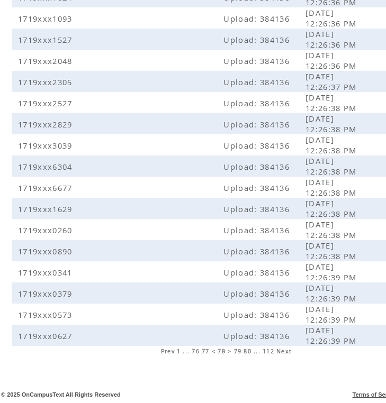
scroll to position [198, 0]
click at [238, 350] on span "79" at bounding box center [238, 351] width 8 height 7
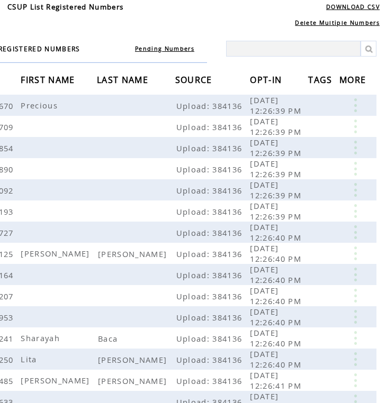
scroll to position [47, 59]
click at [358, 250] on link at bounding box center [355, 254] width 32 height 14
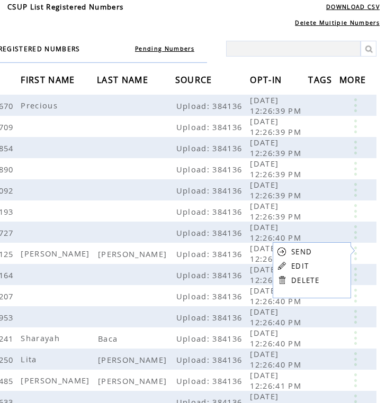
click at [288, 281] on table "SEND EDIT DELETE" at bounding box center [298, 265] width 51 height 47
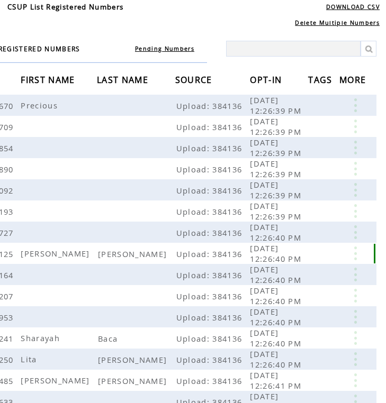
click at [354, 255] on link at bounding box center [355, 254] width 32 height 14
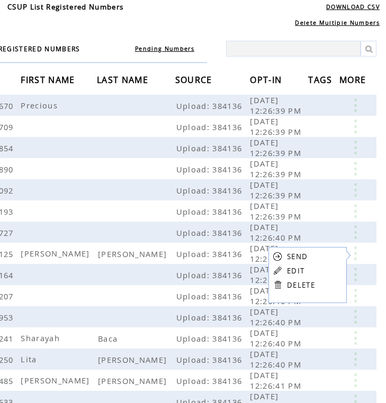
click at [281, 283] on link at bounding box center [278, 285] width 10 height 10
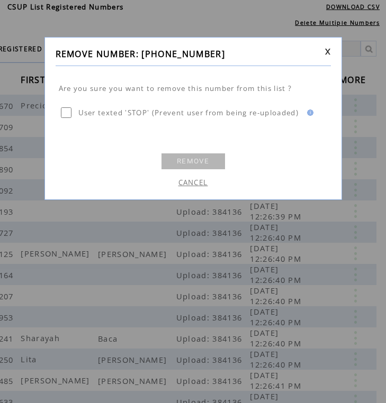
click at [198, 165] on link "REMOVE" at bounding box center [193, 161] width 64 height 16
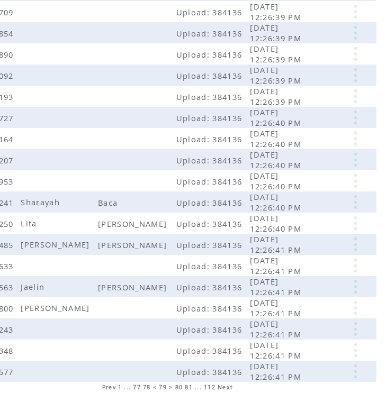
scroll to position [162, 59]
click at [351, 203] on link at bounding box center [355, 202] width 32 height 14
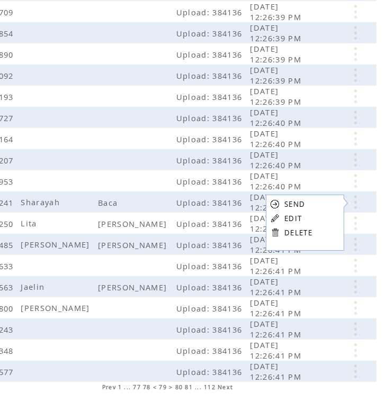
click at [293, 235] on link "DELETE" at bounding box center [298, 233] width 28 height 10
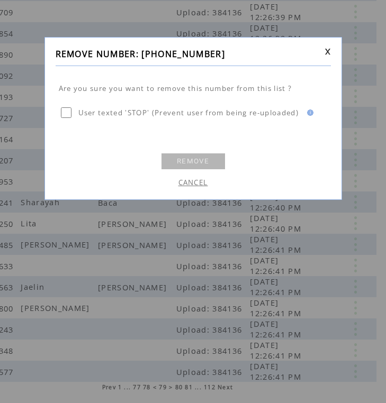
click at [194, 164] on link "REMOVE" at bounding box center [193, 161] width 64 height 16
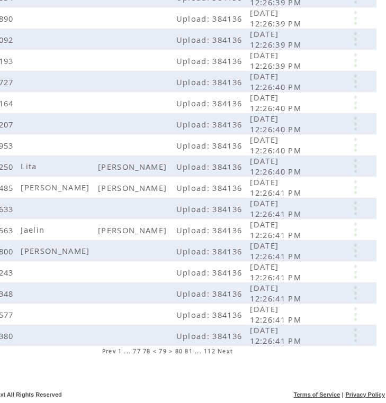
scroll to position [198, 59]
click at [355, 168] on link at bounding box center [355, 166] width 32 height 14
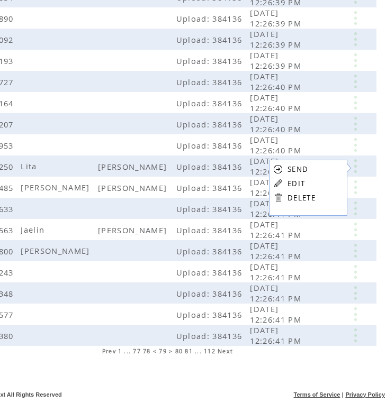
click at [299, 199] on link "DELETE" at bounding box center [301, 198] width 28 height 10
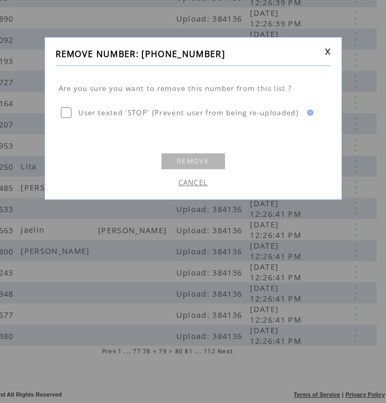
click at [184, 158] on link "REMOVE" at bounding box center [193, 161] width 64 height 16
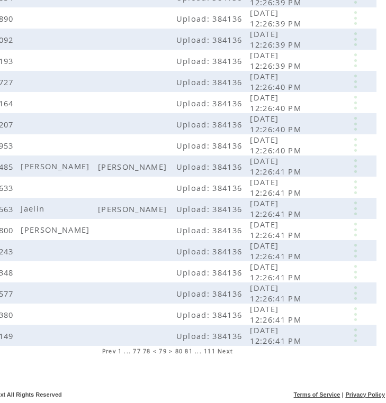
scroll to position [198, 59]
click at [354, 208] on link at bounding box center [355, 209] width 32 height 14
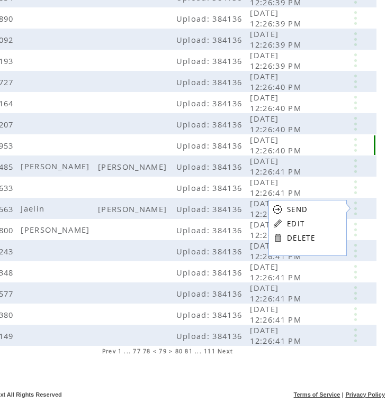
click at [315, 143] on td at bounding box center [323, 144] width 31 height 21
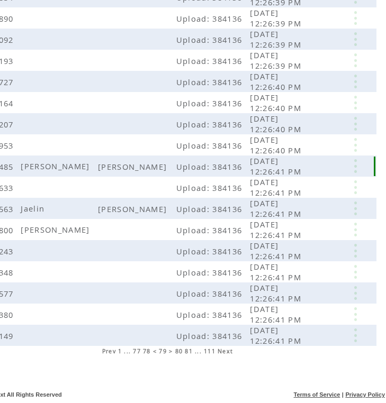
click at [350, 163] on link at bounding box center [355, 166] width 32 height 14
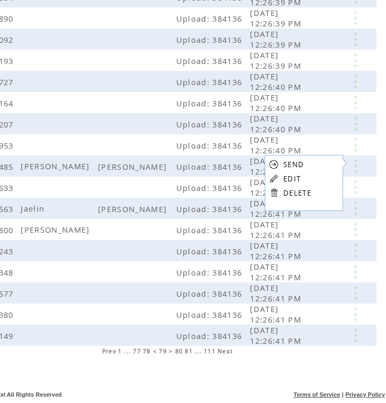
click at [300, 184] on table "SEND EDIT DELETE" at bounding box center [290, 178] width 51 height 47
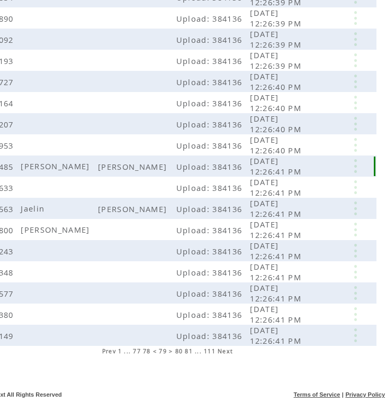
click at [352, 167] on link at bounding box center [355, 166] width 32 height 14
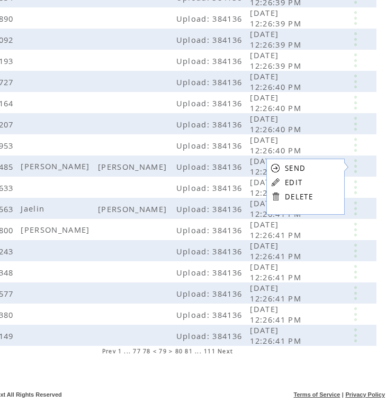
click at [283, 195] on table "SEND EDIT DELETE" at bounding box center [291, 182] width 51 height 47
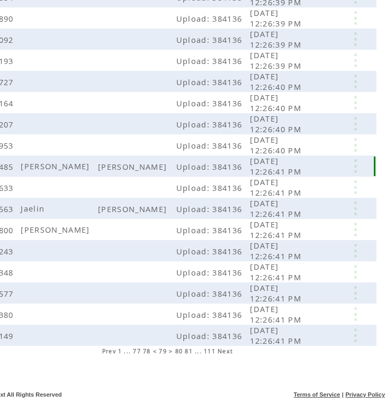
click at [359, 171] on link at bounding box center [355, 166] width 32 height 14
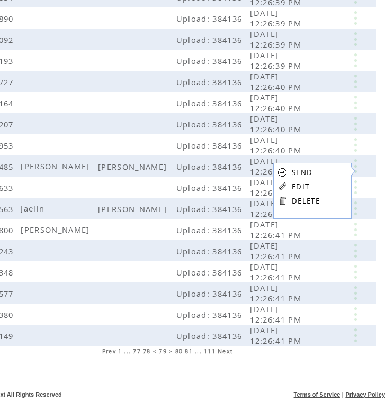
click at [283, 200] on link at bounding box center [282, 201] width 10 height 10
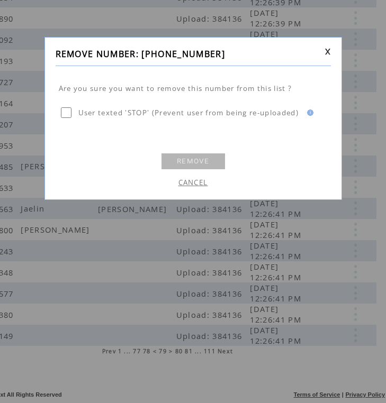
click at [210, 159] on link "REMOVE" at bounding box center [193, 161] width 64 height 16
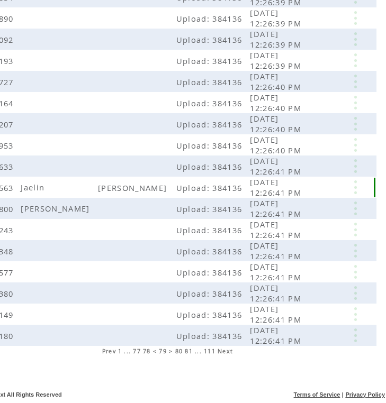
scroll to position [198, 59]
click at [357, 189] on link at bounding box center [355, 187] width 32 height 14
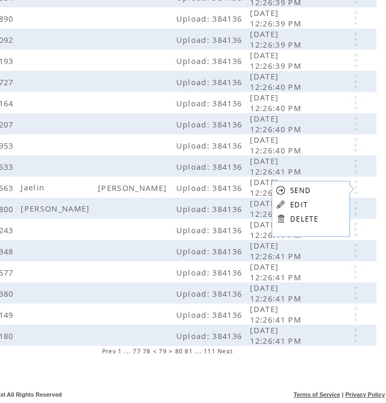
click at [299, 219] on link "DELETE" at bounding box center [304, 219] width 28 height 10
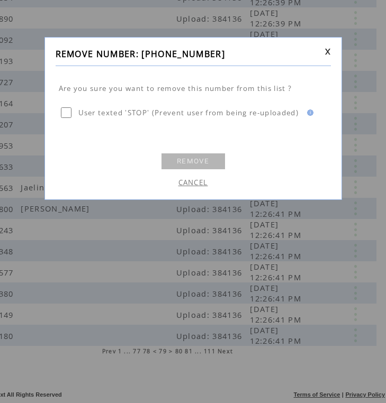
click at [203, 163] on link "REMOVE" at bounding box center [193, 161] width 64 height 16
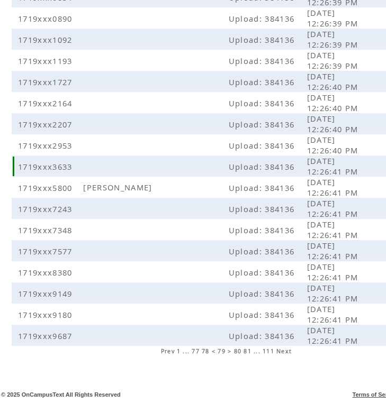
scroll to position [198, 0]
click at [239, 352] on span "80" at bounding box center [238, 351] width 8 height 7
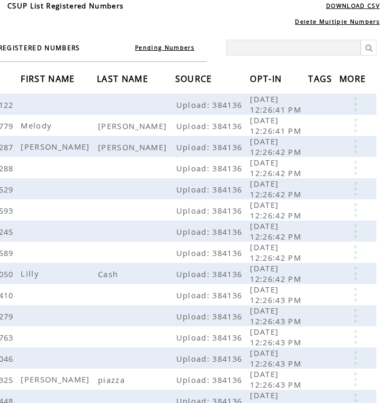
scroll to position [48, 59]
click at [352, 123] on link at bounding box center [355, 126] width 32 height 14
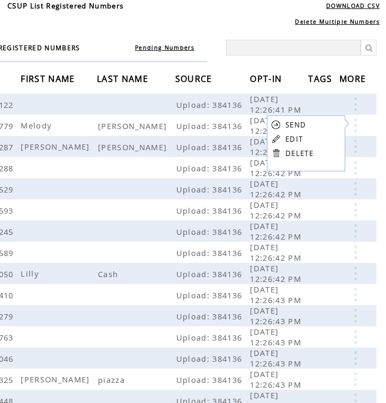
click at [276, 152] on link at bounding box center [276, 153] width 10 height 10
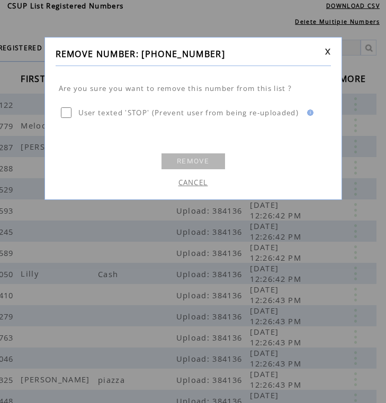
click at [200, 160] on link "REMOVE" at bounding box center [193, 161] width 64 height 16
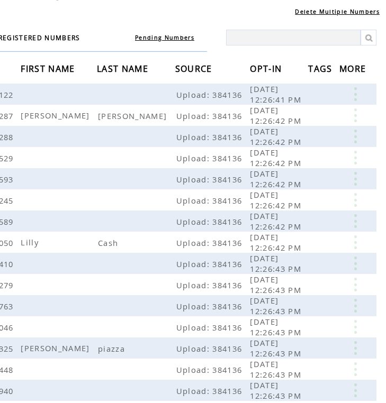
scroll to position [58, 59]
click at [360, 121] on link at bounding box center [355, 115] width 32 height 14
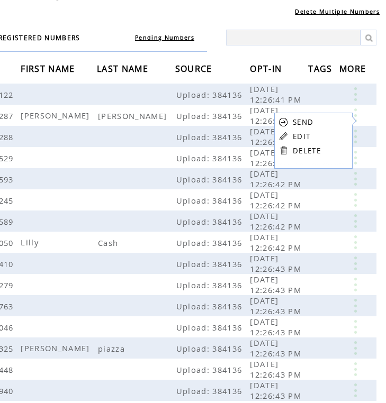
click at [284, 150] on link at bounding box center [283, 151] width 10 height 10
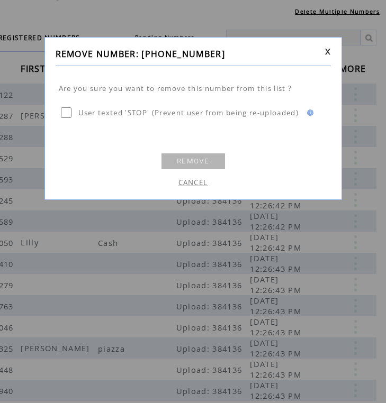
click at [204, 161] on link "REMOVE" at bounding box center [193, 161] width 64 height 16
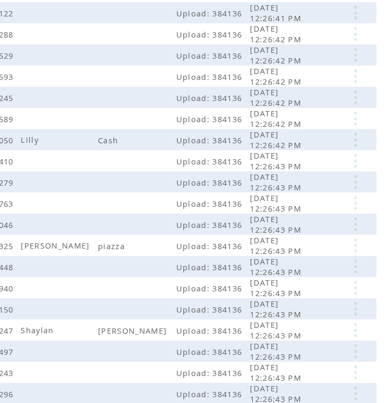
scroll to position [140, 59]
click at [360, 140] on link at bounding box center [355, 140] width 32 height 14
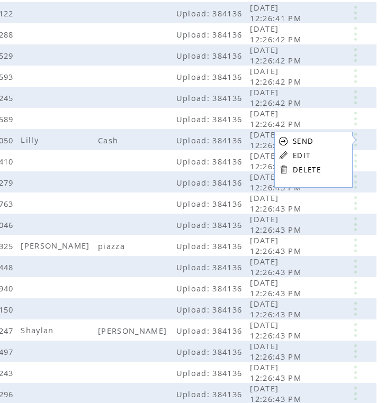
click at [297, 170] on link "DELETE" at bounding box center [307, 170] width 28 height 10
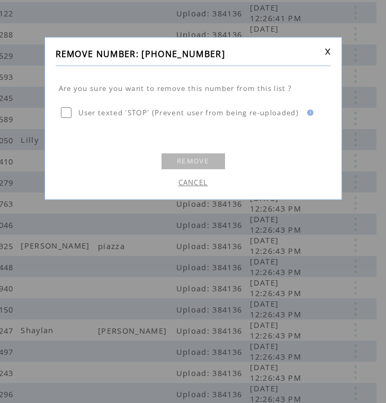
click at [173, 157] on link "REMOVE" at bounding box center [193, 161] width 64 height 16
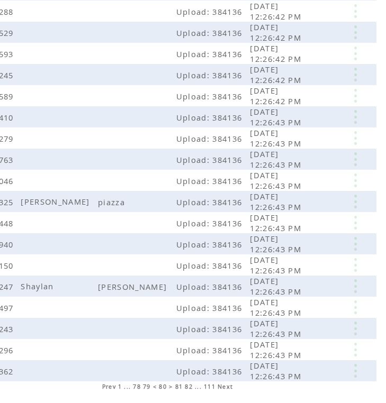
scroll to position [162, 59]
click at [356, 202] on link at bounding box center [355, 202] width 32 height 14
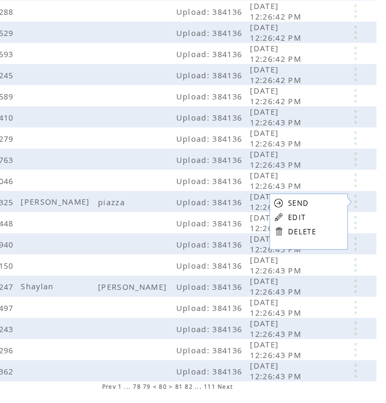
click at [296, 233] on link "DELETE" at bounding box center [302, 232] width 28 height 10
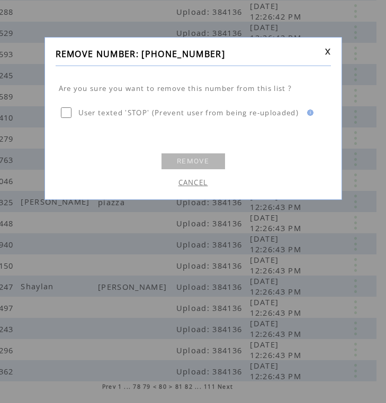
click at [193, 164] on link "REMOVE" at bounding box center [193, 161] width 64 height 16
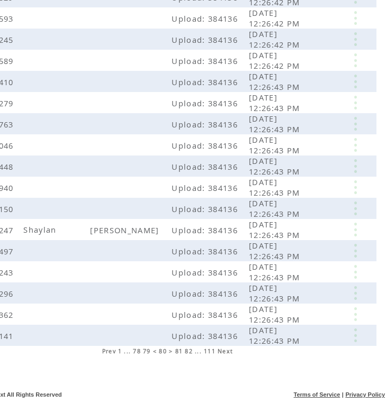
scroll to position [198, 59]
click at [179, 351] on span "81" at bounding box center [179, 351] width 8 height 7
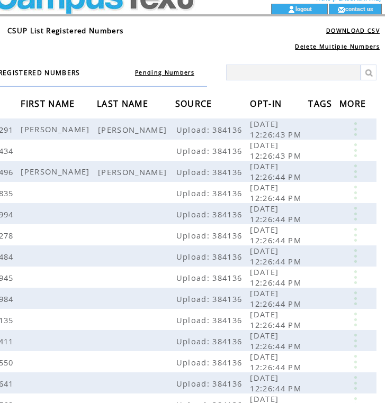
scroll to position [23, 59]
click at [359, 169] on link at bounding box center [355, 172] width 32 height 14
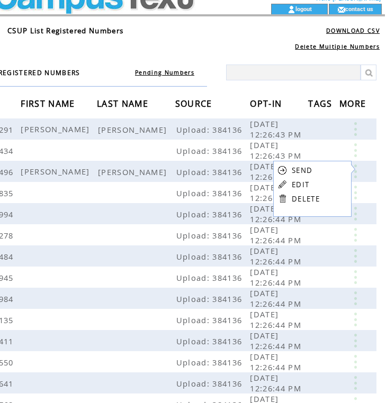
click at [312, 197] on link "DELETE" at bounding box center [306, 199] width 28 height 10
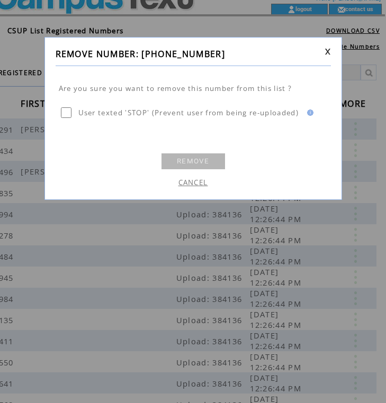
click at [203, 161] on link "REMOVE" at bounding box center [193, 161] width 64 height 16
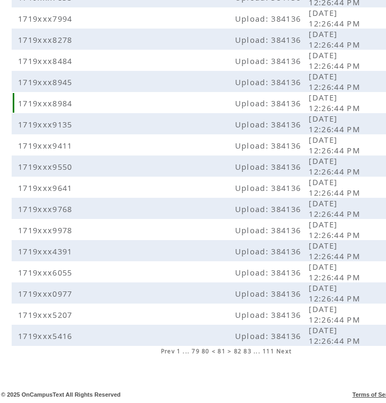
scroll to position [198, 0]
click at [235, 350] on span "82" at bounding box center [238, 351] width 8 height 7
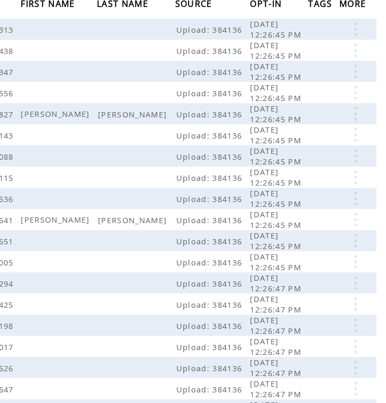
scroll to position [123, 59]
click at [351, 113] on link at bounding box center [355, 114] width 32 height 14
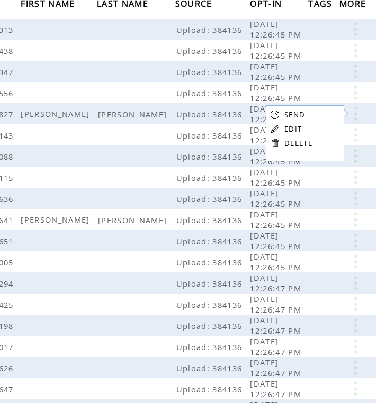
click at [291, 143] on link "DELETE" at bounding box center [298, 144] width 28 height 10
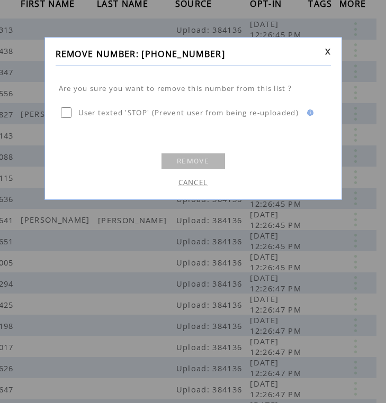
click at [182, 160] on link "REMOVE" at bounding box center [193, 161] width 64 height 16
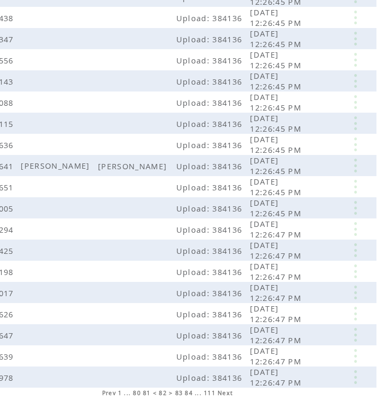
scroll to position [156, 59]
click at [357, 167] on link at bounding box center [355, 166] width 32 height 14
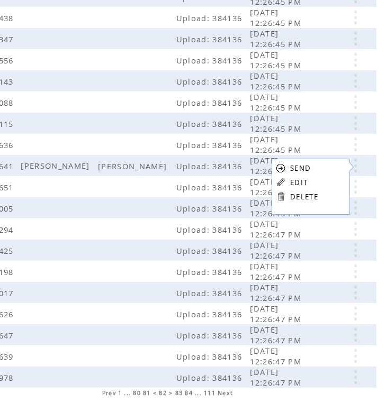
click at [292, 199] on link "DELETE" at bounding box center [304, 197] width 28 height 10
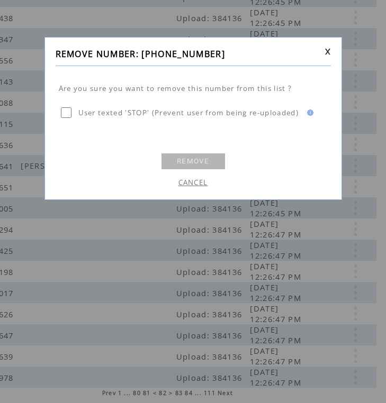
click at [206, 161] on link "REMOVE" at bounding box center [193, 161] width 64 height 16
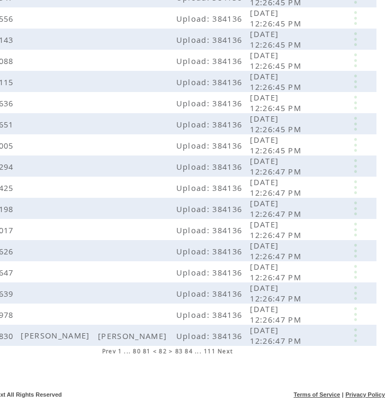
scroll to position [198, 59]
click at [360, 338] on link at bounding box center [355, 336] width 32 height 14
click at [295, 364] on link "DELETE" at bounding box center [307, 369] width 28 height 10
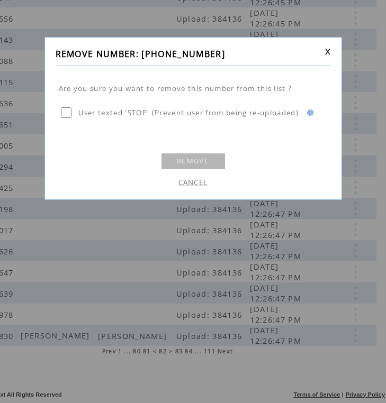
click at [200, 157] on link "REMOVE" at bounding box center [193, 161] width 64 height 16
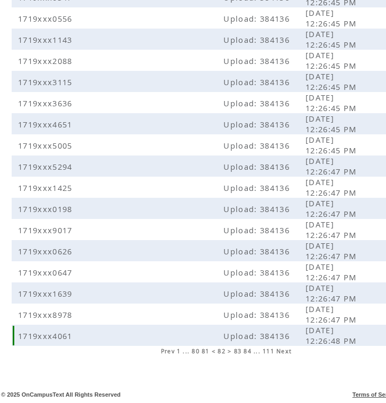
scroll to position [198, 0]
click at [239, 352] on span "83" at bounding box center [238, 351] width 8 height 7
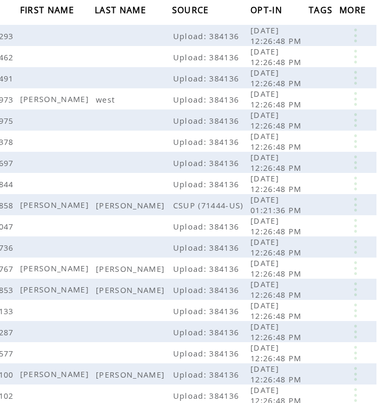
scroll to position [117, 59]
click at [360, 96] on link at bounding box center [355, 99] width 32 height 14
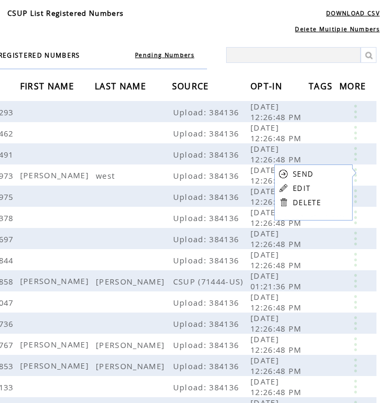
scroll to position [41, 59]
click at [285, 201] on link at bounding box center [283, 202] width 10 height 10
click at [285, 201] on span "[DATE] 12:26:48 PM" at bounding box center [277, 196] width 54 height 21
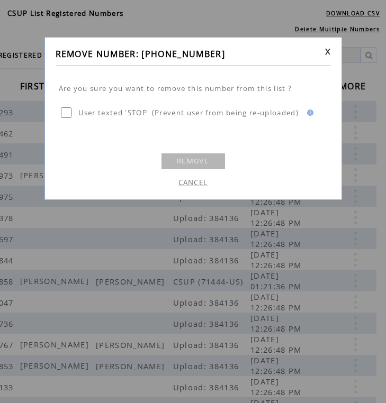
click at [201, 164] on link "REMOVE" at bounding box center [193, 161] width 64 height 16
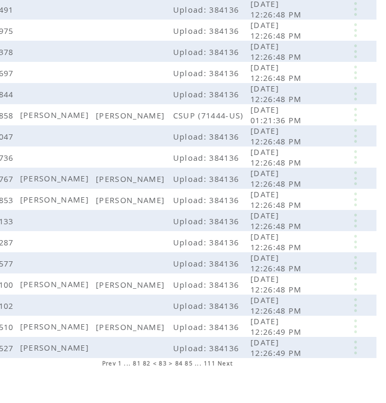
scroll to position [186, 59]
click at [354, 117] on link at bounding box center [355, 115] width 32 height 14
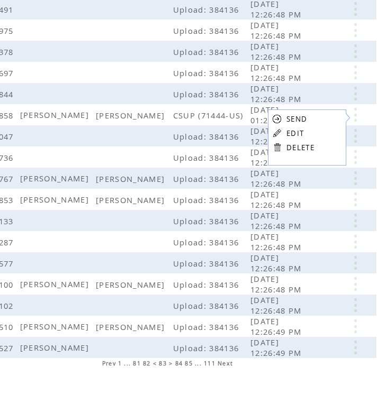
click at [307, 145] on link "DELETE" at bounding box center [300, 148] width 28 height 10
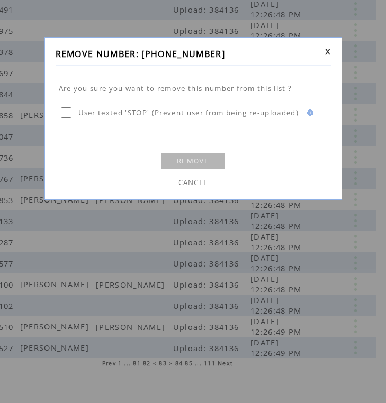
click at [202, 157] on link "REMOVE" at bounding box center [193, 161] width 64 height 16
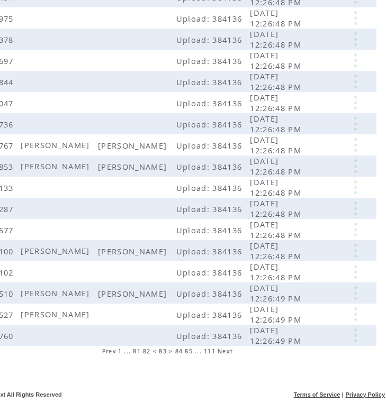
scroll to position [198, 59]
click at [350, 148] on link at bounding box center [355, 145] width 32 height 14
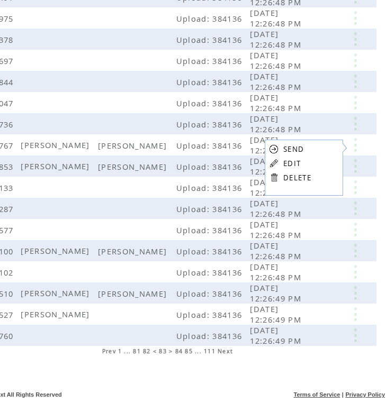
click at [293, 176] on link "DELETE" at bounding box center [297, 178] width 28 height 10
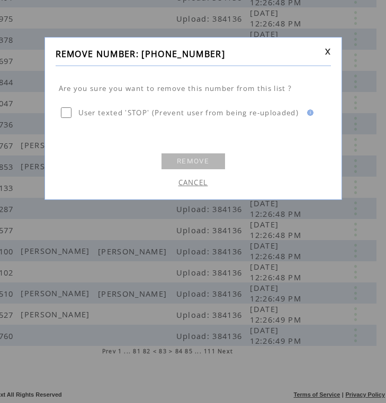
click at [203, 159] on link "REMOVE" at bounding box center [193, 161] width 64 height 16
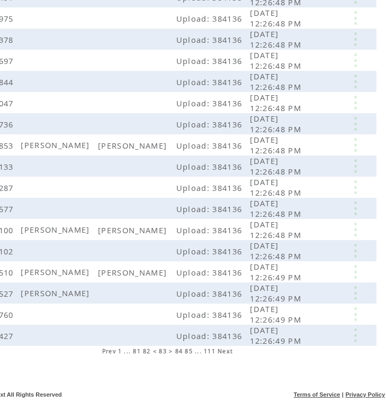
scroll to position [198, 59]
click at [352, 147] on link at bounding box center [355, 145] width 32 height 14
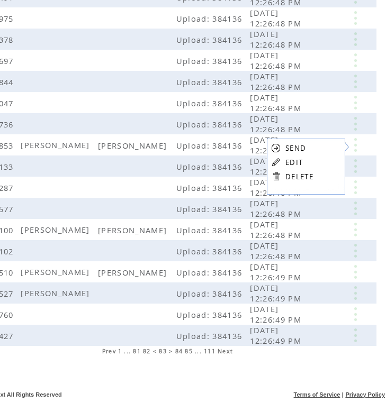
click at [307, 179] on link "DELETE" at bounding box center [299, 177] width 28 height 10
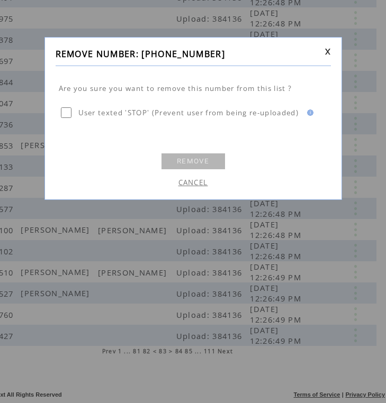
click at [210, 159] on link "REMOVE" at bounding box center [193, 161] width 64 height 16
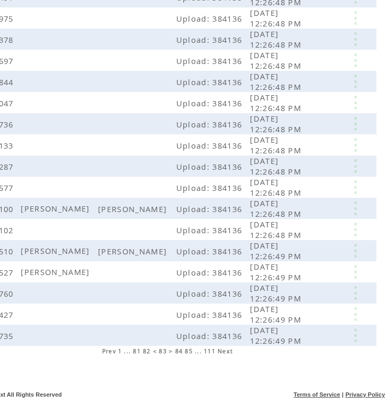
scroll to position [198, 59]
click at [352, 210] on link at bounding box center [355, 209] width 32 height 14
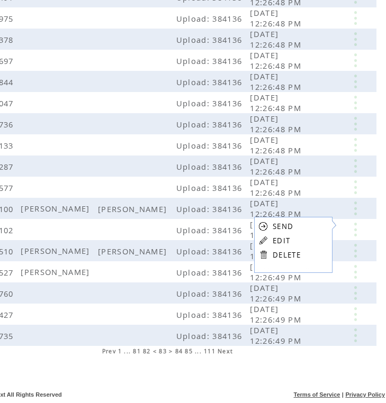
click at [283, 256] on link "DELETE" at bounding box center [287, 255] width 28 height 10
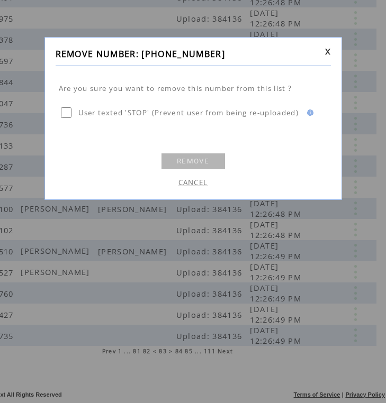
click at [204, 160] on link "REMOVE" at bounding box center [193, 161] width 64 height 16
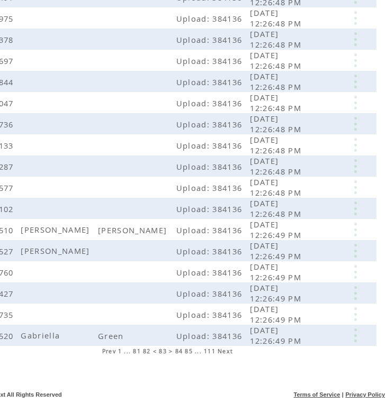
scroll to position [198, 59]
click at [354, 223] on link at bounding box center [355, 230] width 32 height 14
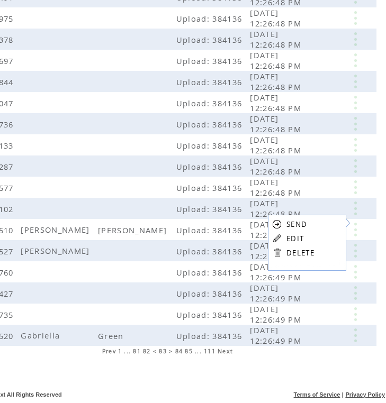
click at [299, 249] on link "DELETE" at bounding box center [300, 253] width 28 height 10
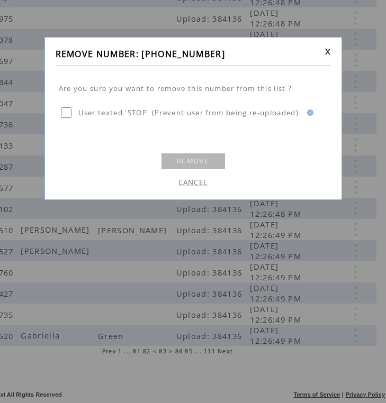
click at [215, 161] on link "REMOVE" at bounding box center [193, 161] width 64 height 16
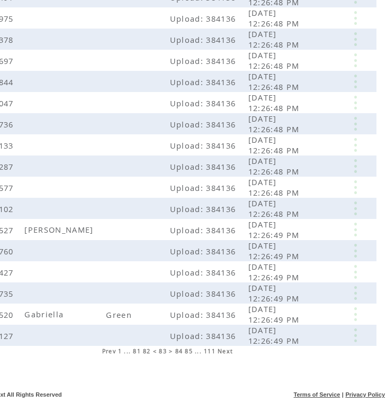
scroll to position [198, 59]
click at [352, 312] on link at bounding box center [355, 314] width 32 height 14
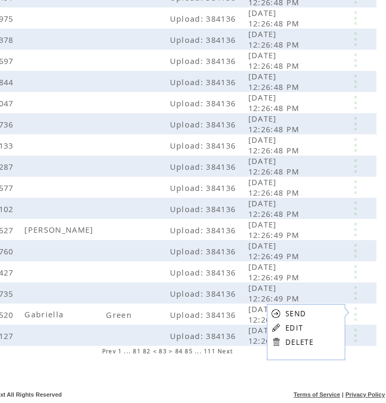
click at [289, 342] on link "DELETE" at bounding box center [299, 343] width 28 height 10
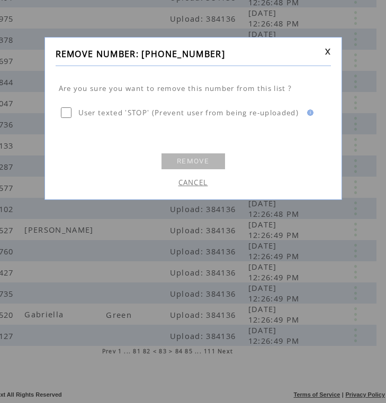
click at [211, 159] on link "REMOVE" at bounding box center [193, 161] width 64 height 16
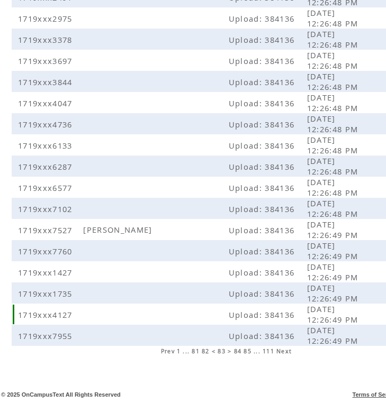
scroll to position [198, 0]
click at [239, 352] on span "84" at bounding box center [238, 351] width 8 height 7
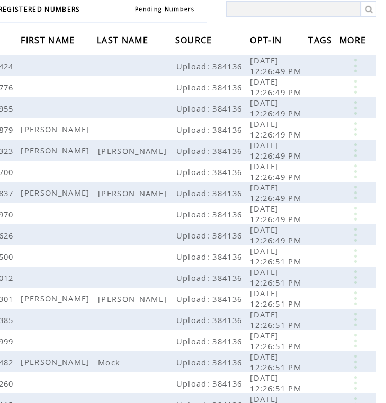
scroll to position [87, 59]
click at [354, 148] on link at bounding box center [355, 150] width 32 height 14
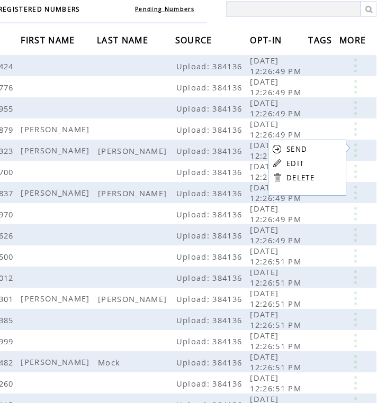
click at [289, 176] on link "DELETE" at bounding box center [300, 178] width 28 height 10
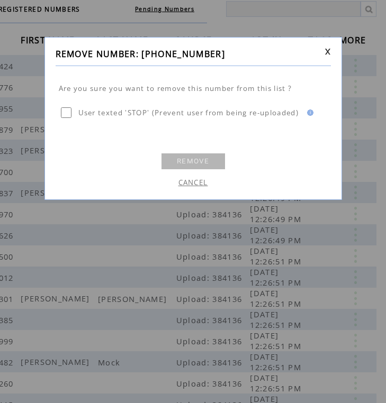
click at [210, 166] on link "REMOVE" at bounding box center [193, 161] width 64 height 16
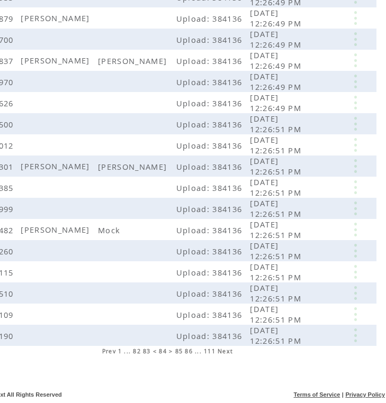
scroll to position [198, 59]
click at [352, 166] on link at bounding box center [355, 166] width 32 height 14
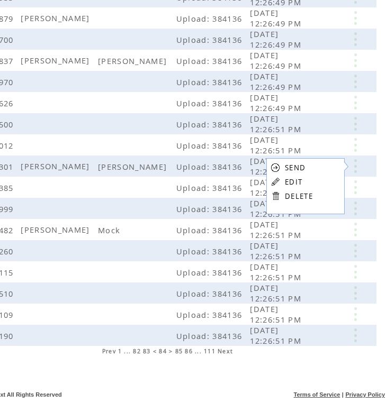
click at [302, 192] on link "DELETE" at bounding box center [299, 197] width 28 height 10
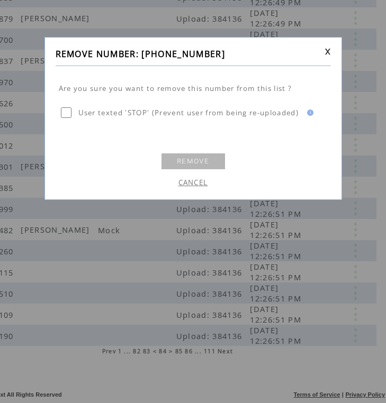
click at [189, 164] on link "REMOVE" at bounding box center [193, 161] width 64 height 16
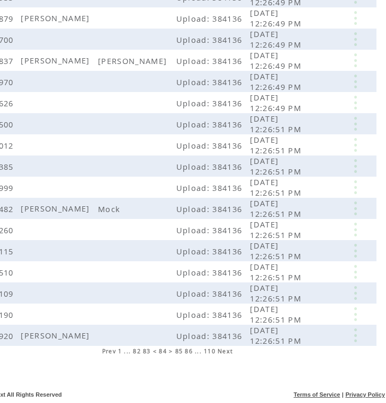
scroll to position [198, 59]
click at [348, 209] on link at bounding box center [355, 209] width 32 height 14
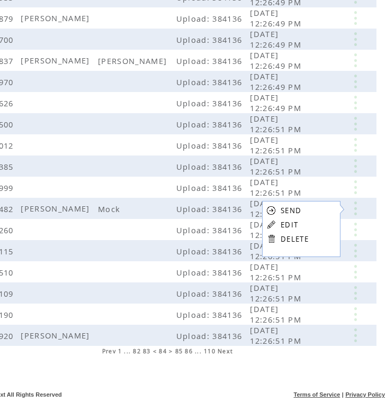
click at [284, 238] on link "DELETE" at bounding box center [294, 239] width 28 height 10
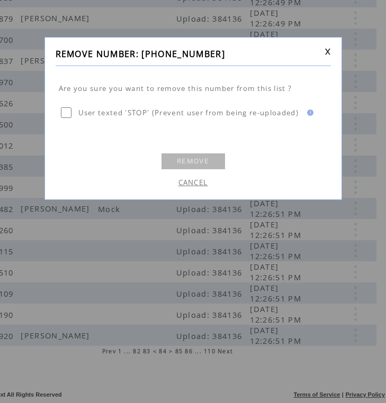
click at [191, 161] on link "REMOVE" at bounding box center [193, 161] width 64 height 16
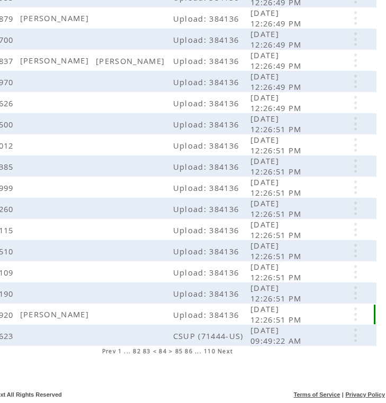
scroll to position [198, 59]
click at [352, 318] on link at bounding box center [355, 314] width 32 height 14
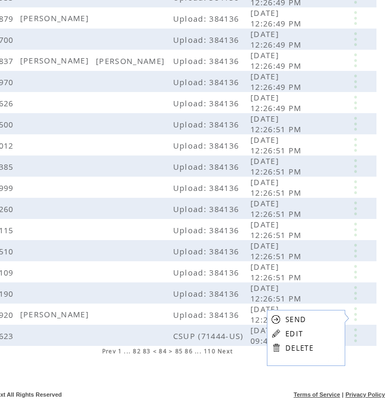
click at [296, 346] on link "DELETE" at bounding box center [299, 348] width 28 height 10
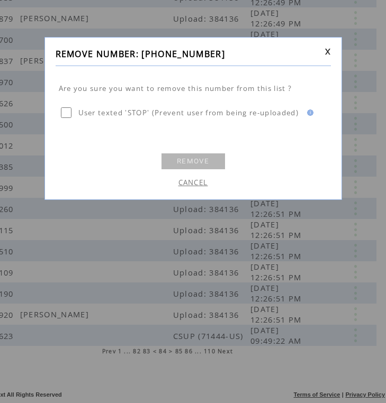
click at [183, 162] on link "REMOVE" at bounding box center [193, 161] width 64 height 16
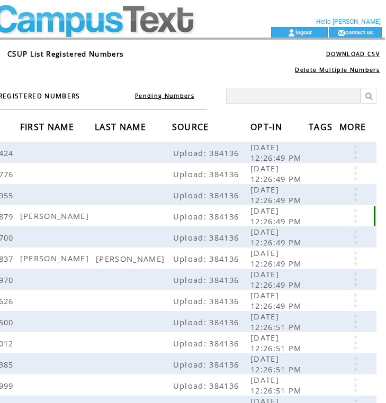
scroll to position [0, 59]
click at [349, 218] on link at bounding box center [355, 216] width 32 height 14
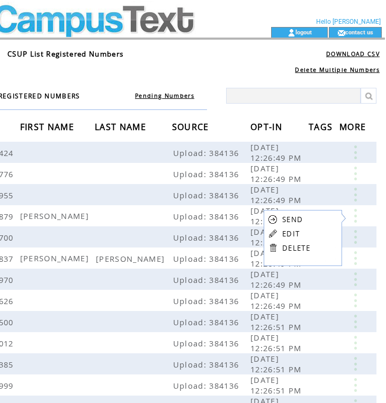
click at [294, 246] on link "DELETE" at bounding box center [296, 248] width 28 height 10
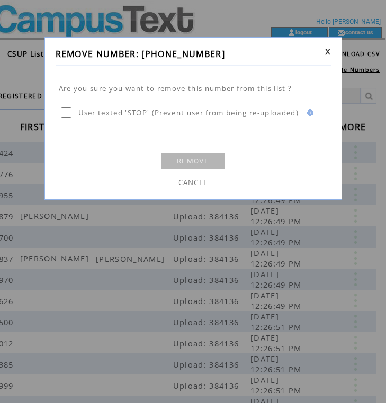
click at [205, 162] on link "REMOVE" at bounding box center [193, 161] width 64 height 16
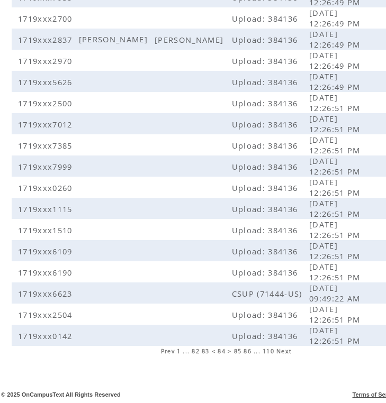
scroll to position [198, 0]
click at [237, 351] on span "85" at bounding box center [238, 351] width 8 height 7
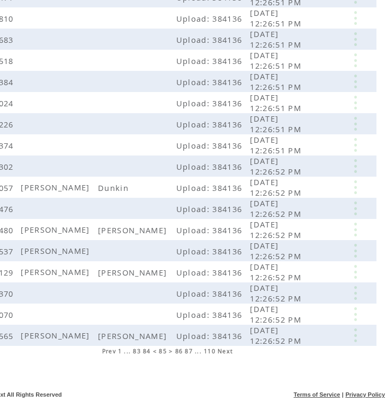
scroll to position [198, 59]
click at [352, 186] on link at bounding box center [355, 187] width 32 height 14
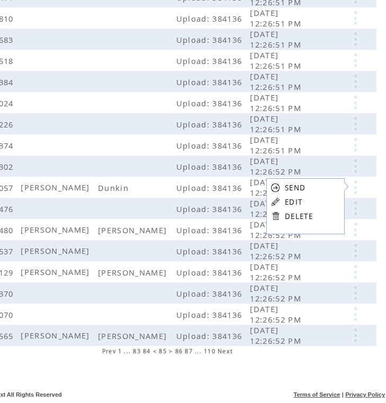
click at [305, 212] on link "DELETE" at bounding box center [299, 217] width 28 height 10
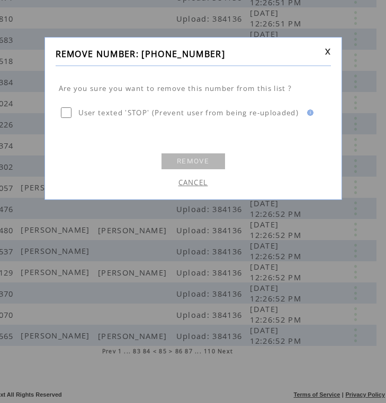
click at [196, 154] on link "REMOVE" at bounding box center [193, 161] width 64 height 16
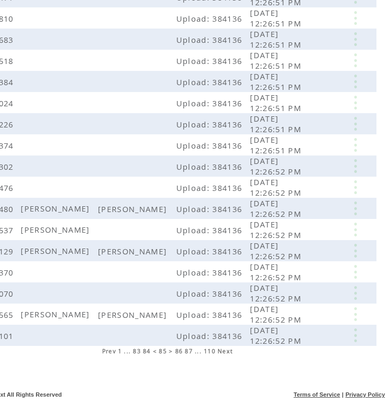
scroll to position [198, 59]
click at [364, 212] on link at bounding box center [355, 209] width 32 height 14
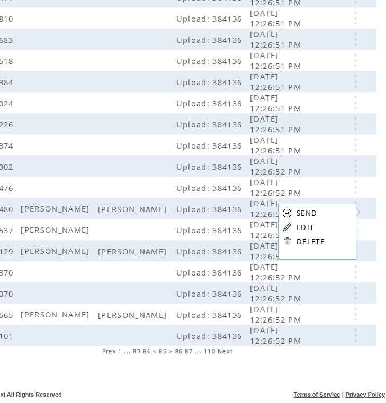
click at [308, 228] on link "EDIT" at bounding box center [304, 228] width 17 height 10
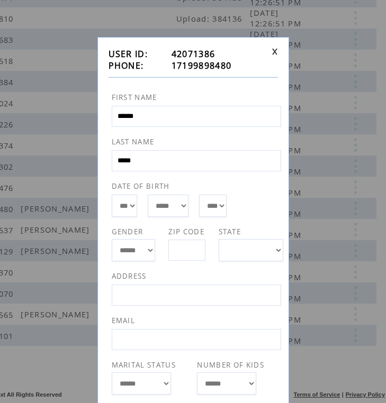
click at [270, 52] on td at bounding box center [272, 59] width 10 height 23
click at [279, 53] on div "**********" at bounding box center [193, 256] width 192 height 438
click at [275, 51] on link at bounding box center [274, 51] width 6 height 7
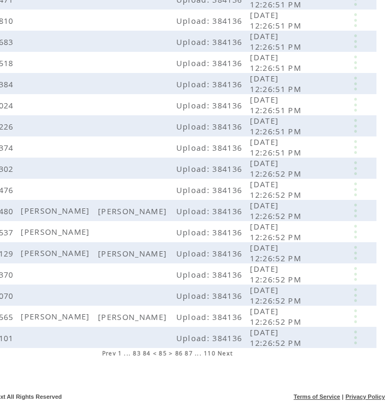
scroll to position [196, 59]
click at [355, 316] on link at bounding box center [355, 317] width 32 height 14
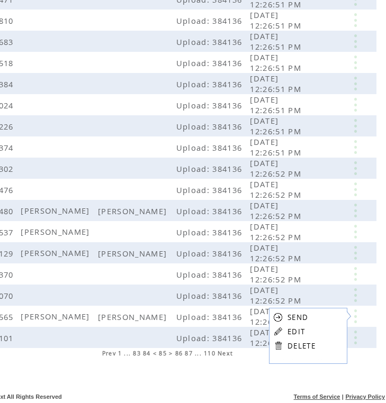
click at [298, 342] on link "DELETE" at bounding box center [301, 346] width 28 height 10
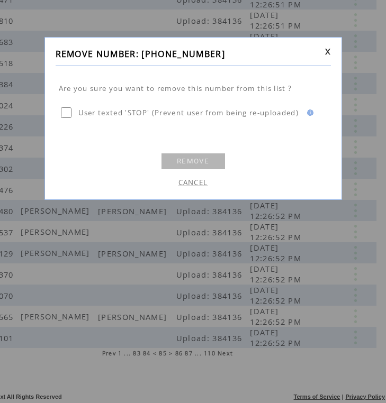
click at [212, 159] on link "REMOVE" at bounding box center [193, 161] width 64 height 16
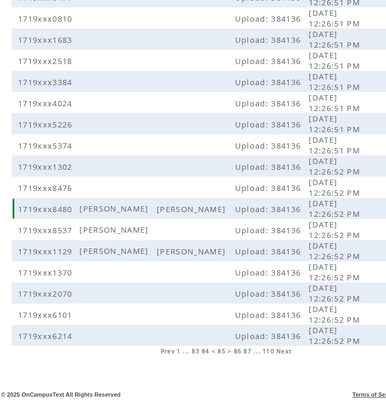
scroll to position [198, 0]
click at [240, 350] on span "86" at bounding box center [238, 351] width 8 height 7
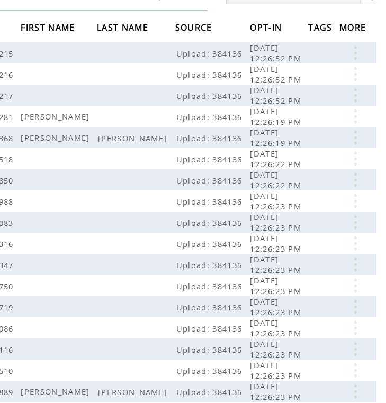
scroll to position [99, 59]
click at [357, 134] on link at bounding box center [355, 138] width 32 height 14
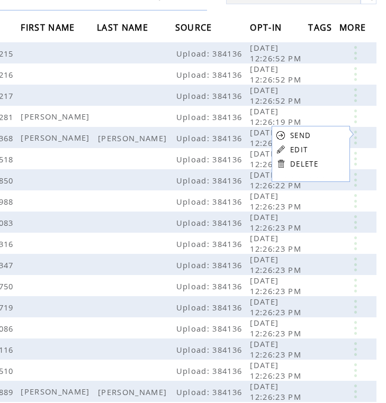
click at [319, 163] on table "SEND EDIT DELETE" at bounding box center [296, 149] width 51 height 47
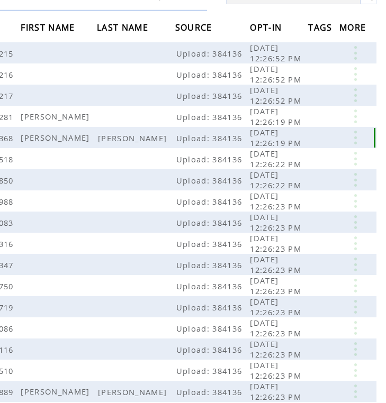
click at [354, 138] on link at bounding box center [355, 138] width 32 height 14
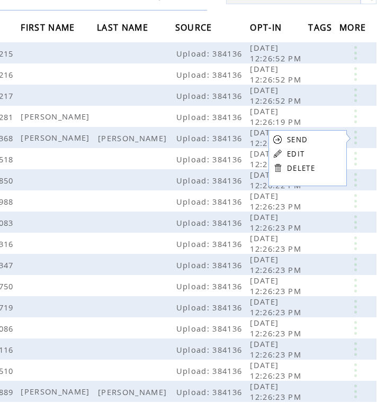
click at [297, 167] on link "DELETE" at bounding box center [301, 169] width 28 height 10
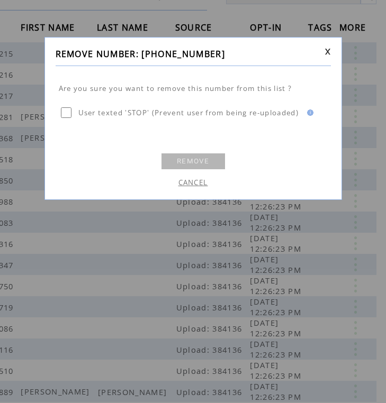
click at [191, 161] on link "REMOVE" at bounding box center [193, 161] width 64 height 16
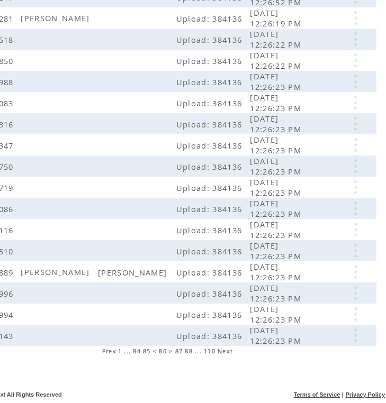
scroll to position [198, 59]
click at [355, 279] on td at bounding box center [356, 271] width 34 height 21
click at [357, 261] on td at bounding box center [356, 250] width 34 height 21
click at [354, 272] on link at bounding box center [355, 272] width 32 height 14
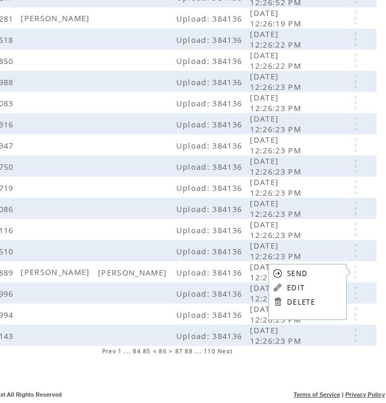
click at [299, 298] on link "DELETE" at bounding box center [301, 302] width 28 height 10
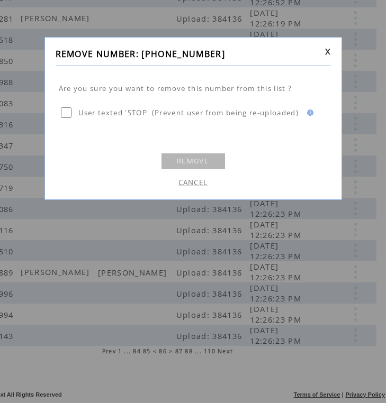
click at [206, 166] on link "REMOVE" at bounding box center [193, 161] width 64 height 16
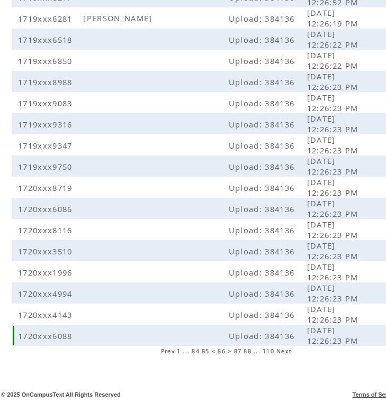
scroll to position [198, 0]
click at [238, 352] on span "87" at bounding box center [238, 351] width 8 height 7
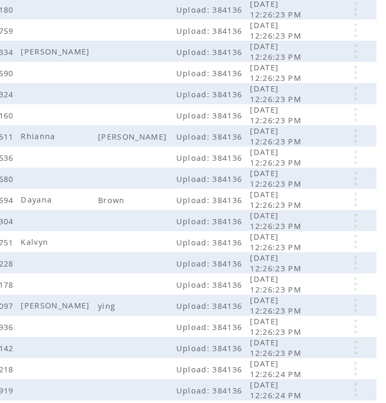
scroll to position [143, 59]
click at [358, 133] on link at bounding box center [355, 136] width 32 height 14
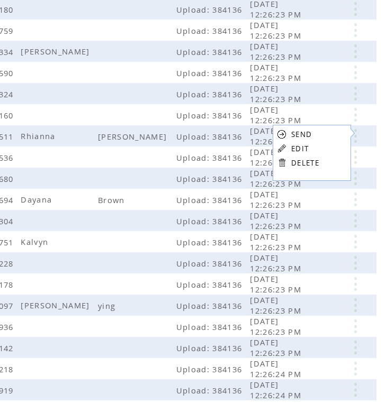
click at [311, 159] on link "DELETE" at bounding box center [305, 163] width 28 height 10
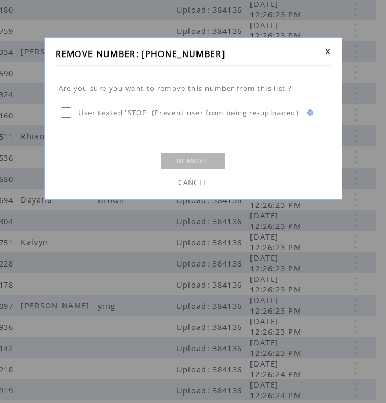
click at [200, 158] on link "REMOVE" at bounding box center [193, 161] width 64 height 16
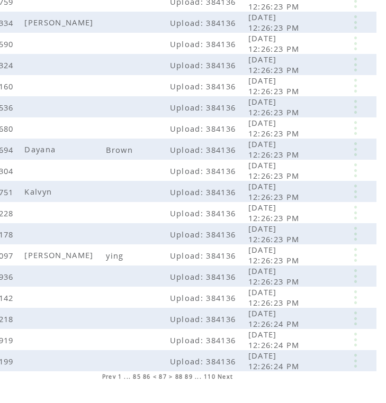
scroll to position [173, 59]
click at [355, 150] on link at bounding box center [355, 149] width 32 height 14
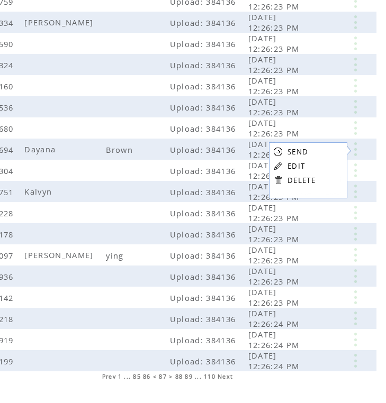
click at [314, 182] on link "DELETE" at bounding box center [301, 181] width 28 height 10
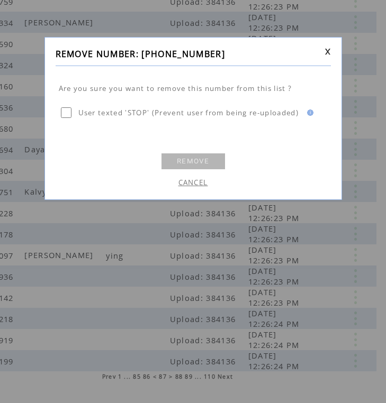
click at [208, 154] on link "REMOVE" at bounding box center [193, 161] width 64 height 16
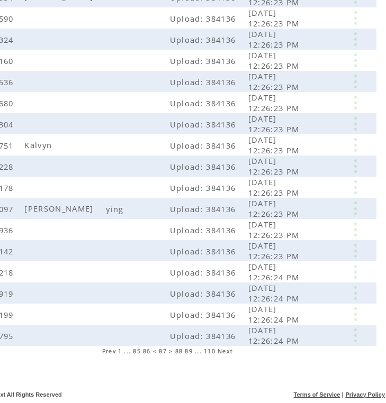
scroll to position [198, 59]
click at [351, 211] on link at bounding box center [355, 209] width 32 height 14
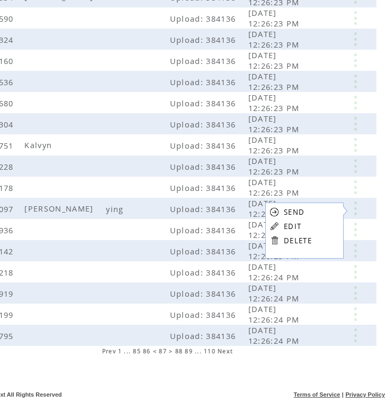
click at [280, 242] on table "SEND EDIT DELETE" at bounding box center [290, 226] width 51 height 47
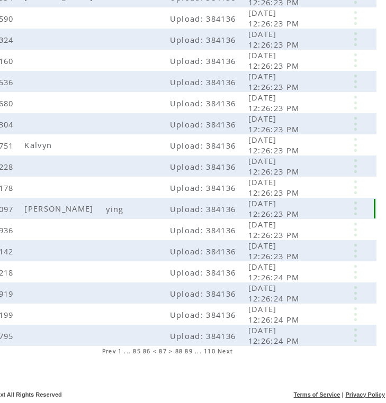
click at [357, 202] on link at bounding box center [355, 209] width 32 height 14
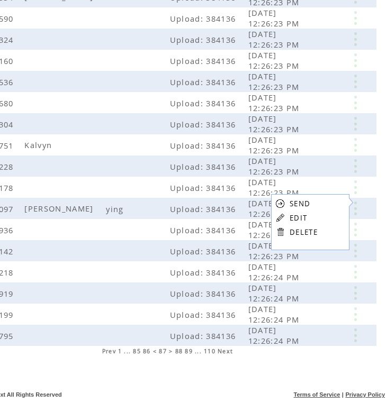
click at [306, 233] on link "DELETE" at bounding box center [303, 233] width 28 height 10
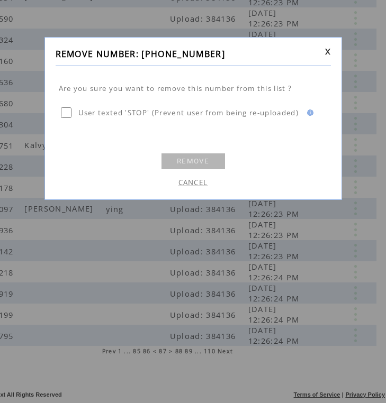
click at [202, 165] on link "REMOVE" at bounding box center [193, 161] width 64 height 16
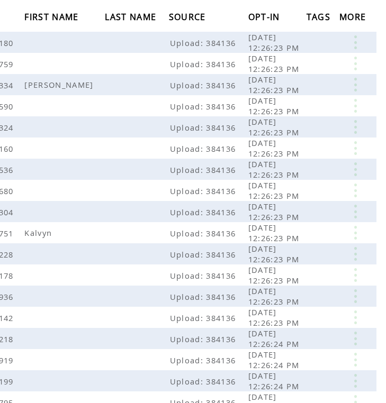
scroll to position [110, 59]
click at [359, 86] on link at bounding box center [355, 85] width 32 height 14
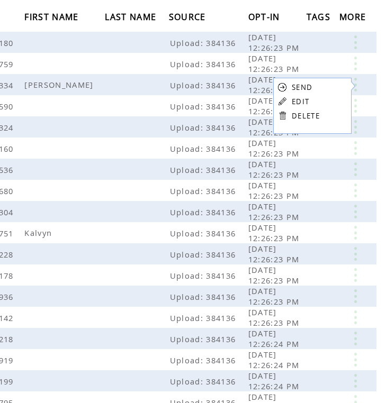
click at [305, 117] on link "DELETE" at bounding box center [306, 116] width 28 height 10
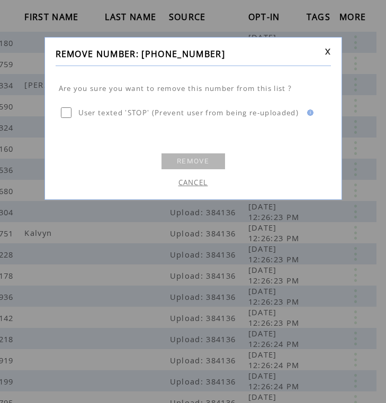
click at [193, 157] on link "REMOVE" at bounding box center [193, 161] width 64 height 16
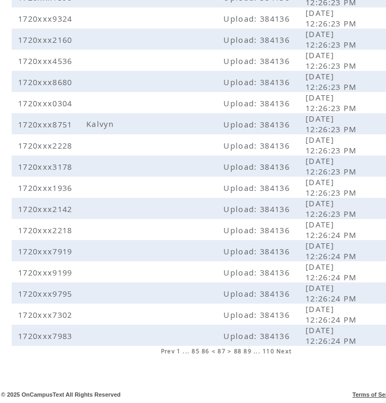
scroll to position [198, 0]
click at [238, 351] on span "88" at bounding box center [238, 351] width 8 height 7
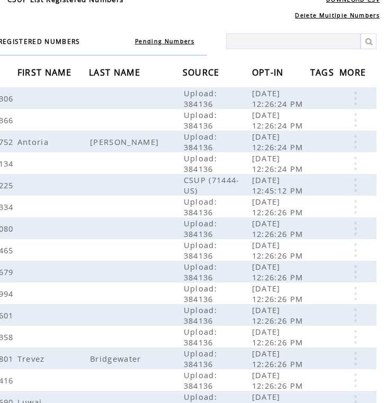
scroll to position [55, 59]
click at [356, 140] on link at bounding box center [355, 142] width 32 height 14
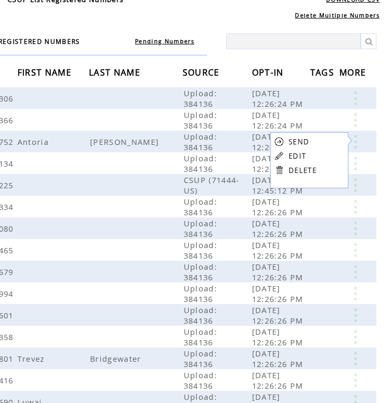
click at [301, 170] on link "DELETE" at bounding box center [302, 171] width 28 height 10
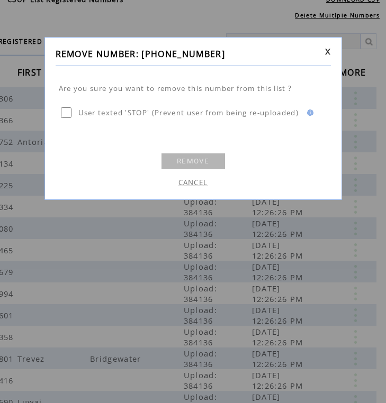
click at [194, 158] on link "REMOVE" at bounding box center [193, 161] width 64 height 16
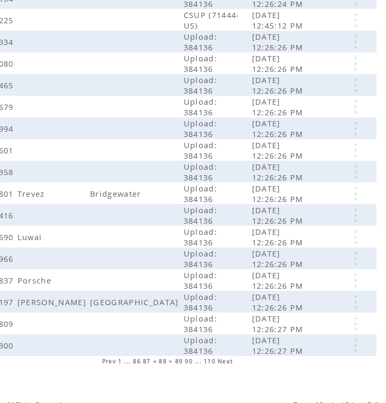
scroll to position [198, 59]
click at [356, 187] on link at bounding box center [355, 194] width 32 height 14
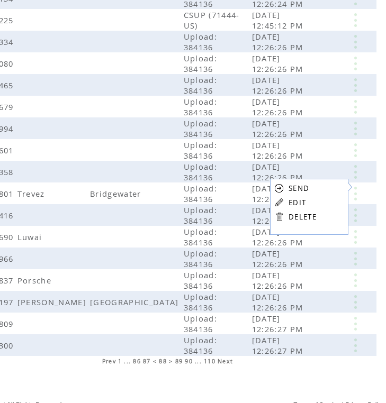
click at [293, 215] on link "DELETE" at bounding box center [302, 217] width 28 height 10
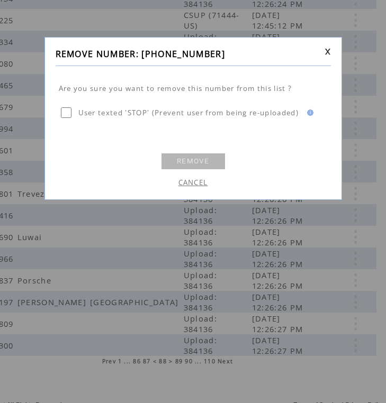
click at [213, 162] on link "REMOVE" at bounding box center [193, 161] width 64 height 16
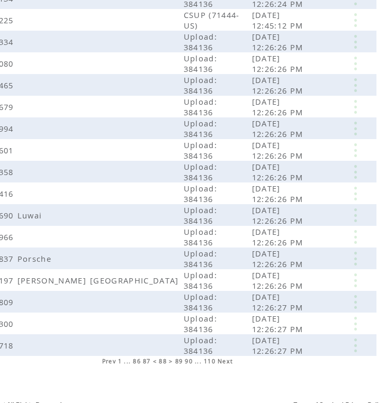
scroll to position [198, 59]
click at [358, 209] on link at bounding box center [355, 216] width 32 height 14
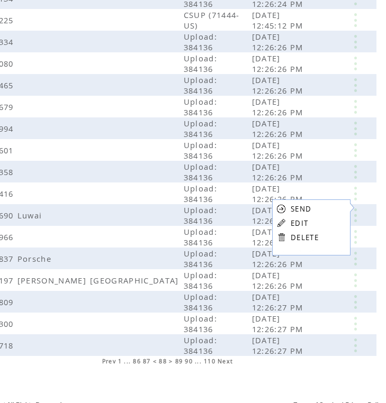
click at [288, 226] on table "SEND EDIT DELETE" at bounding box center [297, 223] width 51 height 47
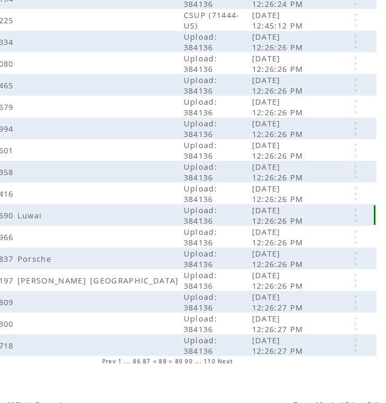
click at [358, 212] on link at bounding box center [355, 216] width 32 height 14
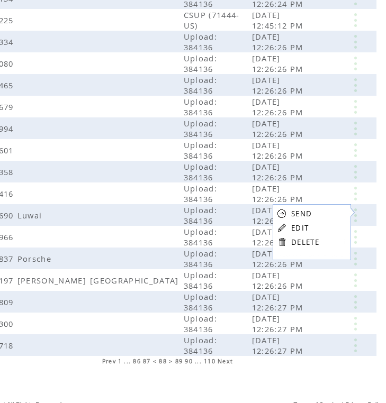
click at [301, 227] on link "EDIT" at bounding box center [299, 228] width 17 height 10
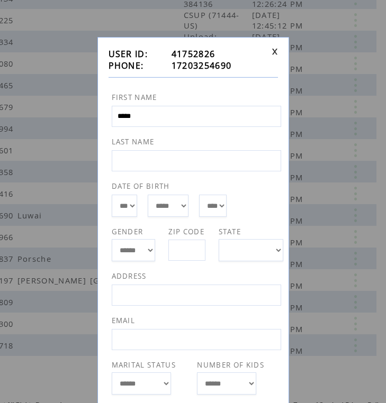
click at [277, 52] on link at bounding box center [274, 51] width 6 height 7
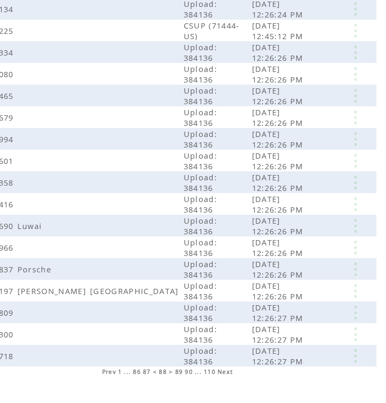
scroll to position [187, 59]
click at [353, 262] on link at bounding box center [355, 269] width 32 height 14
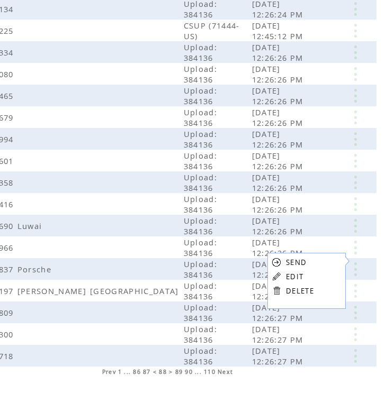
click at [293, 289] on link "DELETE" at bounding box center [300, 291] width 28 height 10
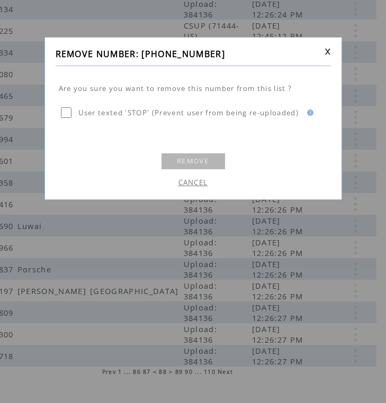
click at [210, 162] on link "REMOVE" at bounding box center [193, 161] width 64 height 16
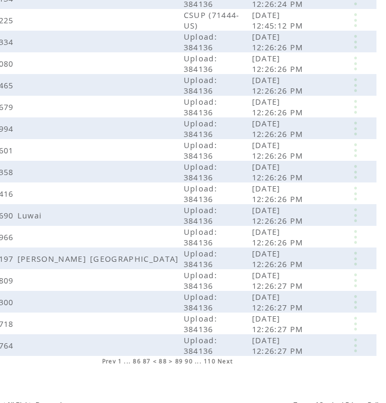
scroll to position [198, 59]
click at [360, 252] on link at bounding box center [355, 259] width 32 height 14
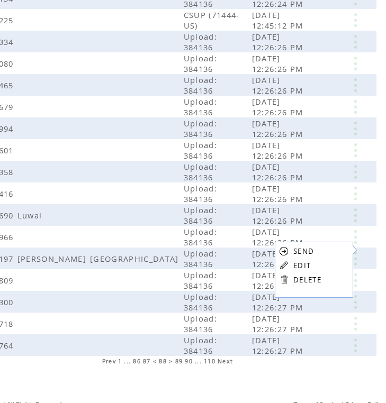
click at [299, 278] on link "DELETE" at bounding box center [307, 280] width 28 height 10
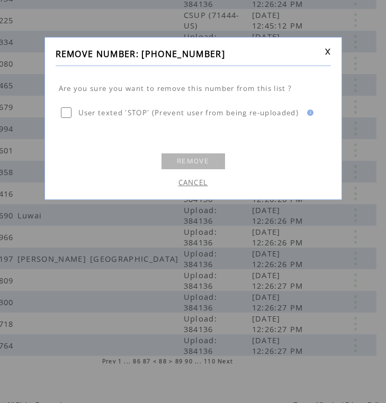
click at [207, 161] on link "REMOVE" at bounding box center [193, 161] width 64 height 16
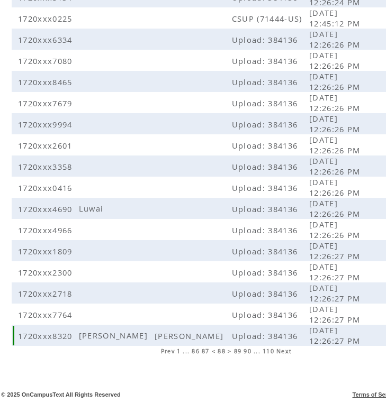
scroll to position [198, 0]
click at [238, 350] on span "89" at bounding box center [238, 351] width 8 height 7
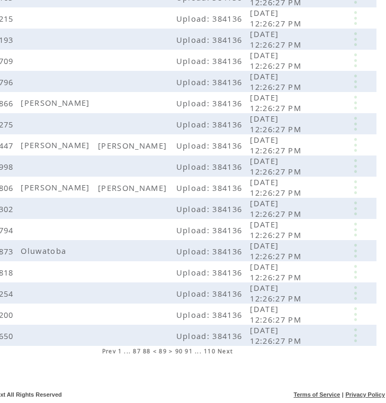
scroll to position [198, 59]
click at [356, 145] on link at bounding box center [355, 145] width 32 height 14
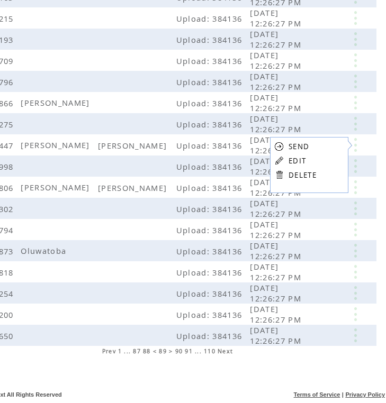
click at [304, 173] on link "DELETE" at bounding box center [302, 175] width 28 height 10
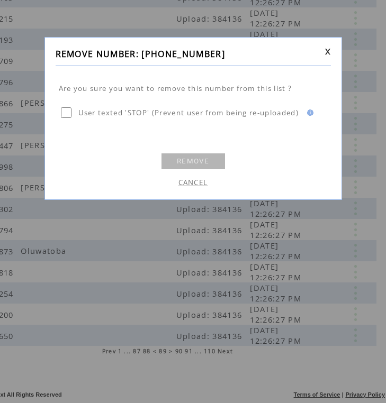
click at [205, 159] on link "REMOVE" at bounding box center [193, 161] width 64 height 16
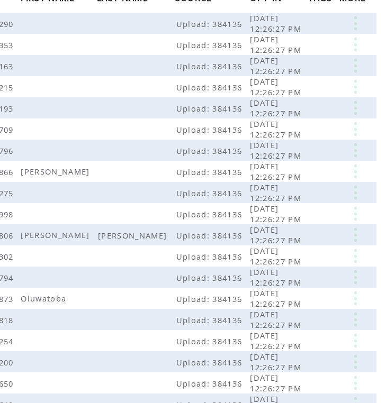
scroll to position [129, 59]
click at [352, 239] on link at bounding box center [355, 235] width 32 height 14
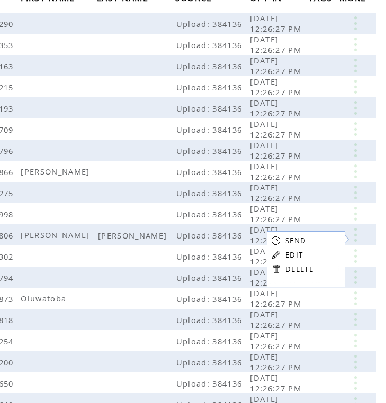
click at [297, 267] on link "DELETE" at bounding box center [299, 270] width 28 height 10
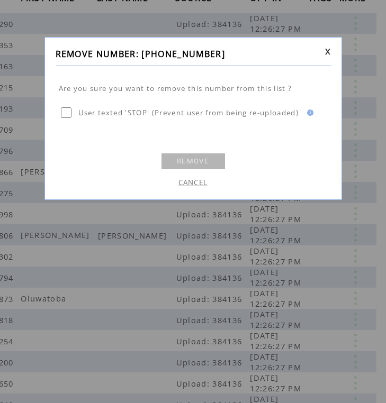
click at [211, 161] on link "REMOVE" at bounding box center [193, 161] width 64 height 16
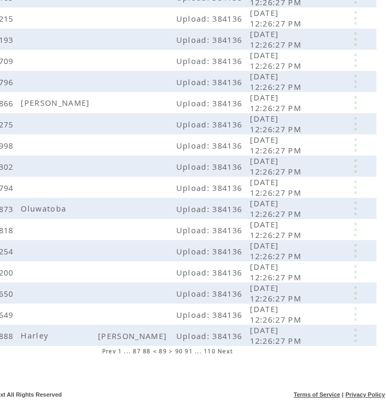
scroll to position [198, 59]
click at [356, 210] on link at bounding box center [355, 209] width 32 height 14
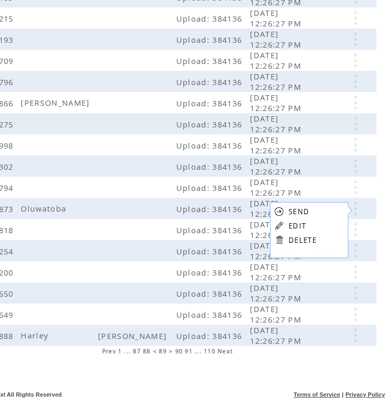
click at [306, 245] on table "SEND EDIT DELETE" at bounding box center [295, 225] width 51 height 47
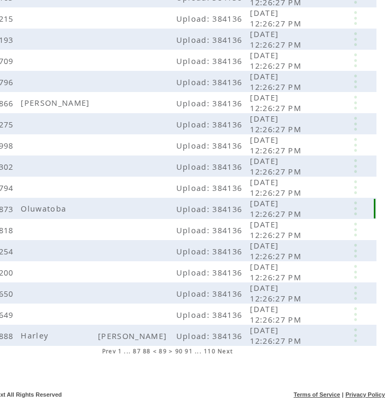
click at [354, 214] on link at bounding box center [355, 209] width 32 height 14
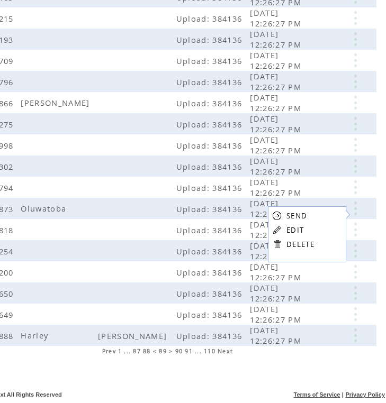
click at [296, 240] on link "DELETE" at bounding box center [300, 245] width 28 height 10
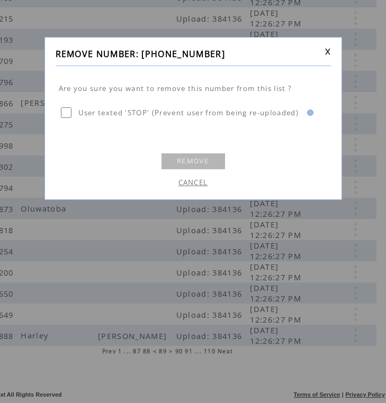
click at [211, 163] on link "REMOVE" at bounding box center [193, 161] width 64 height 16
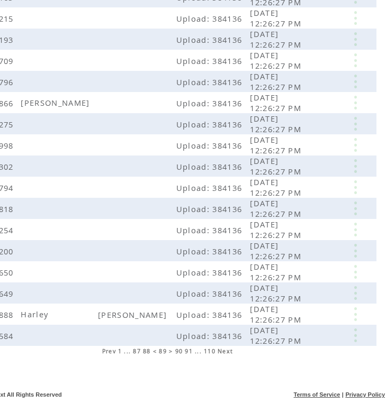
scroll to position [198, 59]
click at [357, 312] on link at bounding box center [355, 314] width 32 height 14
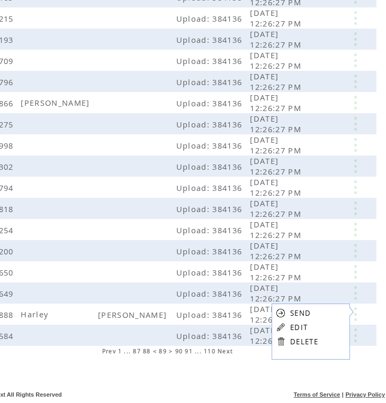
click at [288, 344] on table "SEND EDIT DELETE" at bounding box center [296, 327] width 51 height 47
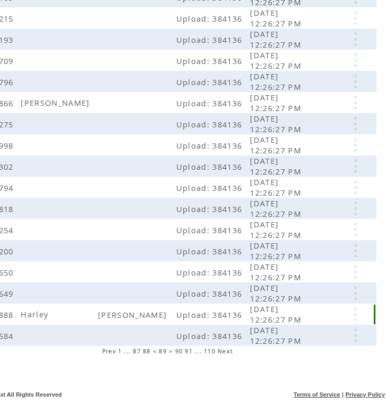
click at [351, 314] on link at bounding box center [355, 314] width 32 height 14
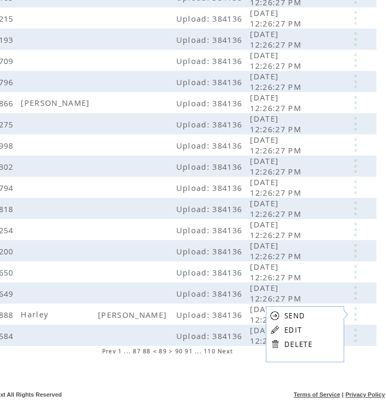
click at [280, 340] on table "SEND EDIT DELETE" at bounding box center [291, 329] width 51 height 47
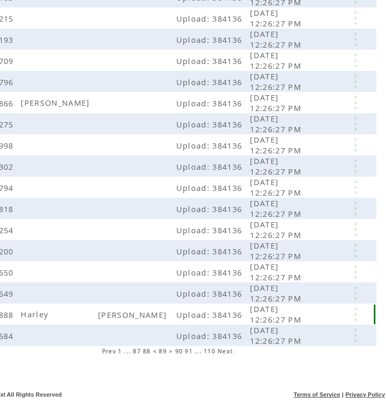
click at [352, 315] on link at bounding box center [355, 314] width 32 height 14
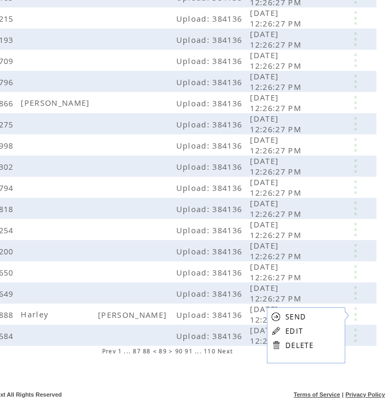
click at [275, 347] on link at bounding box center [276, 345] width 10 height 10
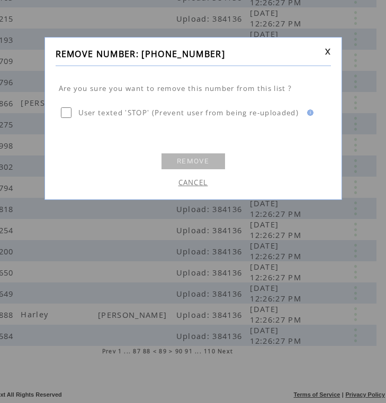
click at [193, 169] on td "REMOVE" at bounding box center [193, 161] width 65 height 17
click at [191, 156] on link "REMOVE" at bounding box center [193, 161] width 64 height 16
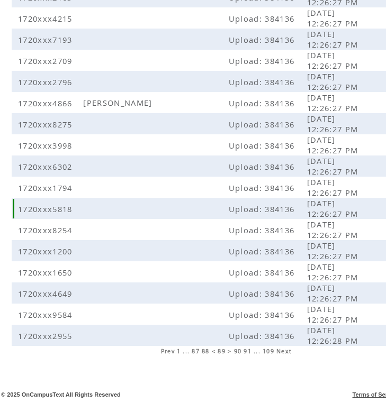
scroll to position [198, 0]
click at [238, 351] on span "90" at bounding box center [238, 351] width 8 height 7
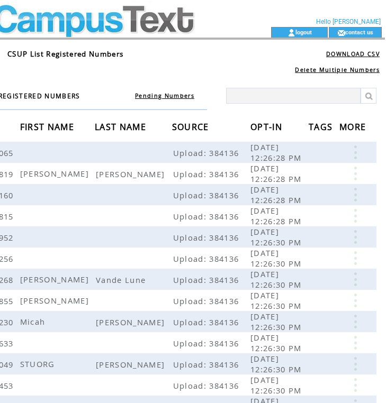
scroll to position [0, 59]
click at [358, 175] on link at bounding box center [355, 174] width 32 height 14
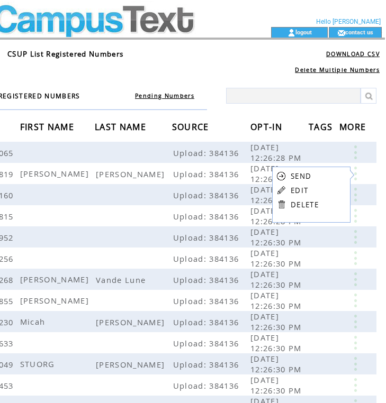
click at [315, 203] on link "DELETE" at bounding box center [305, 205] width 28 height 10
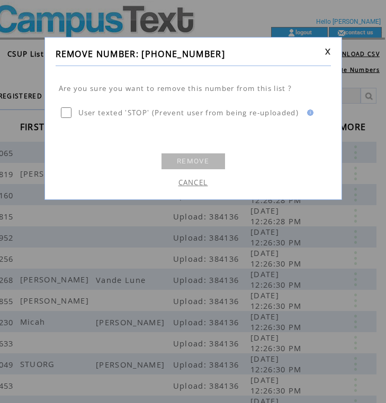
click at [204, 159] on link "REMOVE" at bounding box center [193, 161] width 64 height 16
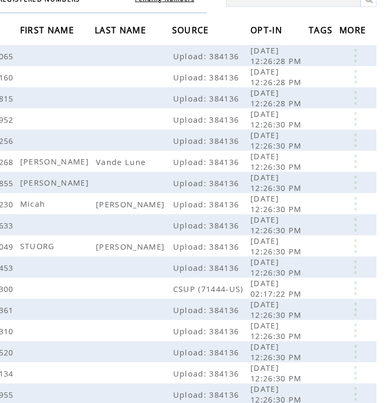
scroll to position [97, 59]
click at [355, 165] on link at bounding box center [355, 162] width 32 height 14
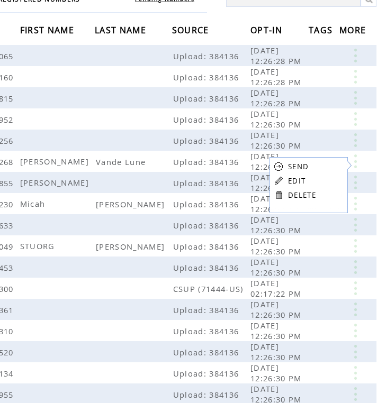
click at [302, 194] on link "DELETE" at bounding box center [302, 196] width 28 height 10
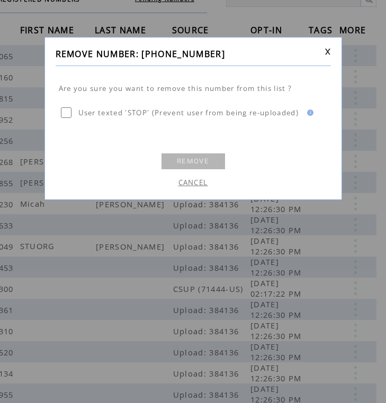
click at [210, 163] on link "REMOVE" at bounding box center [193, 161] width 64 height 16
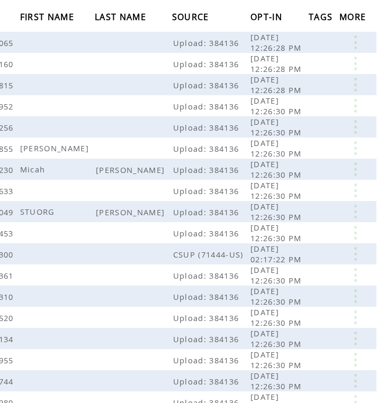
scroll to position [110, 59]
click at [355, 169] on link at bounding box center [355, 169] width 32 height 14
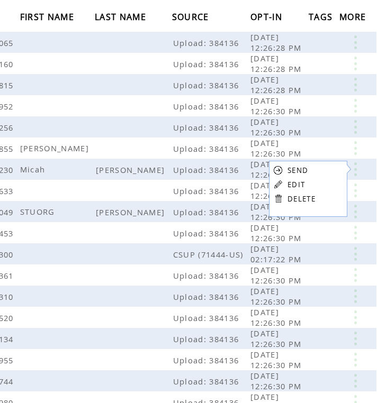
click at [279, 198] on link at bounding box center [278, 199] width 10 height 10
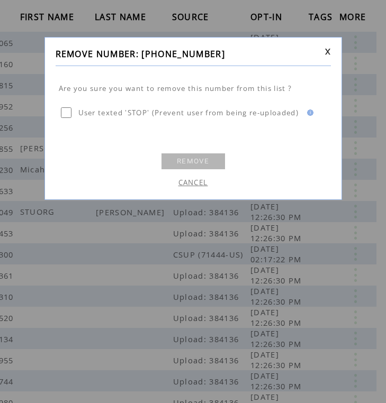
click at [206, 163] on link "REMOVE" at bounding box center [193, 161] width 64 height 16
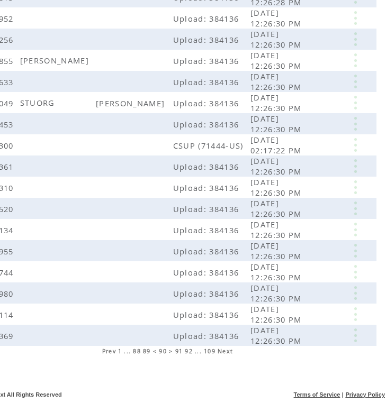
scroll to position [198, 59]
click at [358, 102] on link at bounding box center [355, 103] width 32 height 14
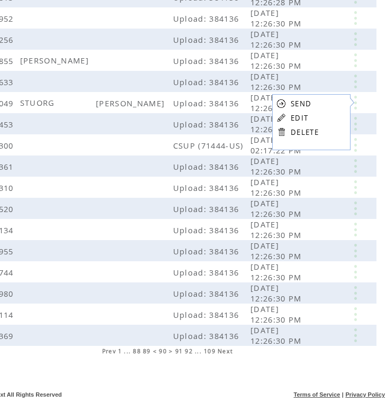
click at [283, 132] on link at bounding box center [281, 132] width 10 height 10
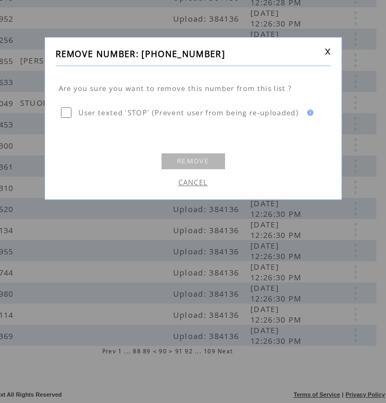
click at [199, 160] on link "REMOVE" at bounding box center [193, 161] width 64 height 16
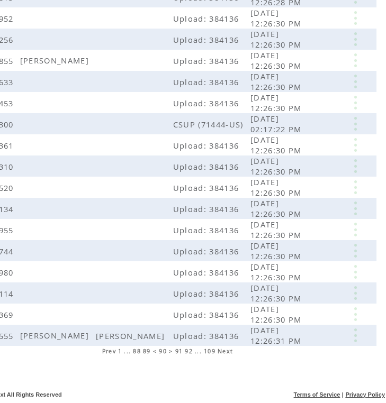
scroll to position [198, 59]
click at [356, 335] on link at bounding box center [355, 336] width 32 height 14
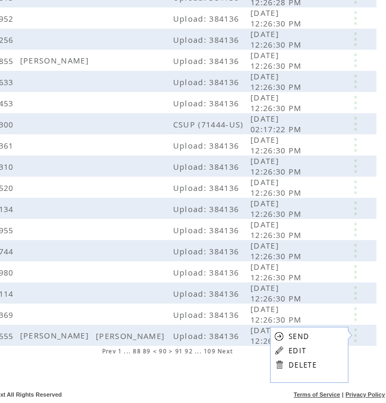
click at [280, 361] on link at bounding box center [279, 365] width 10 height 10
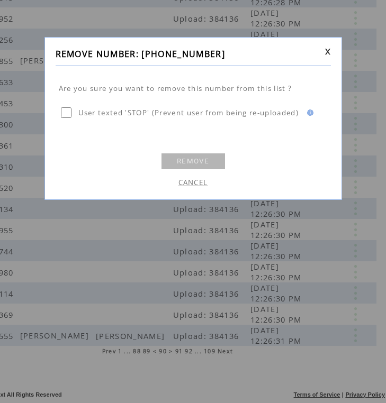
click at [202, 161] on link "REMOVE" at bounding box center [193, 161] width 64 height 16
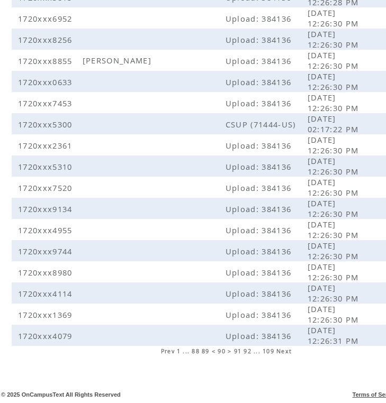
scroll to position [198, 0]
click at [238, 352] on span "91" at bounding box center [238, 351] width 8 height 7
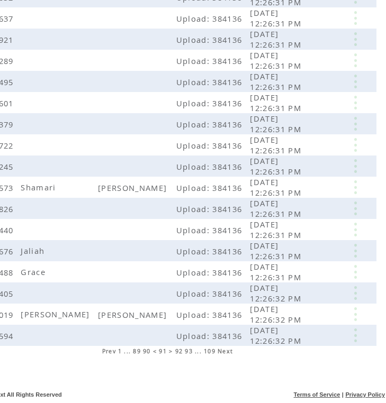
scroll to position [198, 59]
click at [352, 188] on link at bounding box center [355, 187] width 32 height 14
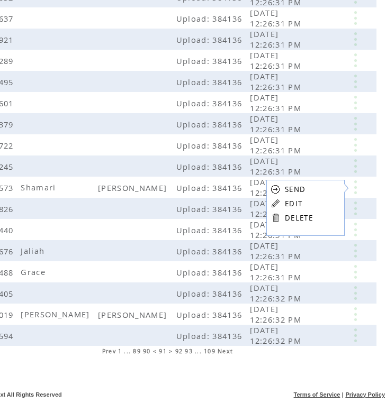
click at [298, 217] on link "DELETE" at bounding box center [299, 218] width 28 height 10
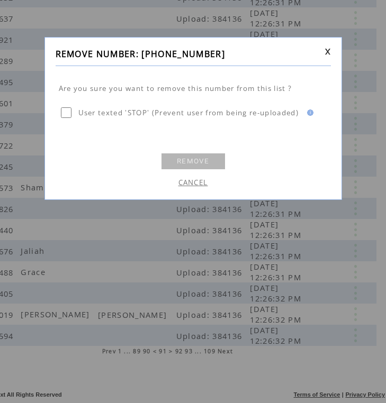
click at [193, 161] on link "REMOVE" at bounding box center [193, 161] width 64 height 16
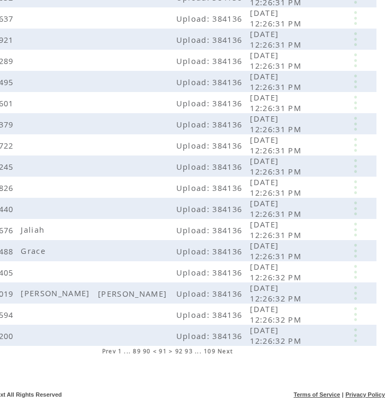
scroll to position [198, 59]
click at [358, 294] on link at bounding box center [355, 293] width 32 height 14
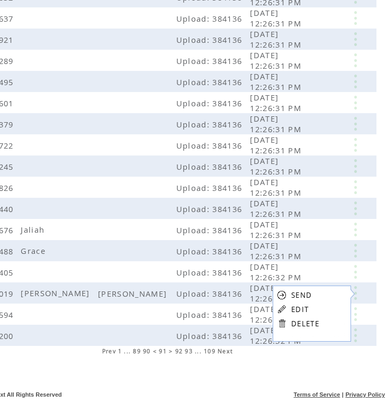
click at [284, 323] on link at bounding box center [282, 324] width 10 height 10
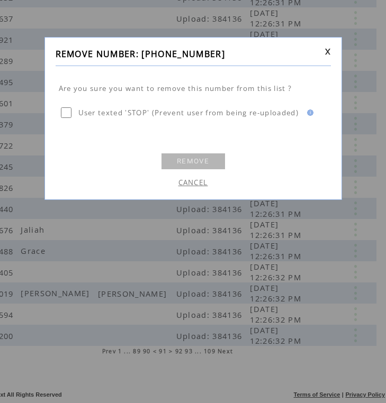
click at [211, 160] on link "REMOVE" at bounding box center [193, 161] width 64 height 16
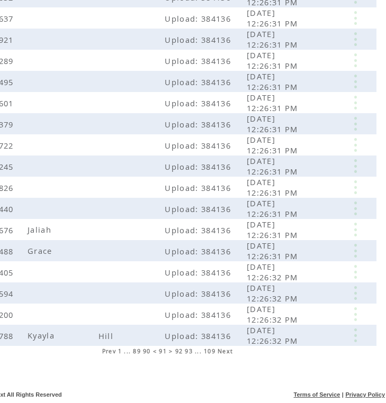
scroll to position [198, 59]
click at [359, 336] on link at bounding box center [355, 336] width 32 height 14
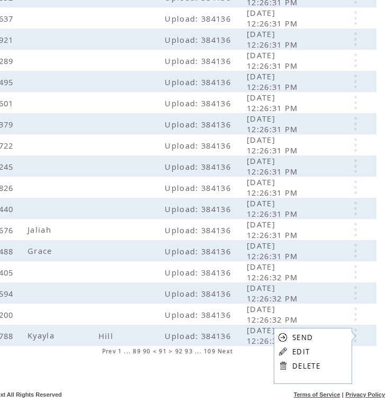
click at [284, 363] on link at bounding box center [283, 366] width 10 height 10
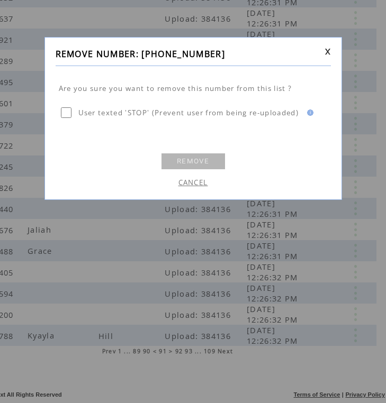
click at [209, 157] on link "REMOVE" at bounding box center [193, 161] width 64 height 16
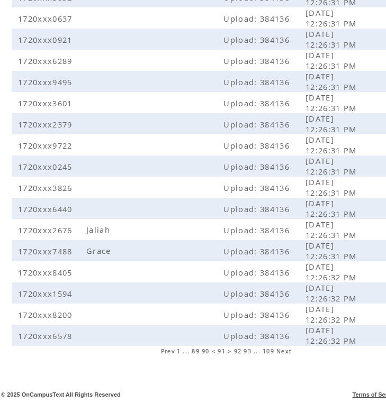
scroll to position [198, 0]
click at [239, 350] on span "92" at bounding box center [238, 351] width 8 height 7
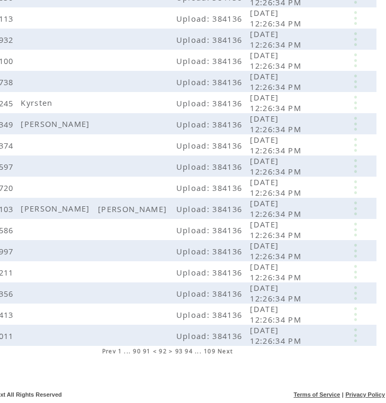
scroll to position [198, 59]
click at [355, 206] on link at bounding box center [355, 209] width 32 height 14
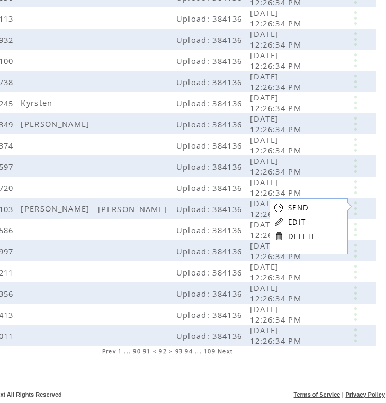
click at [313, 233] on link "DELETE" at bounding box center [302, 237] width 28 height 10
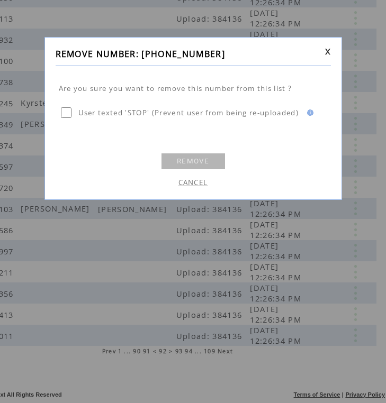
click at [206, 165] on link "REMOVE" at bounding box center [193, 161] width 64 height 16
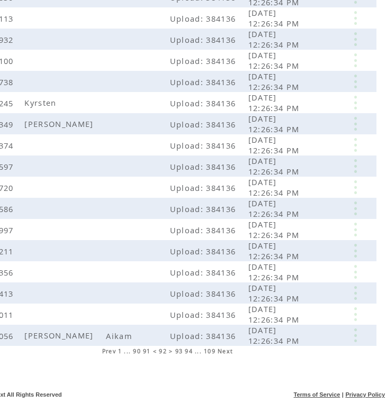
scroll to position [198, 59]
click at [353, 339] on link at bounding box center [355, 336] width 32 height 14
click at [278, 367] on link at bounding box center [276, 369] width 10 height 10
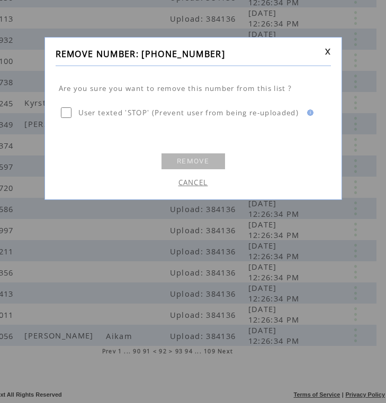
click at [209, 154] on link "REMOVE" at bounding box center [193, 161] width 64 height 16
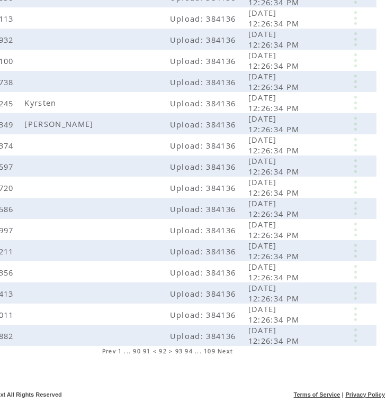
scroll to position [198, 59]
click at [360, 103] on link at bounding box center [355, 103] width 32 height 14
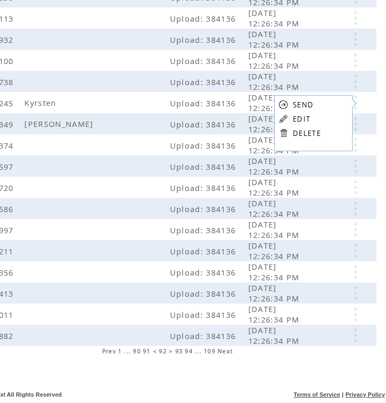
click at [299, 119] on link "EDIT" at bounding box center [301, 119] width 17 height 10
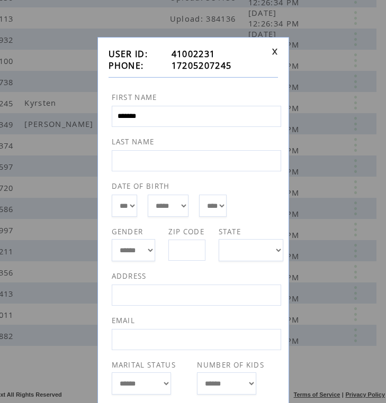
click at [270, 49] on td at bounding box center [272, 59] width 10 height 23
click at [277, 51] on link at bounding box center [274, 51] width 6 height 7
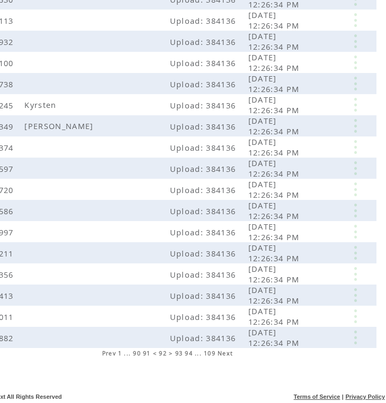
scroll to position [196, 59]
click at [354, 102] on link at bounding box center [355, 105] width 32 height 14
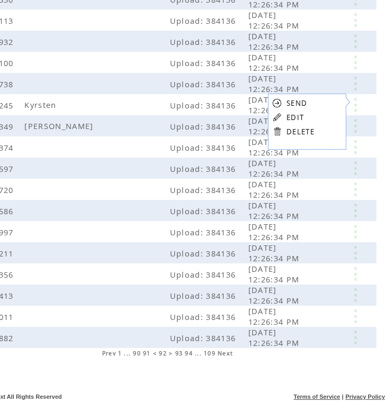
click at [302, 132] on link "DELETE" at bounding box center [300, 132] width 28 height 10
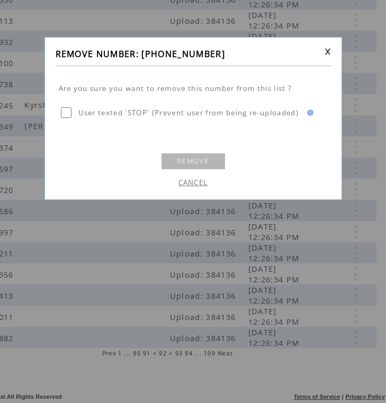
click at [200, 159] on link "REMOVE" at bounding box center [193, 161] width 64 height 16
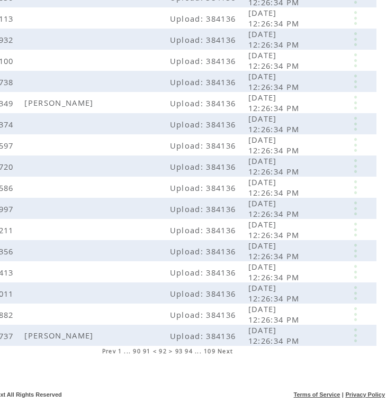
scroll to position [198, 59]
click at [355, 338] on link at bounding box center [355, 336] width 32 height 14
click at [288, 352] on link "EDIT" at bounding box center [295, 354] width 17 height 10
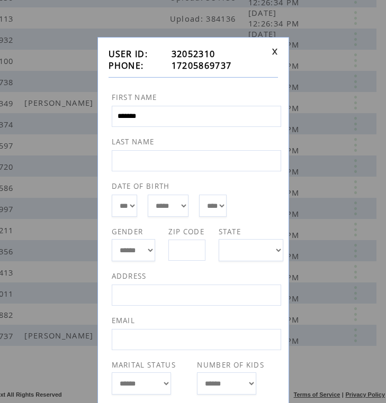
click at [274, 55] on td at bounding box center [272, 59] width 10 height 23
click at [273, 52] on link at bounding box center [274, 51] width 6 height 7
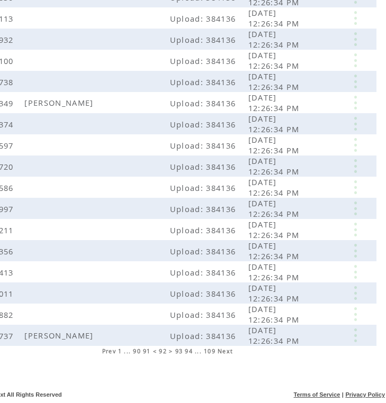
click at [180, 350] on span "93" at bounding box center [179, 351] width 8 height 7
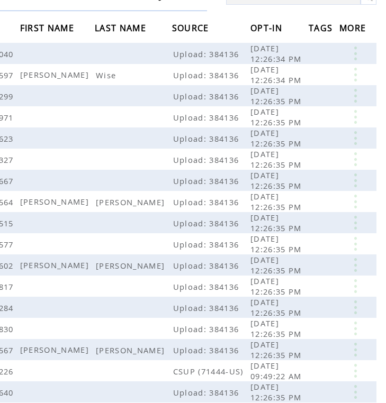
scroll to position [99, 59]
click at [357, 75] on link at bounding box center [355, 75] width 32 height 14
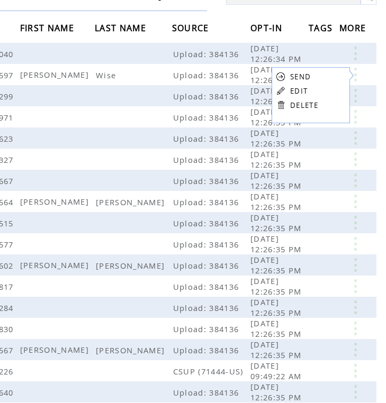
click at [303, 107] on link "DELETE" at bounding box center [304, 106] width 28 height 10
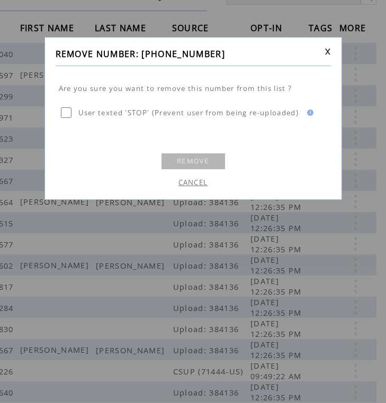
click at [186, 165] on link "REMOVE" at bounding box center [193, 161] width 64 height 16
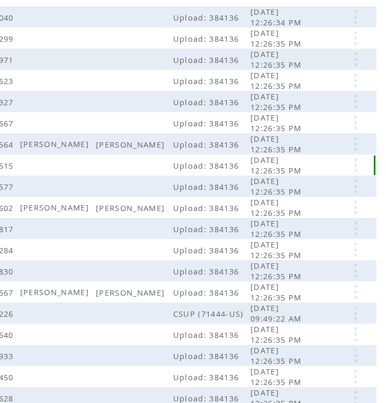
scroll to position [135, 59]
click at [352, 147] on link at bounding box center [355, 144] width 32 height 14
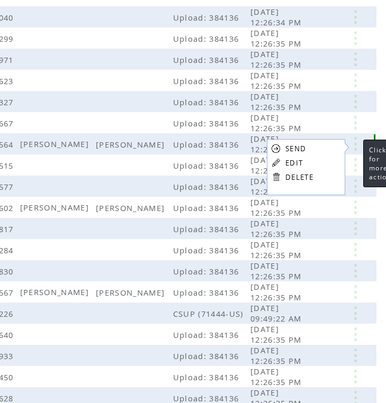
click at [352, 147] on link at bounding box center [355, 144] width 32 height 14
click at [160, 144] on td "Mattingly" at bounding box center [133, 143] width 77 height 21
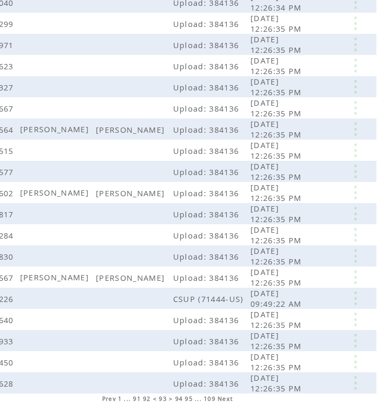
scroll to position [150, 59]
click at [359, 126] on link at bounding box center [355, 129] width 32 height 14
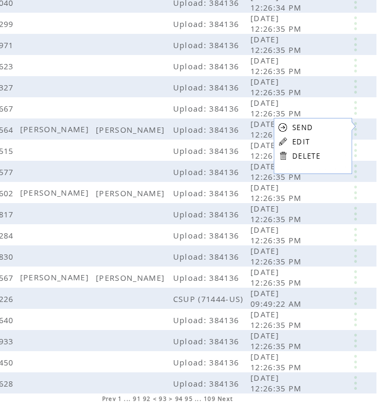
click at [316, 153] on link "DELETE" at bounding box center [306, 156] width 28 height 10
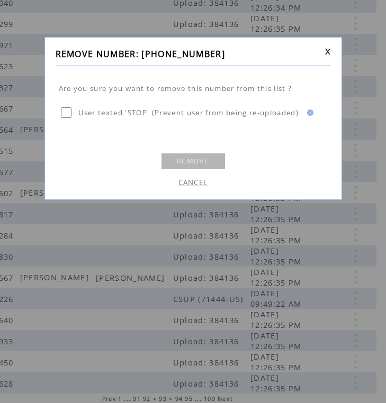
click at [201, 159] on link "REMOVE" at bounding box center [193, 161] width 64 height 16
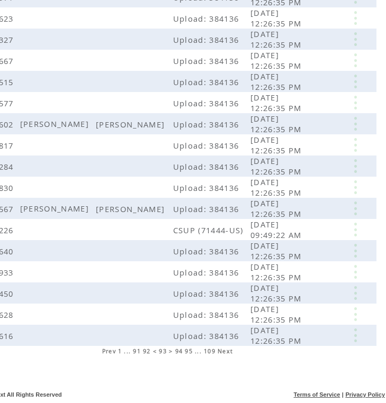
scroll to position [198, 59]
click at [357, 121] on link at bounding box center [355, 124] width 32 height 14
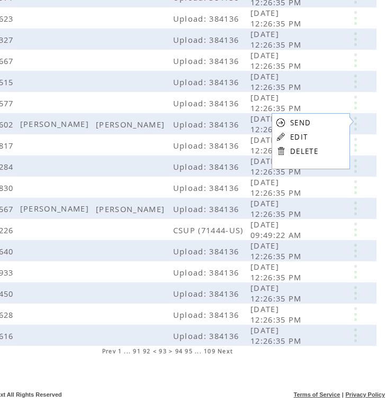
click at [306, 153] on link "DELETE" at bounding box center [304, 152] width 28 height 10
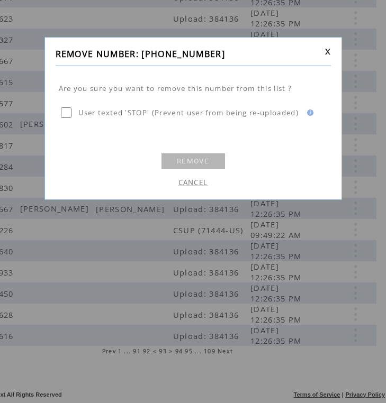
click at [191, 158] on link "REMOVE" at bounding box center [193, 161] width 64 height 16
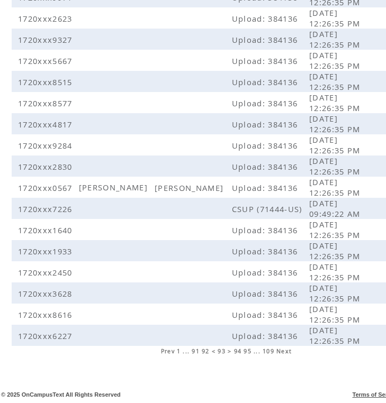
scroll to position [198, 0]
click at [237, 351] on span "94" at bounding box center [238, 351] width 8 height 7
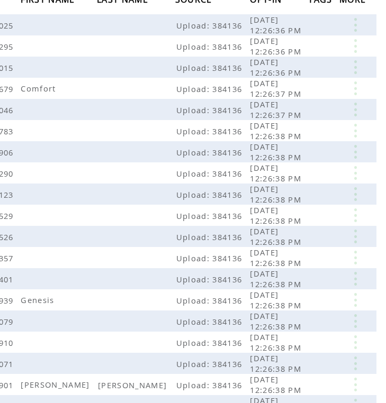
scroll to position [128, 59]
click at [357, 92] on link at bounding box center [355, 88] width 32 height 14
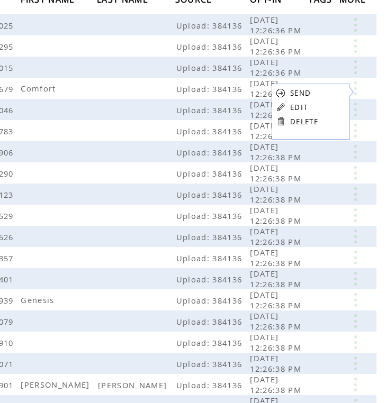
click at [298, 108] on link "EDIT" at bounding box center [298, 108] width 17 height 10
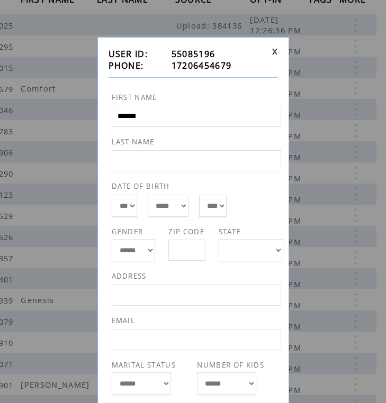
click at [273, 50] on link at bounding box center [274, 51] width 6 height 7
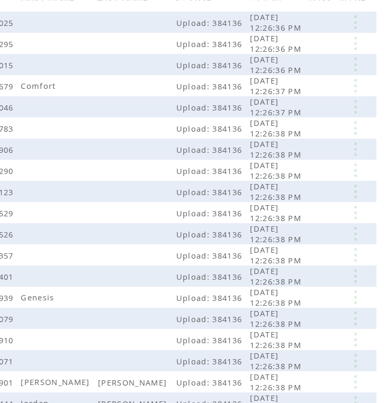
scroll to position [130, 59]
click at [359, 83] on link at bounding box center [355, 86] width 32 height 14
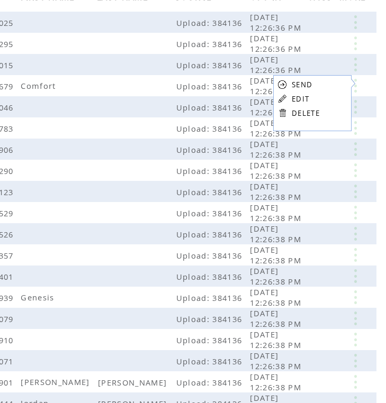
click at [308, 108] on link "DELETE" at bounding box center [306, 113] width 28 height 10
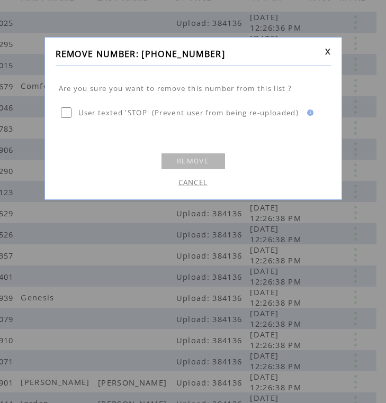
click at [177, 162] on link "REMOVE" at bounding box center [193, 161] width 64 height 16
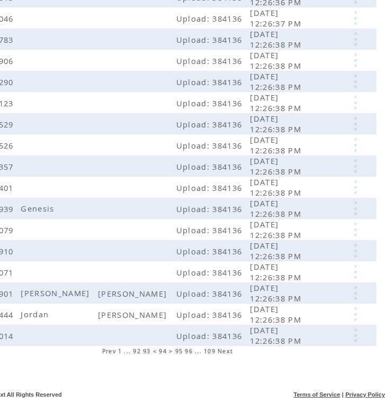
scroll to position [198, 59]
click at [352, 209] on link at bounding box center [355, 209] width 32 height 14
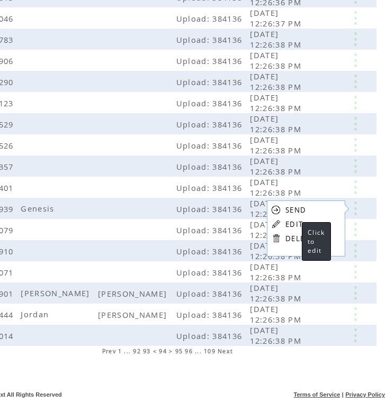
click at [291, 221] on link "EDIT" at bounding box center [293, 225] width 17 height 10
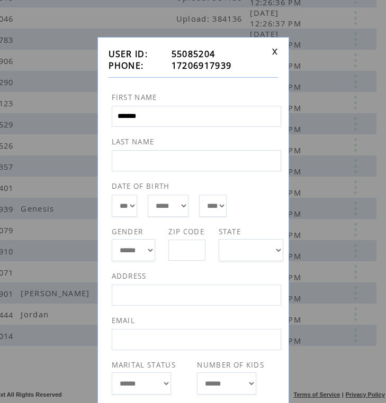
click at [274, 53] on link at bounding box center [274, 51] width 6 height 7
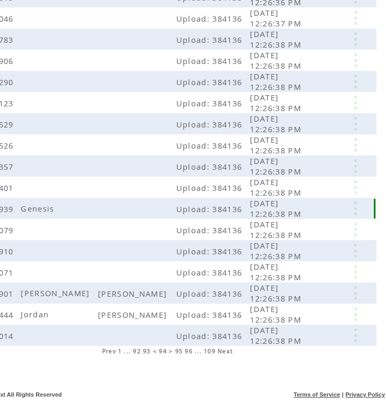
click at [355, 213] on link at bounding box center [355, 209] width 32 height 14
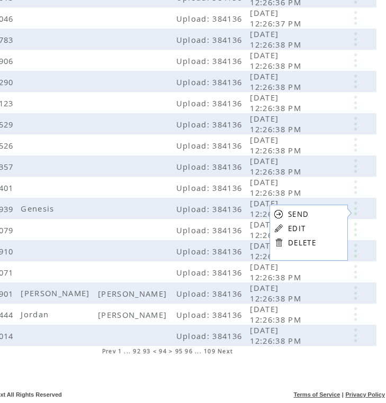
click at [305, 240] on link "DELETE" at bounding box center [302, 243] width 28 height 10
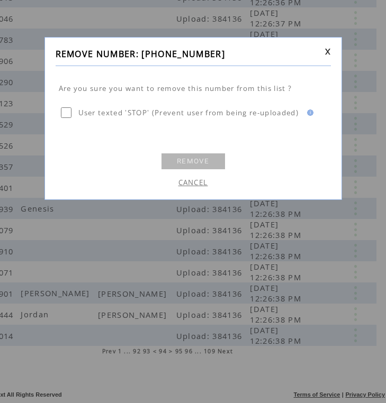
click at [216, 164] on link "REMOVE" at bounding box center [193, 161] width 64 height 16
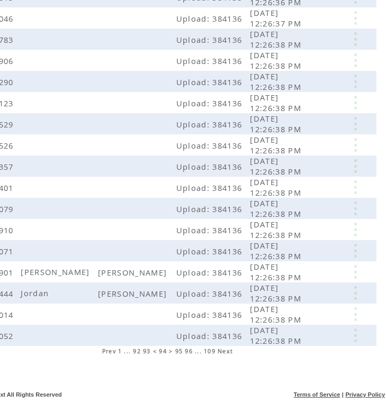
scroll to position [198, 59]
click at [354, 293] on link at bounding box center [355, 293] width 32 height 14
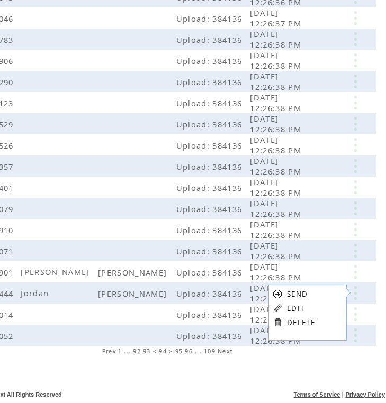
click at [296, 323] on link "DELETE" at bounding box center [301, 323] width 28 height 10
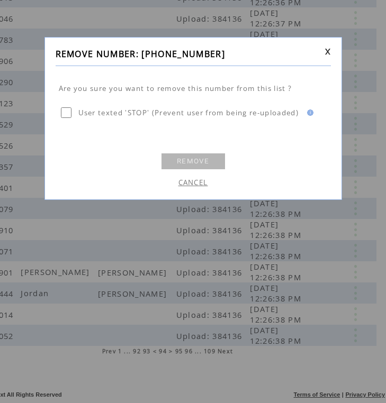
click at [194, 162] on link "REMOVE" at bounding box center [193, 161] width 64 height 16
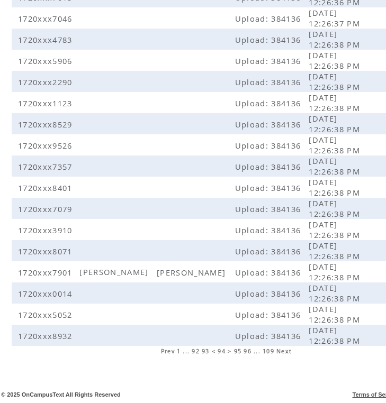
scroll to position [198, 0]
click at [238, 352] on span "95" at bounding box center [238, 351] width 8 height 7
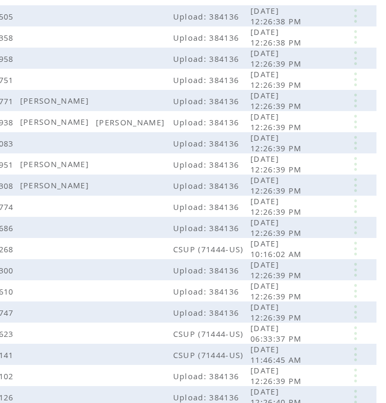
scroll to position [137, 59]
click at [349, 126] on link at bounding box center [355, 122] width 32 height 14
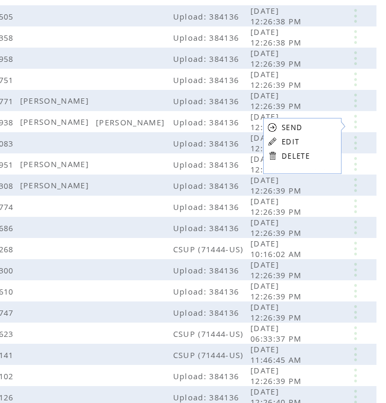
click at [293, 162] on table "SEND EDIT DELETE" at bounding box center [288, 141] width 51 height 47
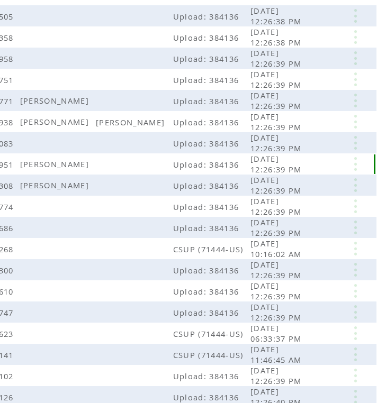
click at [292, 160] on span "[DATE] 12:26:39 PM" at bounding box center [277, 163] width 54 height 21
click at [354, 120] on link at bounding box center [355, 122] width 32 height 14
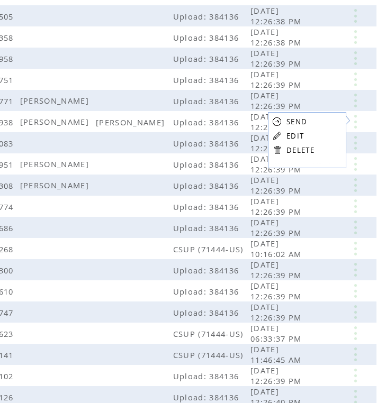
click at [292, 150] on link "DELETE" at bounding box center [300, 151] width 28 height 10
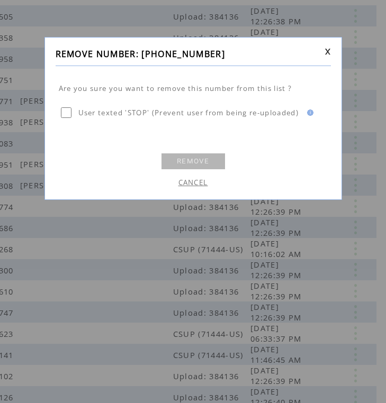
click at [207, 162] on link "REMOVE" at bounding box center [193, 161] width 64 height 16
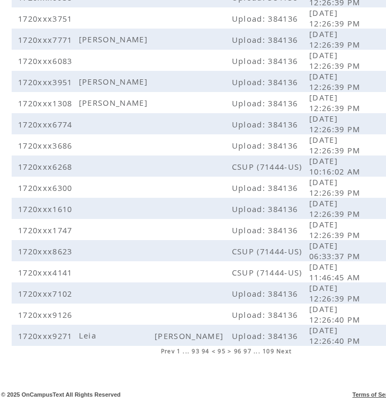
scroll to position [198, 0]
click at [237, 352] on span "96" at bounding box center [238, 351] width 8 height 7
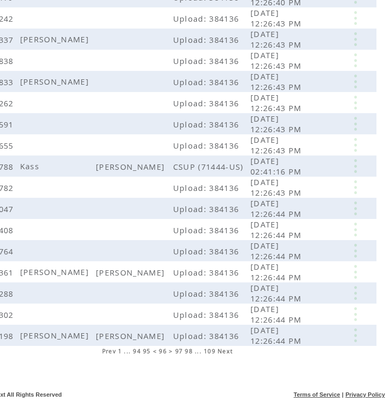
scroll to position [198, 59]
click at [356, 271] on link at bounding box center [355, 272] width 32 height 14
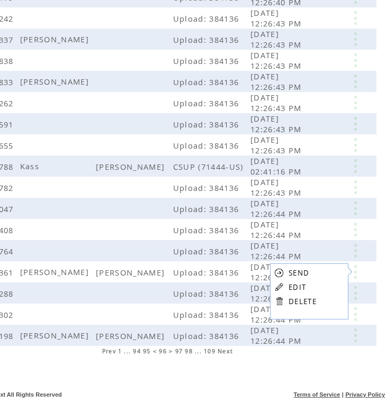
click at [293, 299] on link "DELETE" at bounding box center [302, 302] width 28 height 10
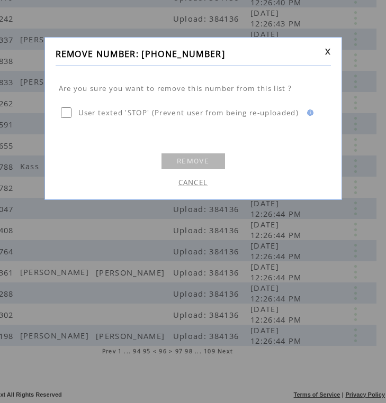
click at [200, 161] on link "REMOVE" at bounding box center [193, 161] width 64 height 16
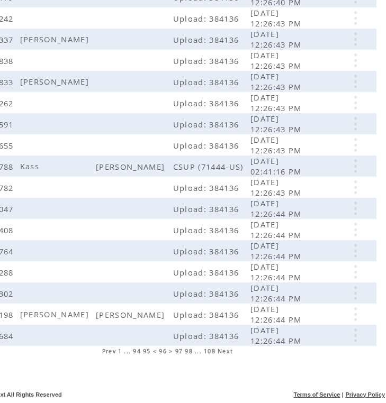
scroll to position [198, 59]
click at [357, 313] on link at bounding box center [355, 314] width 32 height 14
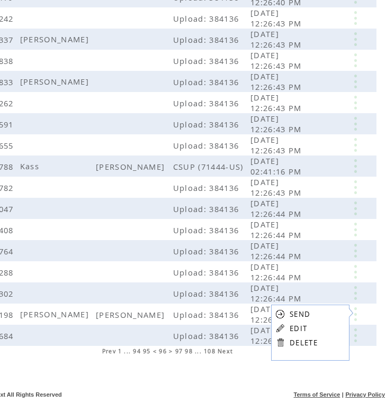
click at [287, 337] on table "SEND EDIT DELETE" at bounding box center [296, 328] width 51 height 47
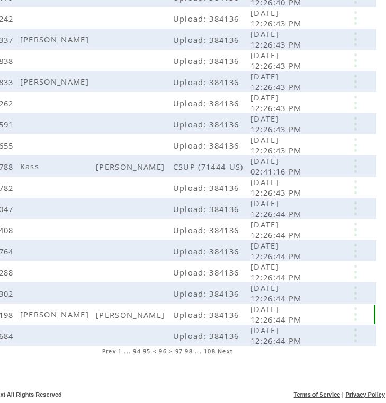
click at [355, 314] on link at bounding box center [355, 314] width 32 height 14
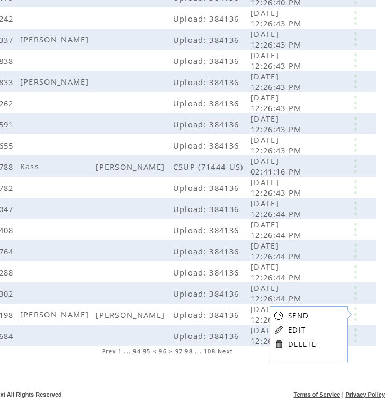
click at [280, 342] on link at bounding box center [279, 344] width 10 height 10
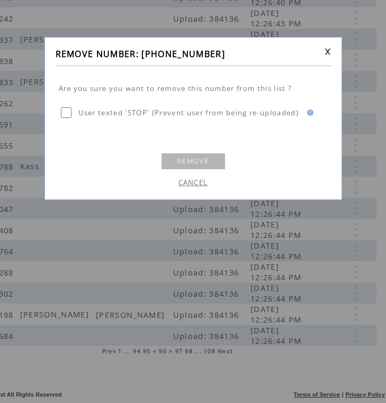
click at [198, 161] on link "REMOVE" at bounding box center [193, 161] width 64 height 16
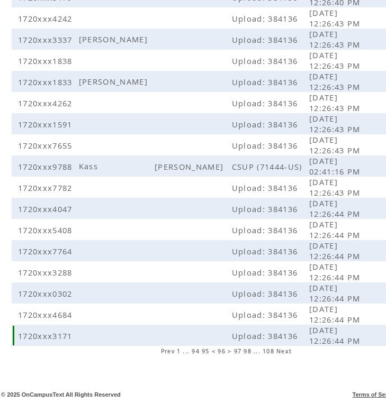
scroll to position [198, 0]
click at [237, 350] on span "97" at bounding box center [238, 351] width 8 height 7
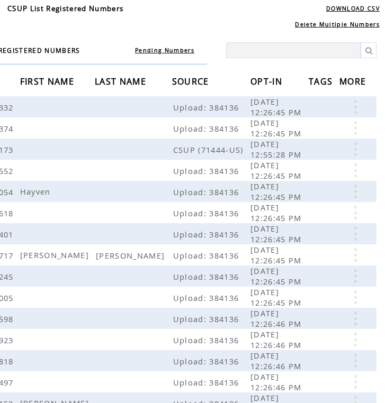
scroll to position [46, 59]
click at [357, 192] on link at bounding box center [355, 192] width 32 height 14
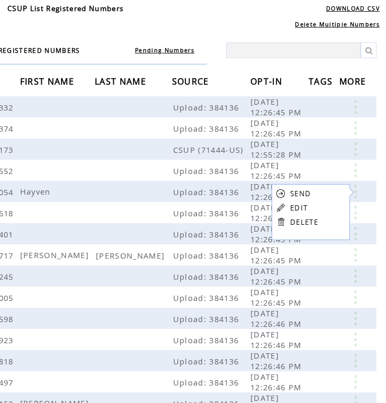
click at [305, 207] on link "EDIT" at bounding box center [298, 208] width 17 height 10
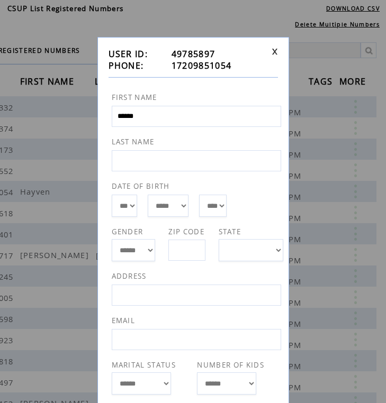
click at [271, 50] on link at bounding box center [274, 51] width 6 height 7
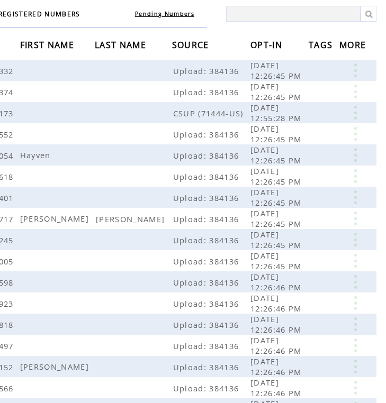
scroll to position [82, 59]
click at [355, 153] on link at bounding box center [355, 155] width 32 height 14
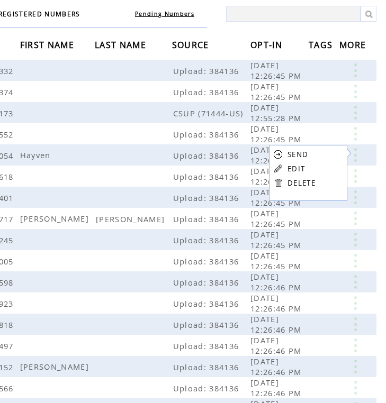
click at [299, 181] on link "DELETE" at bounding box center [301, 183] width 28 height 10
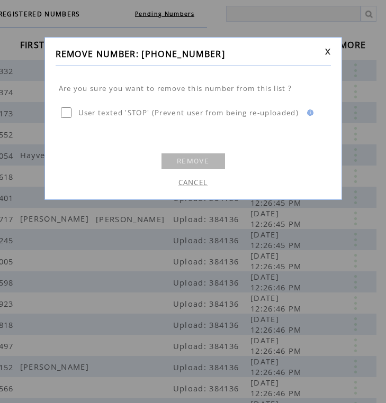
click at [204, 160] on link "REMOVE" at bounding box center [193, 161] width 64 height 16
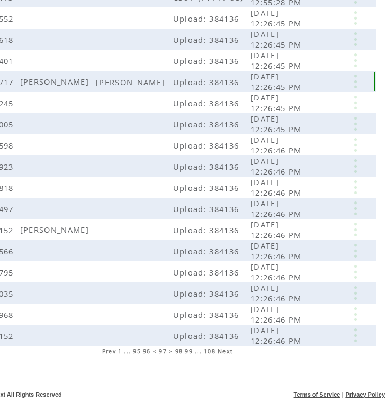
scroll to position [198, 59]
click at [356, 87] on link at bounding box center [355, 82] width 32 height 14
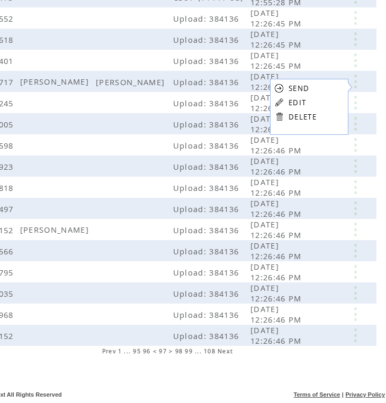
click at [311, 113] on link "DELETE" at bounding box center [302, 117] width 28 height 10
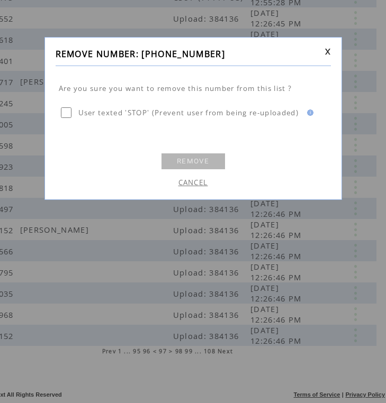
click at [188, 162] on link "REMOVE" at bounding box center [193, 161] width 64 height 16
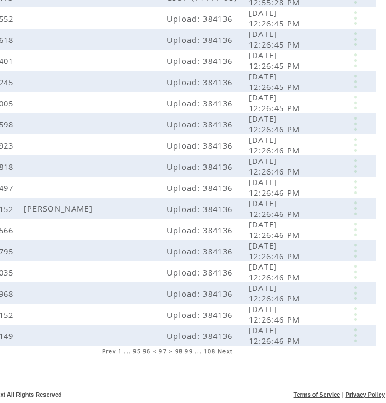
scroll to position [198, 59]
click at [357, 207] on link at bounding box center [355, 209] width 32 height 14
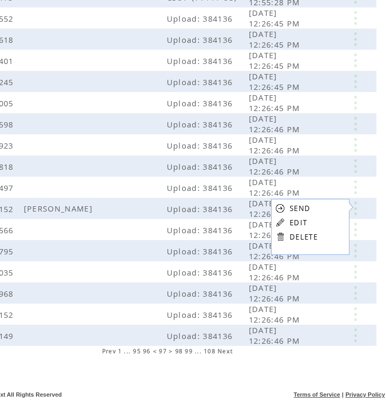
click at [300, 224] on link "EDIT" at bounding box center [297, 223] width 17 height 10
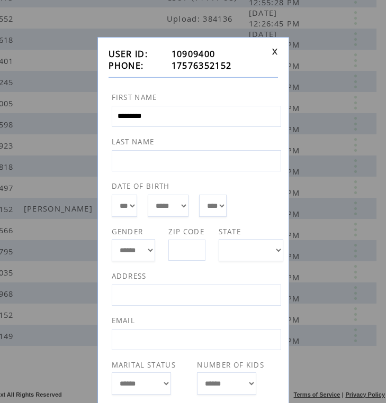
click at [277, 50] on link at bounding box center [274, 51] width 6 height 7
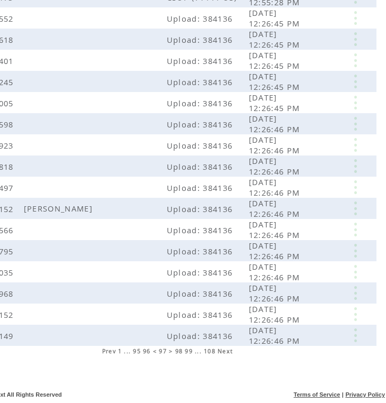
click at [180, 351] on span "98" at bounding box center [179, 351] width 8 height 7
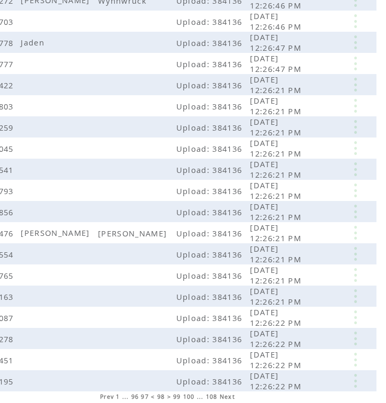
scroll to position [152, 59]
click at [352, 234] on link at bounding box center [355, 233] width 32 height 14
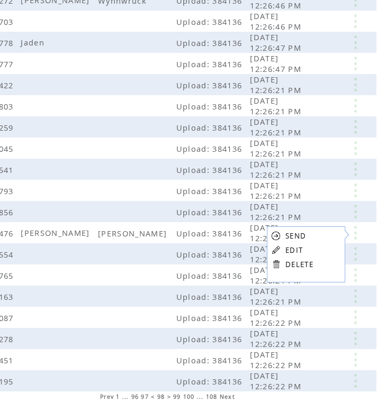
click at [295, 265] on link "DELETE" at bounding box center [299, 265] width 28 height 10
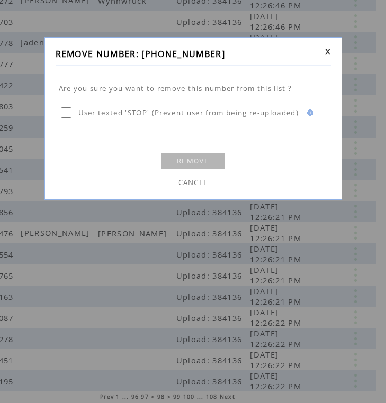
click at [214, 164] on link "REMOVE" at bounding box center [193, 161] width 64 height 16
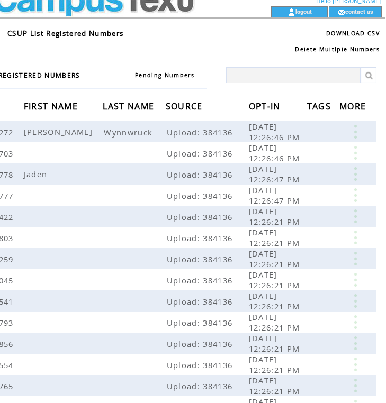
scroll to position [21, 59]
click at [354, 132] on link at bounding box center [355, 132] width 32 height 14
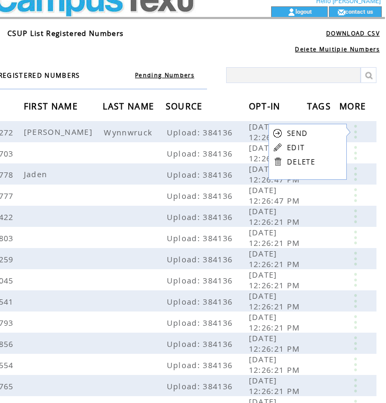
click at [303, 161] on link "DELETE" at bounding box center [301, 162] width 28 height 10
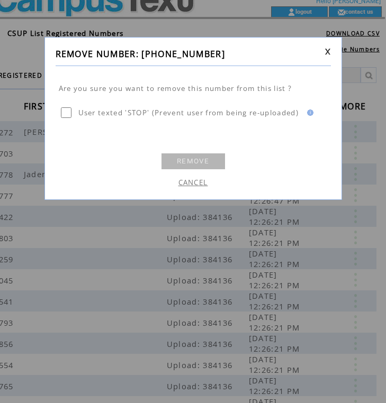
click at [194, 161] on link "REMOVE" at bounding box center [193, 161] width 64 height 16
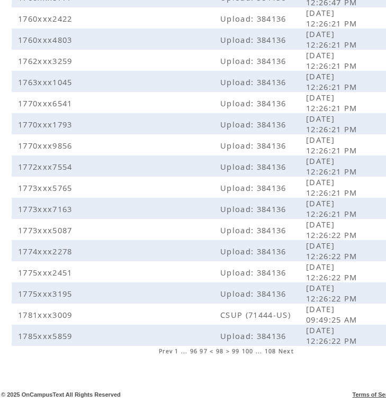
scroll to position [198, 0]
click at [234, 349] on span "99" at bounding box center [236, 351] width 8 height 7
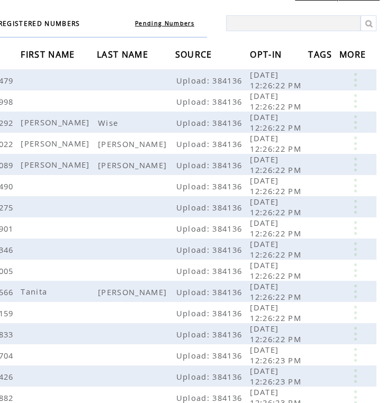
scroll to position [73, 59]
click at [355, 124] on link at bounding box center [355, 122] width 32 height 14
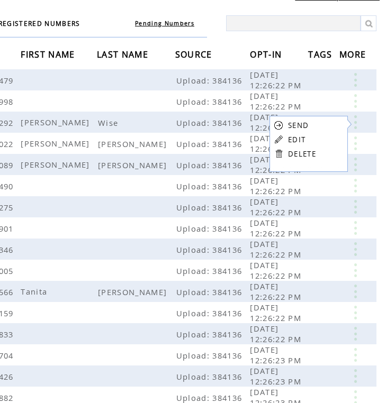
click at [308, 152] on link "DELETE" at bounding box center [302, 154] width 28 height 10
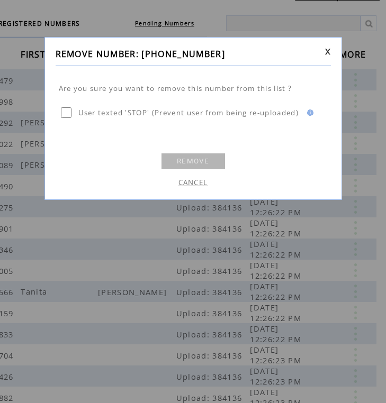
click at [197, 161] on link "REMOVE" at bounding box center [193, 161] width 64 height 16
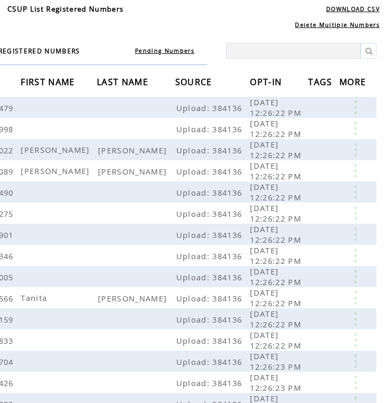
scroll to position [45, 59]
click at [355, 143] on link at bounding box center [355, 150] width 32 height 14
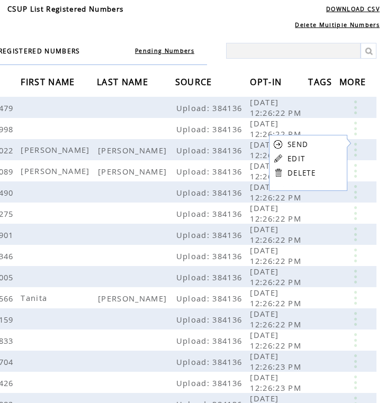
click at [302, 176] on link "DELETE" at bounding box center [301, 173] width 28 height 10
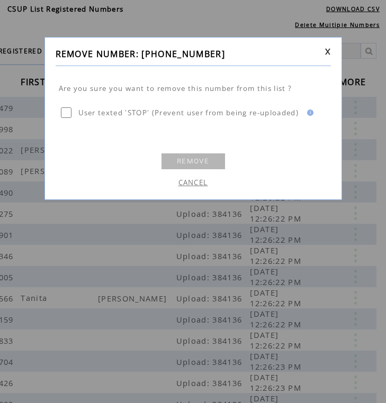
click at [194, 160] on link "REMOVE" at bounding box center [193, 161] width 64 height 16
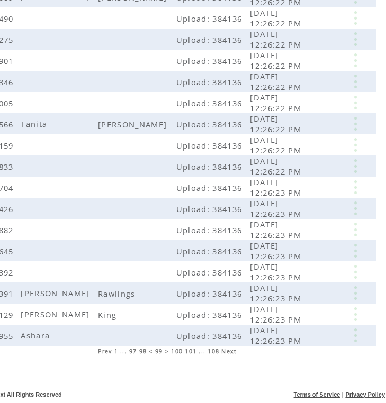
scroll to position [198, 59]
click at [358, 124] on link at bounding box center [355, 124] width 32 height 14
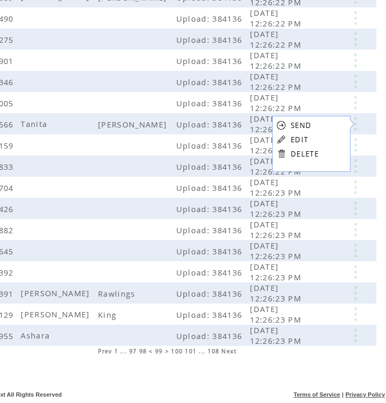
click at [303, 155] on link "DELETE" at bounding box center [305, 154] width 28 height 10
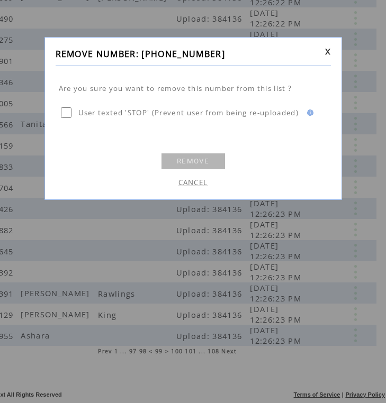
click at [204, 163] on link "REMOVE" at bounding box center [193, 161] width 64 height 16
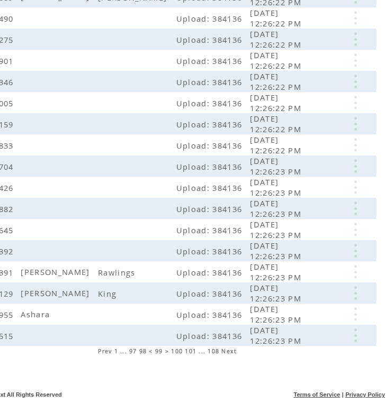
scroll to position [198, 59]
click at [355, 314] on link at bounding box center [355, 314] width 32 height 14
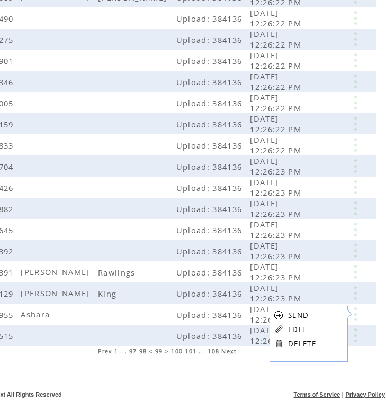
click at [291, 328] on link "EDIT" at bounding box center [296, 330] width 17 height 10
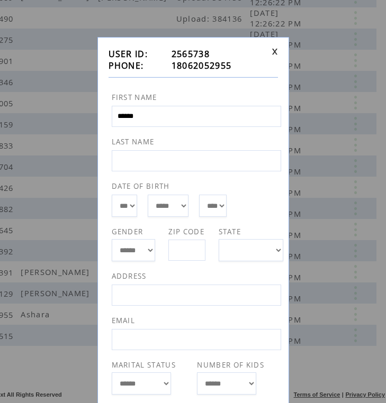
click at [273, 52] on link at bounding box center [274, 51] width 6 height 7
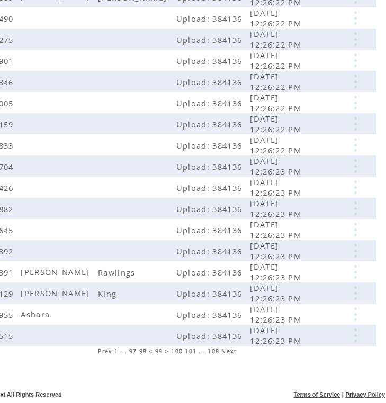
click at [356, 319] on link at bounding box center [355, 314] width 32 height 14
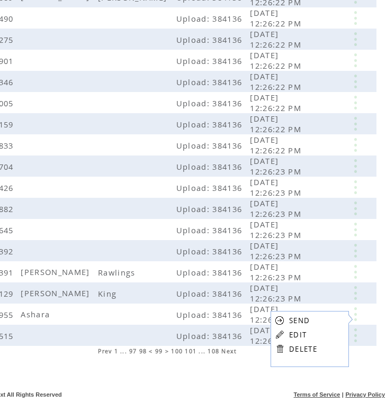
click at [292, 350] on link "DELETE" at bounding box center [303, 350] width 28 height 10
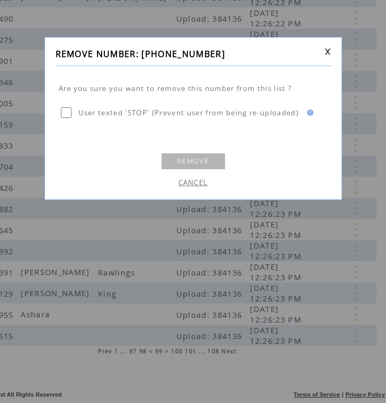
click at [205, 162] on link "REMOVE" at bounding box center [193, 161] width 64 height 16
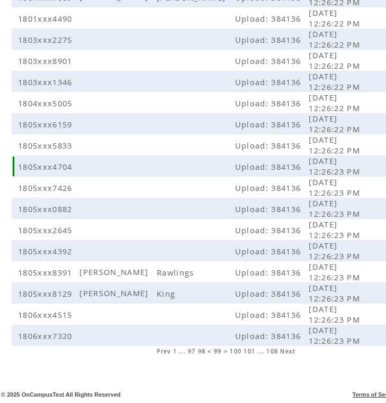
scroll to position [198, 0]
click at [233, 352] on span "100" at bounding box center [236, 351] width 12 height 7
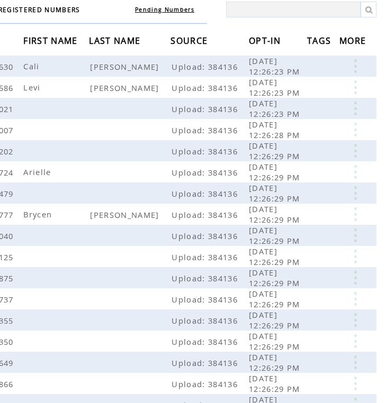
scroll to position [86, 59]
click at [357, 69] on link at bounding box center [355, 66] width 32 height 14
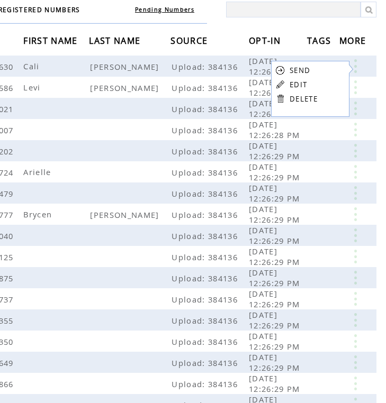
click at [310, 95] on link "DELETE" at bounding box center [303, 99] width 28 height 10
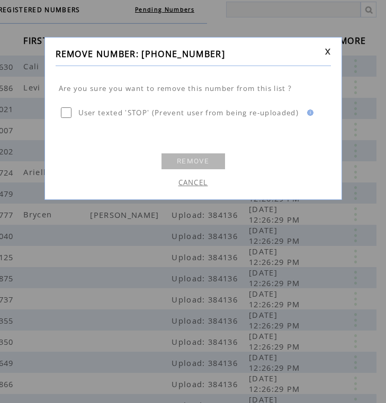
click at [202, 157] on link "REMOVE" at bounding box center [193, 161] width 64 height 16
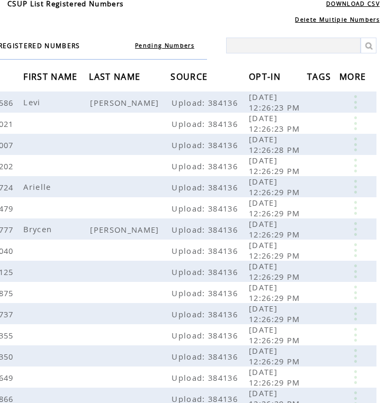
scroll to position [50, 59]
click at [361, 101] on link at bounding box center [355, 102] width 32 height 14
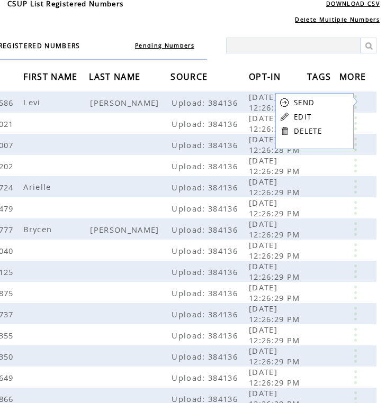
click at [316, 135] on link "DELETE" at bounding box center [308, 131] width 28 height 10
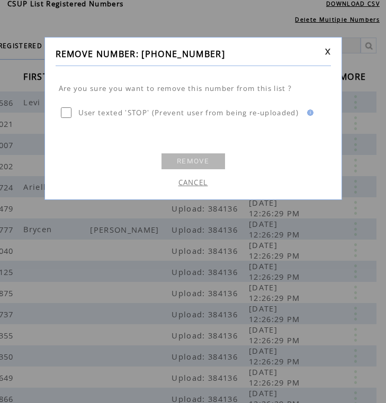
click at [200, 157] on link "REMOVE" at bounding box center [193, 161] width 64 height 16
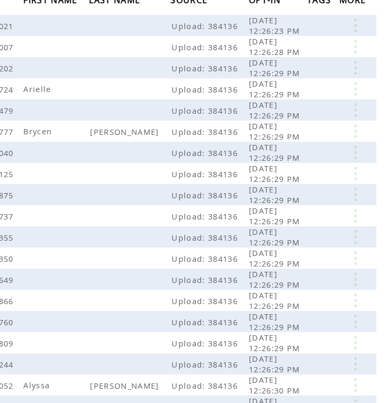
scroll to position [127, 59]
click at [353, 130] on link at bounding box center [355, 131] width 32 height 14
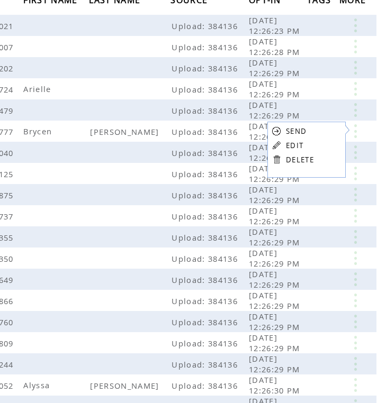
click at [301, 159] on link "DELETE" at bounding box center [300, 160] width 28 height 10
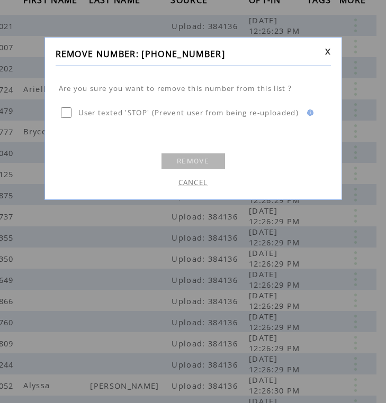
click at [199, 155] on link "REMOVE" at bounding box center [193, 161] width 64 height 16
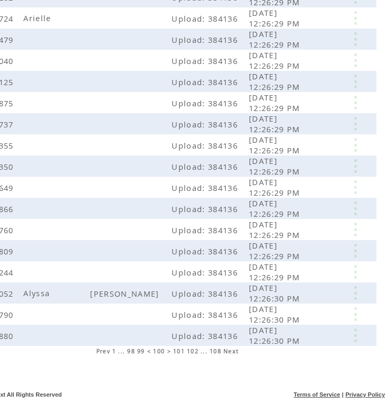
scroll to position [198, 59]
click at [352, 294] on link at bounding box center [355, 293] width 32 height 14
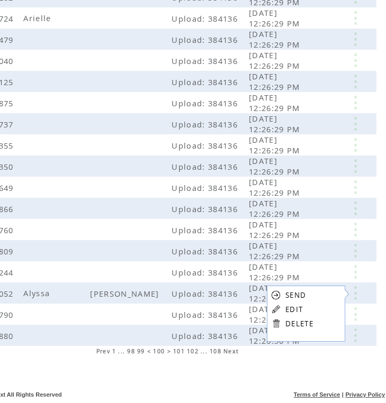
click at [292, 322] on link "DELETE" at bounding box center [299, 324] width 28 height 10
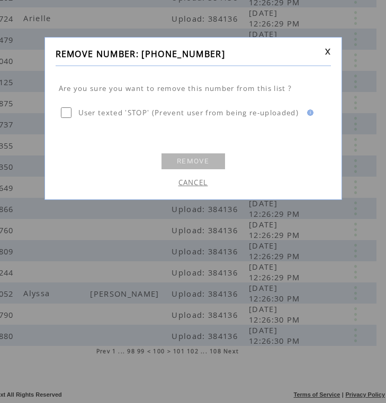
click at [179, 157] on link "REMOVE" at bounding box center [193, 161] width 64 height 16
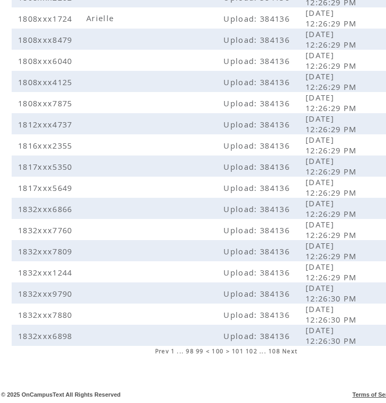
scroll to position [198, 0]
click at [238, 352] on span "101" at bounding box center [238, 351] width 12 height 7
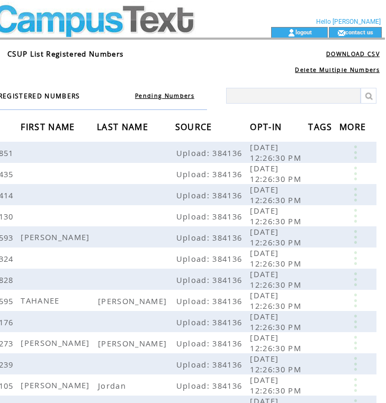
scroll to position [0, 59]
click at [355, 235] on link at bounding box center [355, 237] width 32 height 14
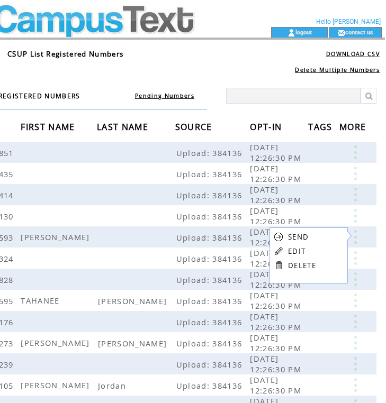
click at [299, 255] on link "EDIT" at bounding box center [296, 252] width 17 height 10
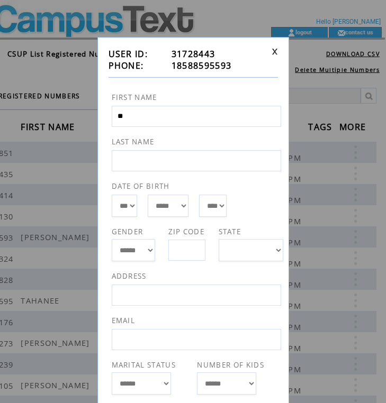
click at [271, 53] on link at bounding box center [274, 51] width 6 height 7
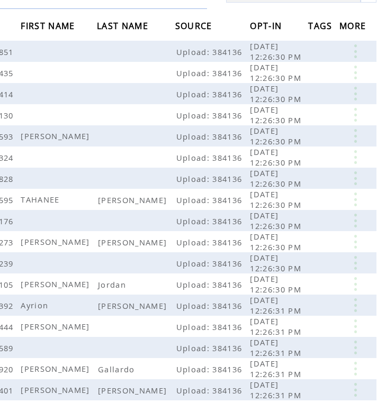
scroll to position [101, 59]
click at [357, 198] on link at bounding box center [355, 200] width 32 height 14
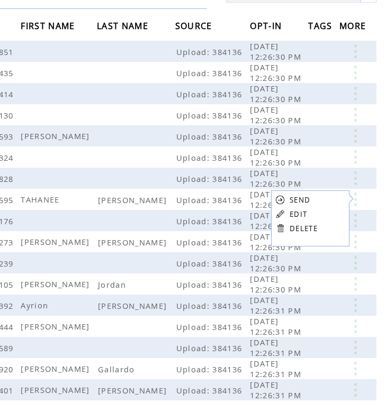
click at [309, 223] on table "SEND EDIT DELETE" at bounding box center [296, 214] width 51 height 47
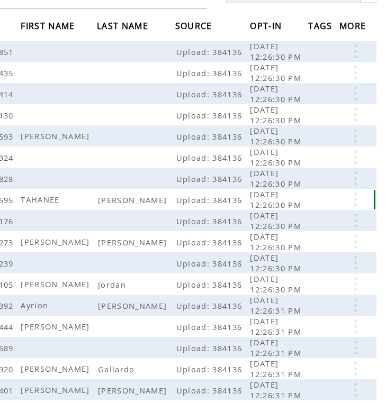
click at [351, 204] on link at bounding box center [355, 200] width 32 height 14
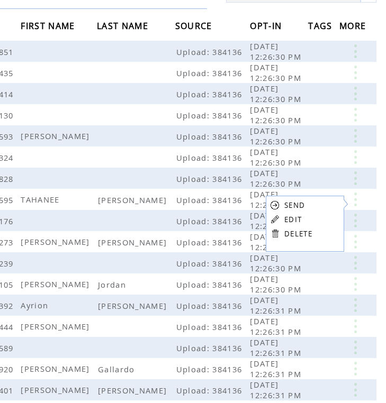
click at [292, 233] on link "DELETE" at bounding box center [298, 234] width 28 height 10
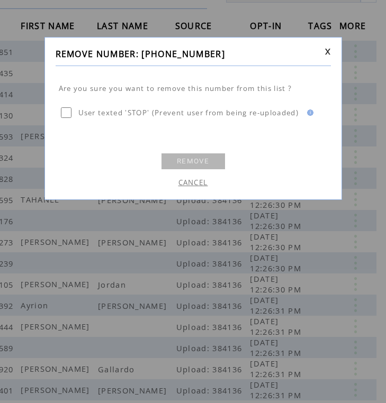
click at [212, 161] on link "REMOVE" at bounding box center [193, 161] width 64 height 16
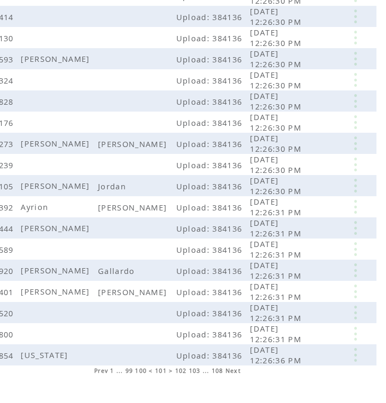
scroll to position [178, 59]
click at [355, 148] on link at bounding box center [355, 144] width 32 height 14
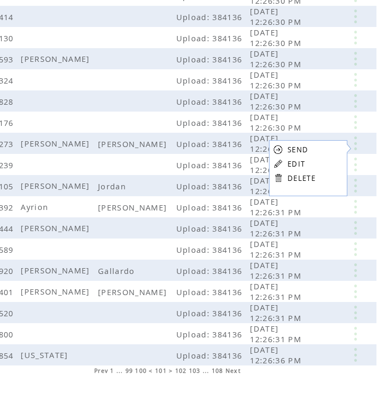
click at [297, 177] on link "DELETE" at bounding box center [301, 179] width 28 height 10
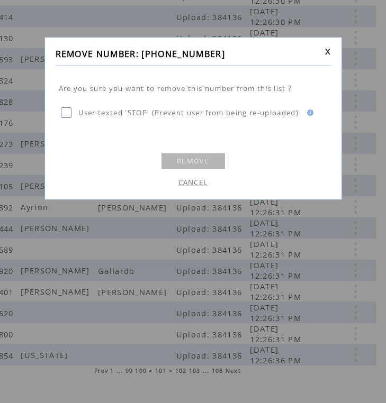
click at [193, 156] on link "REMOVE" at bounding box center [193, 161] width 64 height 16
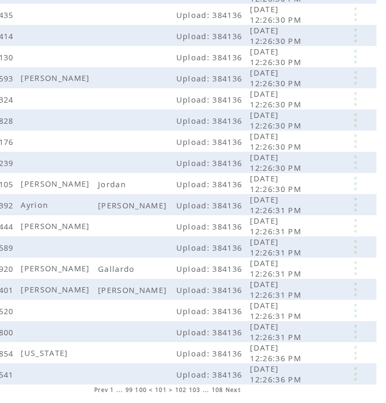
scroll to position [159, 59]
click at [354, 184] on link at bounding box center [355, 184] width 32 height 14
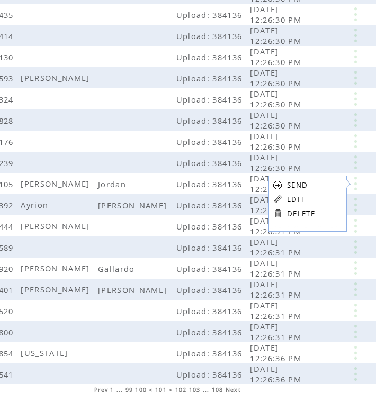
click at [299, 214] on link "DELETE" at bounding box center [301, 214] width 28 height 10
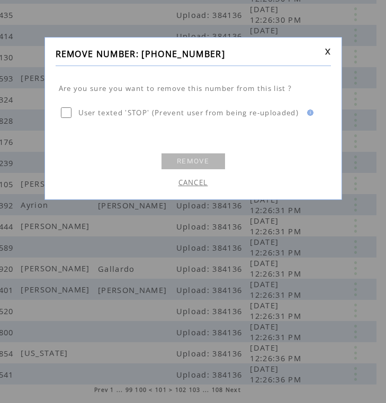
click at [206, 159] on link "REMOVE" at bounding box center [193, 161] width 64 height 16
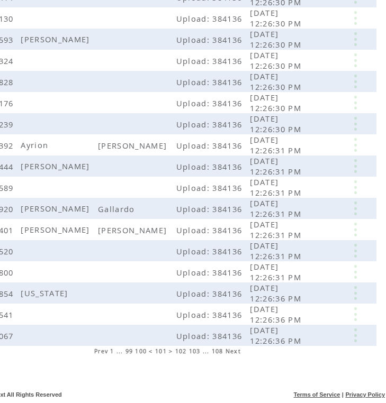
scroll to position [198, 59]
click at [355, 146] on link at bounding box center [355, 145] width 32 height 14
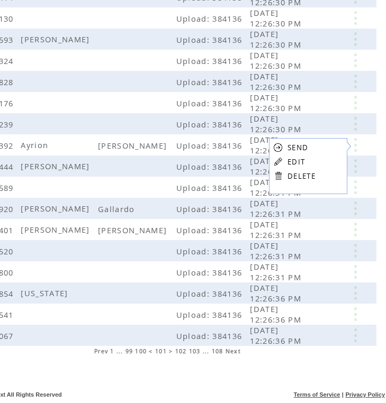
click at [304, 171] on link "DELETE" at bounding box center [301, 176] width 28 height 10
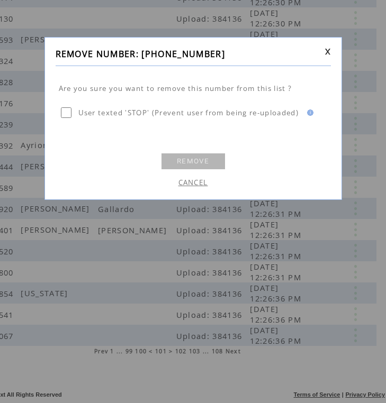
click at [197, 156] on link "REMOVE" at bounding box center [193, 161] width 64 height 16
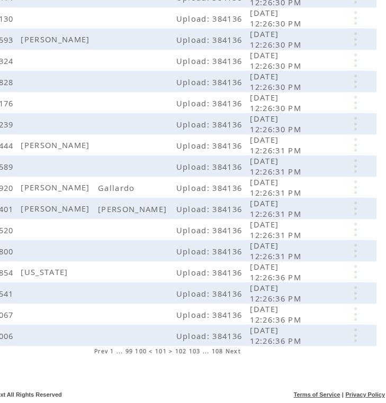
scroll to position [198, 59]
click at [350, 145] on link at bounding box center [355, 145] width 32 height 14
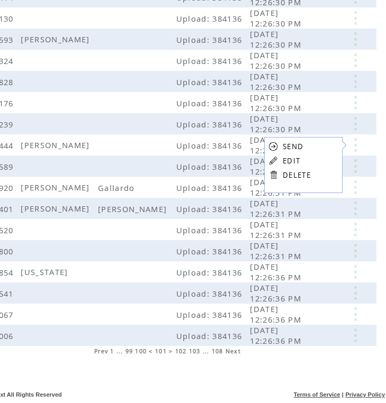
click at [298, 159] on link "EDIT" at bounding box center [291, 161] width 17 height 10
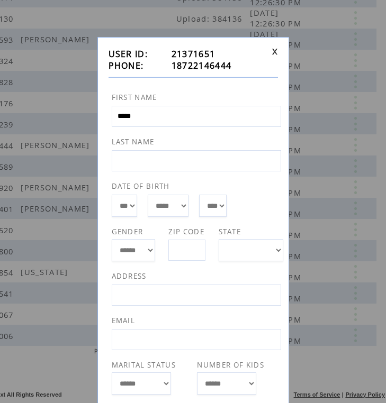
click at [277, 51] on link at bounding box center [274, 51] width 6 height 7
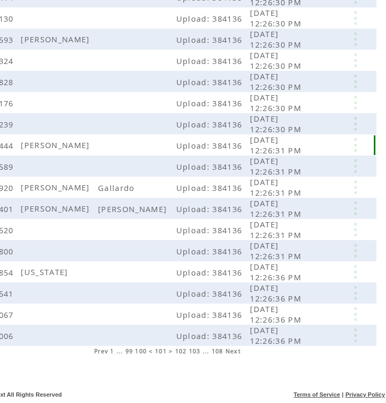
click at [358, 146] on link at bounding box center [355, 145] width 32 height 14
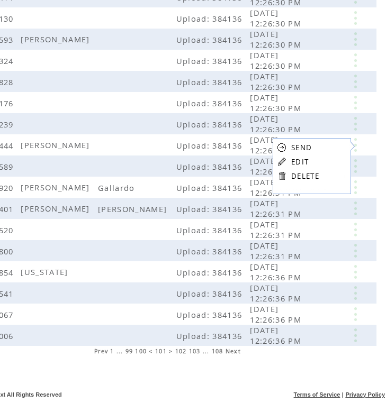
click at [311, 169] on table "SEND EDIT DELETE" at bounding box center [298, 161] width 51 height 47
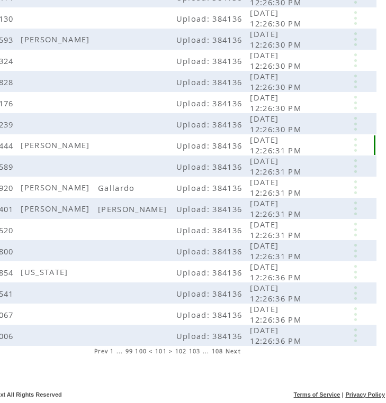
click at [357, 146] on link at bounding box center [355, 145] width 32 height 14
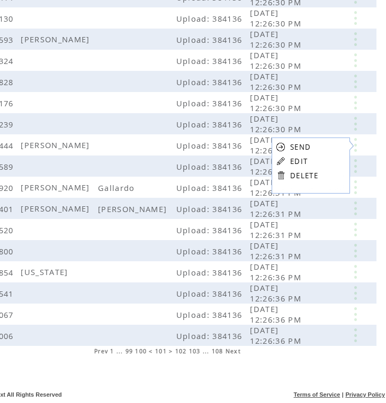
click at [313, 173] on link "DELETE" at bounding box center [304, 176] width 28 height 10
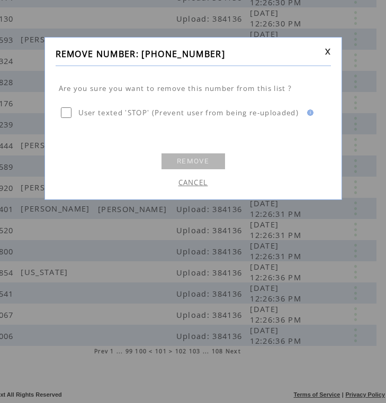
click at [196, 161] on link "REMOVE" at bounding box center [193, 161] width 64 height 16
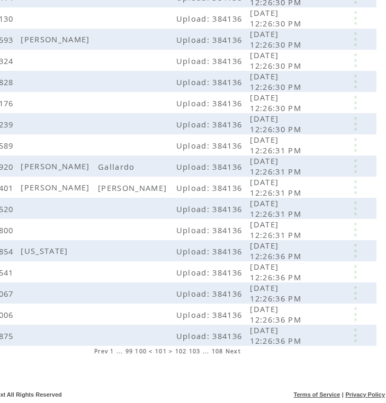
scroll to position [198, 59]
click at [358, 166] on link at bounding box center [355, 166] width 32 height 14
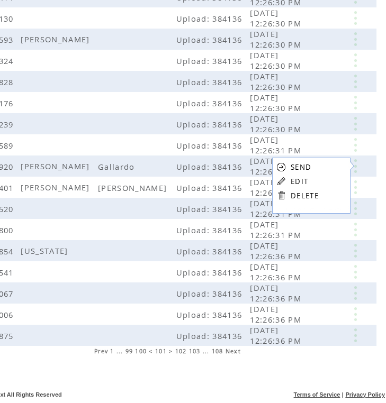
click at [299, 199] on link "DELETE" at bounding box center [305, 196] width 28 height 10
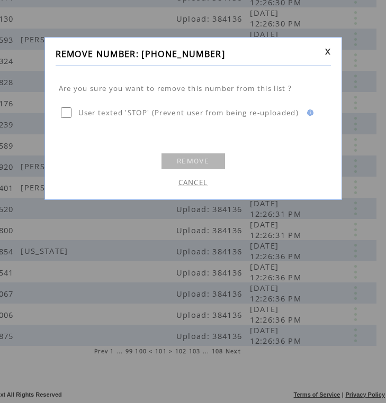
click at [200, 158] on link "REMOVE" at bounding box center [193, 161] width 64 height 16
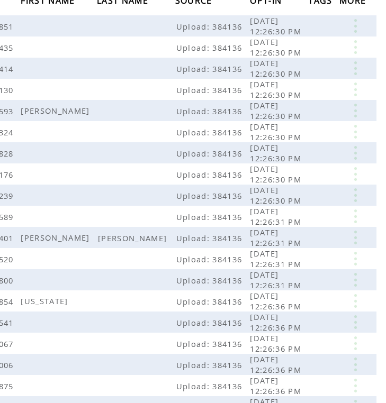
scroll to position [126, 59]
click at [352, 235] on link at bounding box center [355, 238] width 32 height 14
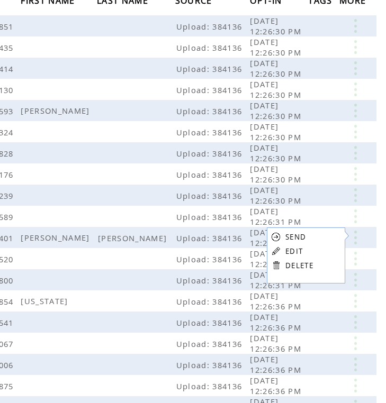
click at [286, 269] on link "DELETE" at bounding box center [299, 266] width 28 height 10
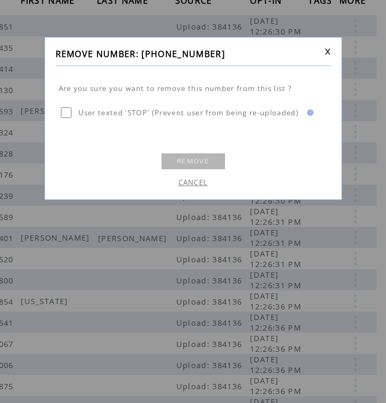
click at [192, 164] on link "REMOVE" at bounding box center [193, 161] width 64 height 16
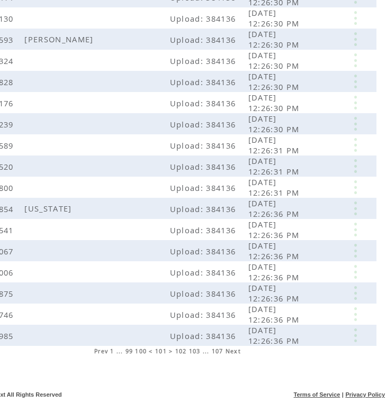
scroll to position [198, 59]
click at [353, 212] on link at bounding box center [355, 209] width 32 height 14
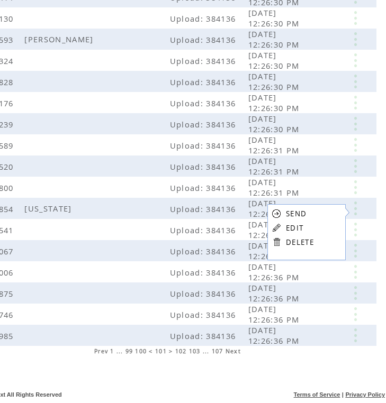
click at [300, 229] on link "EDIT" at bounding box center [294, 228] width 17 height 10
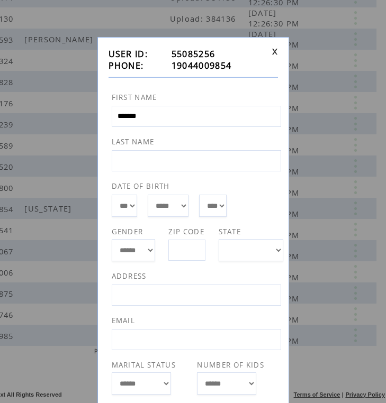
click at [267, 50] on td "55085256" at bounding box center [219, 54] width 96 height 12
click at [268, 50] on td at bounding box center [272, 59] width 10 height 23
click at [272, 50] on link at bounding box center [274, 51] width 6 height 7
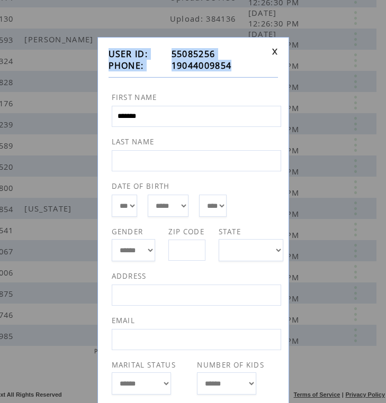
click at [275, 48] on div "**********" at bounding box center [193, 256] width 192 height 438
click at [274, 52] on link at bounding box center [274, 51] width 6 height 7
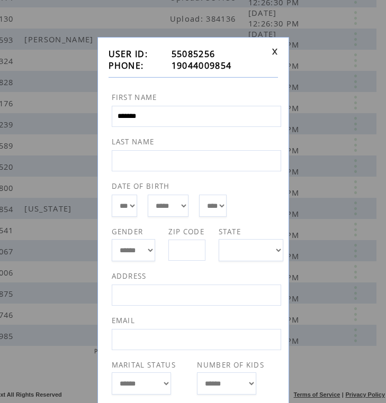
click at [326, 59] on div "**********" at bounding box center [193, 201] width 386 height 403
click at [268, 52] on td at bounding box center [272, 59] width 10 height 23
click at [272, 52] on link at bounding box center [274, 51] width 6 height 7
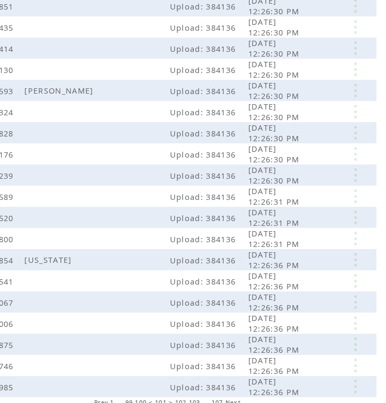
scroll to position [147, 59]
click at [358, 259] on link at bounding box center [355, 260] width 32 height 14
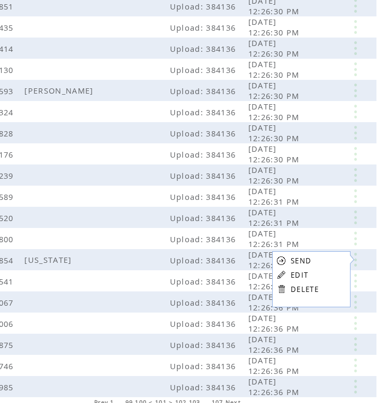
click at [289, 285] on table "SEND EDIT DELETE" at bounding box center [297, 274] width 51 height 47
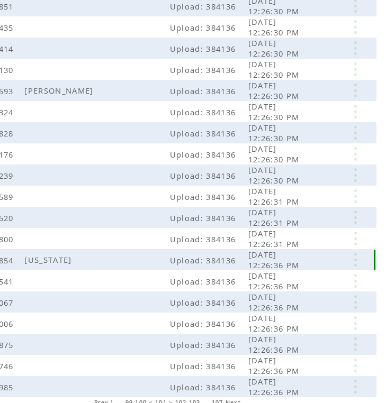
click at [356, 265] on link at bounding box center [355, 260] width 32 height 14
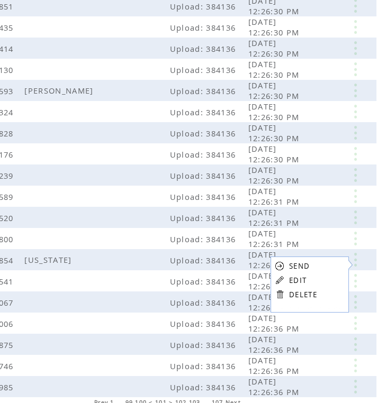
click at [280, 293] on link at bounding box center [280, 294] width 10 height 10
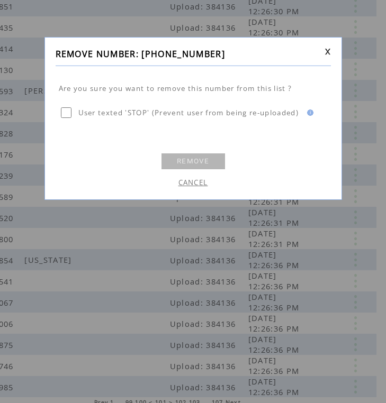
click at [197, 166] on link "REMOVE" at bounding box center [193, 161] width 64 height 16
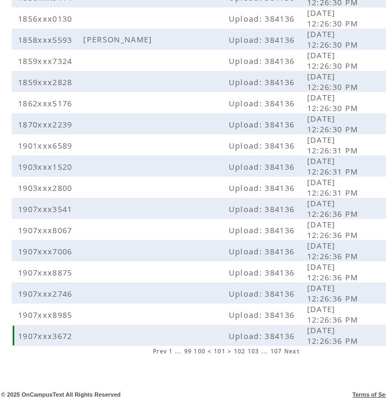
scroll to position [198, 0]
click at [243, 351] on span "102" at bounding box center [240, 351] width 12 height 7
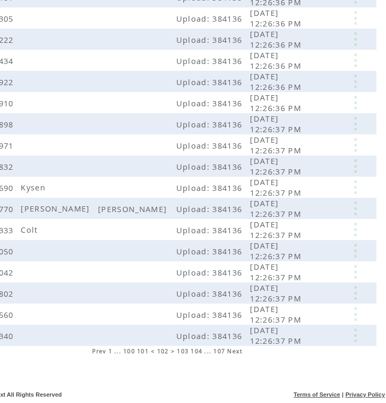
scroll to position [198, 59]
click at [356, 209] on link at bounding box center [355, 209] width 32 height 14
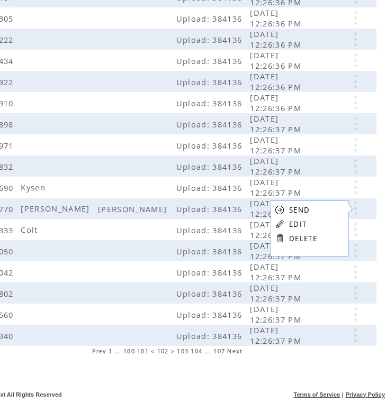
click at [302, 236] on link "DELETE" at bounding box center [303, 239] width 28 height 10
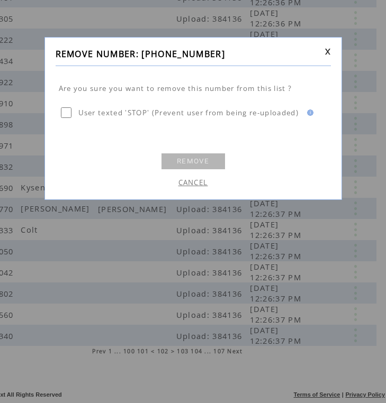
click at [196, 162] on link "REMOVE" at bounding box center [193, 161] width 64 height 16
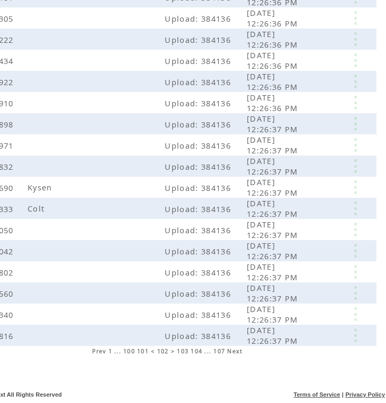
scroll to position [198, 59]
click at [351, 210] on link at bounding box center [355, 209] width 32 height 14
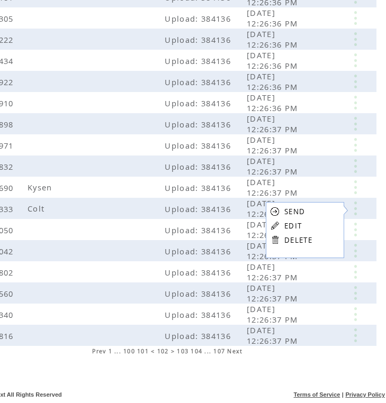
click at [292, 226] on link "EDIT" at bounding box center [292, 226] width 17 height 10
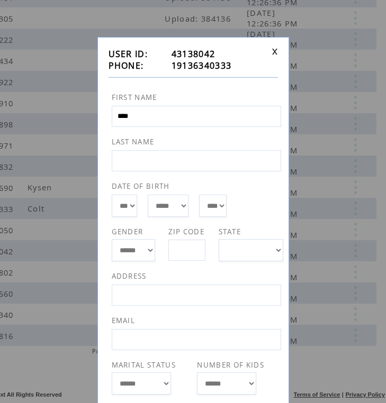
click at [274, 50] on link at bounding box center [274, 51] width 6 height 7
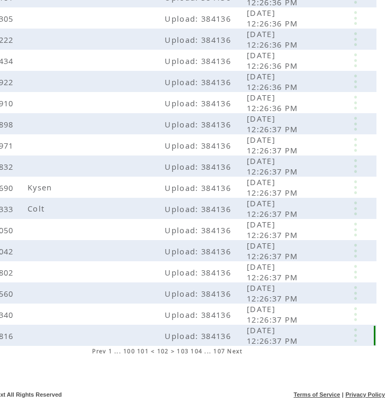
click at [355, 336] on link at bounding box center [355, 336] width 32 height 14
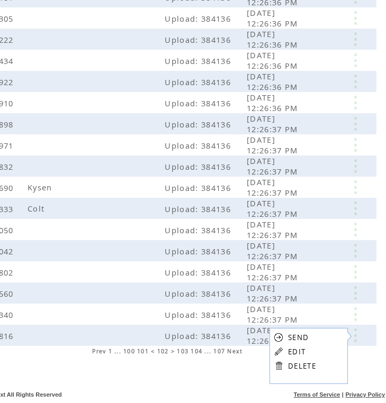
click at [284, 365] on table "SEND EDIT DELETE" at bounding box center [294, 351] width 51 height 47
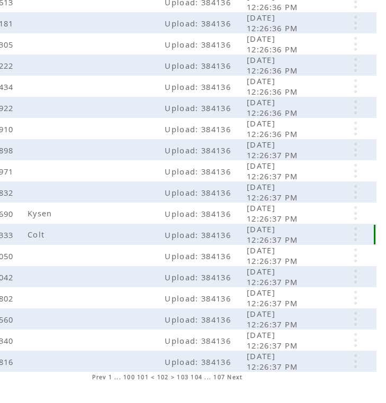
scroll to position [172, 59]
click at [350, 233] on link at bounding box center [355, 235] width 32 height 14
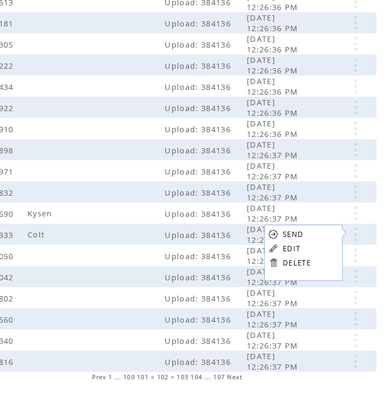
click at [291, 263] on link "DELETE" at bounding box center [297, 263] width 28 height 10
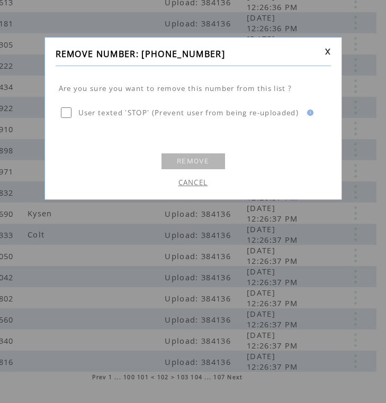
click at [192, 152] on table "REMOVE" at bounding box center [193, 161] width 67 height 19
click at [192, 156] on link "REMOVE" at bounding box center [193, 161] width 64 height 16
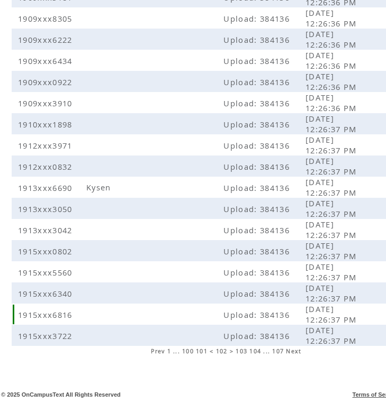
scroll to position [198, 0]
click at [244, 351] on span "103" at bounding box center [241, 351] width 12 height 7
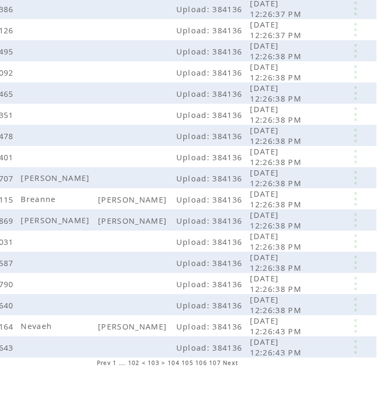
scroll to position [186, 59]
click at [354, 179] on link at bounding box center [355, 178] width 32 height 14
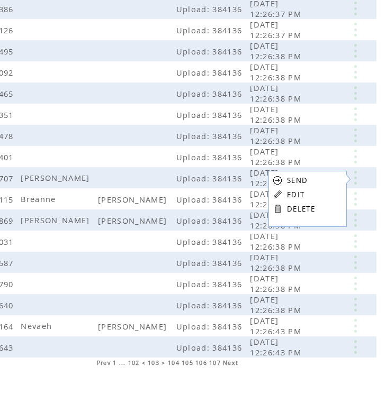
click at [300, 194] on link "EDIT" at bounding box center [295, 195] width 17 height 10
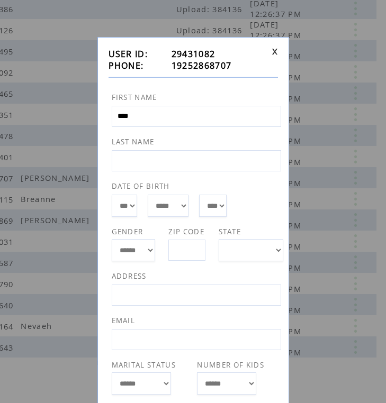
click at [273, 48] on div "**********" at bounding box center [193, 256] width 192 height 438
click at [275, 49] on link at bounding box center [274, 51] width 6 height 7
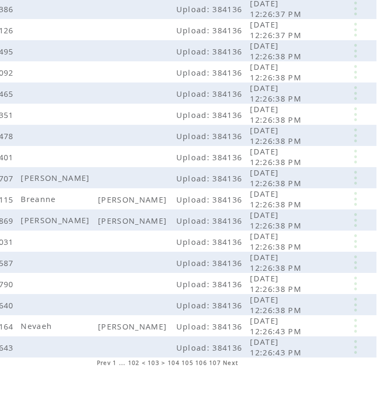
click at [354, 180] on link at bounding box center [355, 178] width 32 height 14
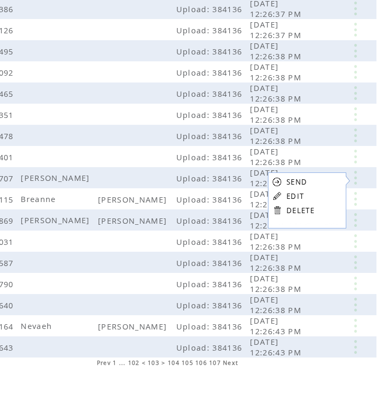
click at [299, 209] on link "DELETE" at bounding box center [300, 211] width 28 height 10
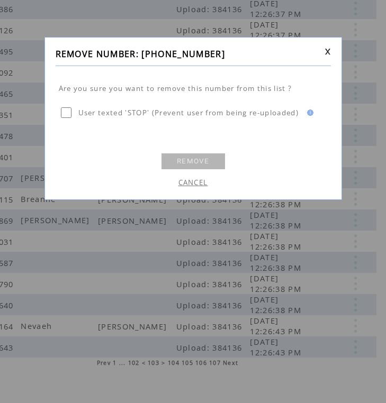
click at [210, 164] on link "REMOVE" at bounding box center [193, 161] width 64 height 16
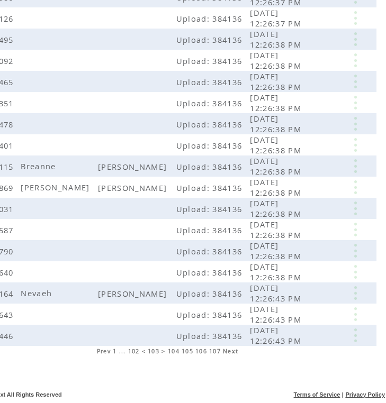
scroll to position [198, 59]
click at [354, 171] on link at bounding box center [355, 166] width 32 height 14
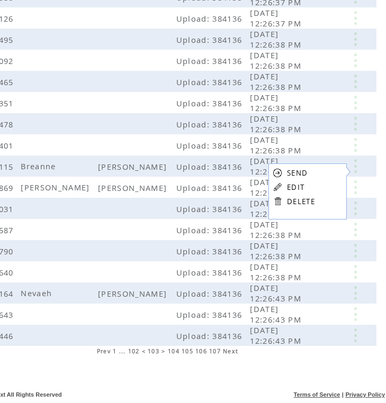
click at [292, 196] on table "SEND EDIT DELETE" at bounding box center [293, 187] width 51 height 47
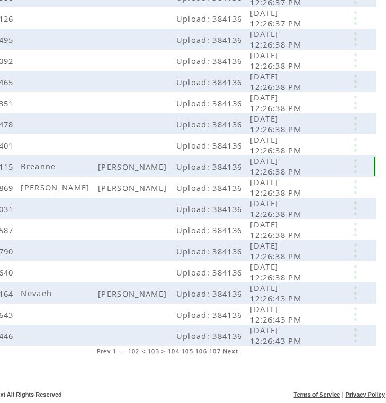
click at [345, 169] on link at bounding box center [355, 166] width 32 height 14
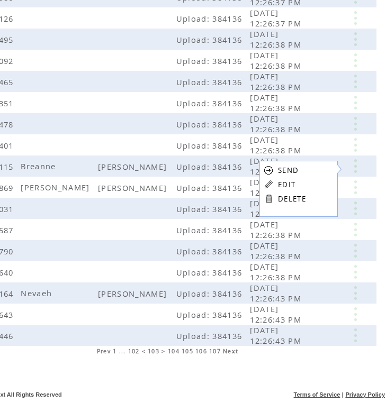
click at [273, 197] on link at bounding box center [269, 199] width 10 height 10
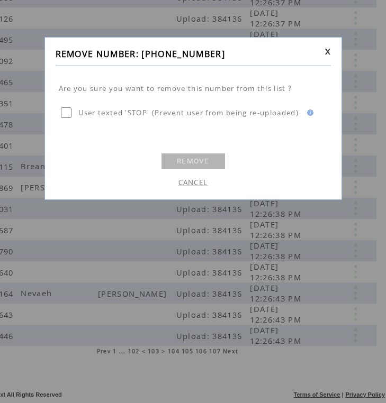
click at [209, 163] on link "REMOVE" at bounding box center [193, 161] width 64 height 16
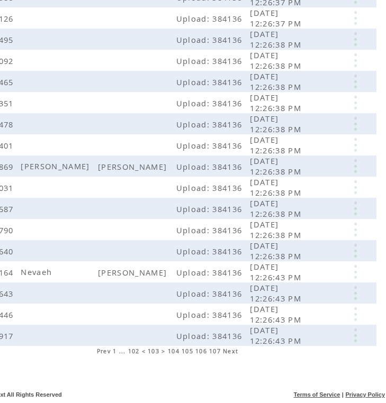
scroll to position [198, 59]
click at [350, 276] on link at bounding box center [355, 272] width 32 height 14
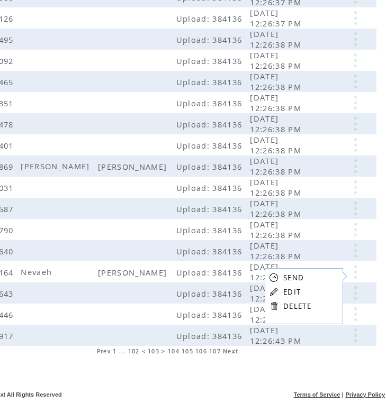
click at [291, 297] on table "SEND EDIT DELETE" at bounding box center [290, 291] width 51 height 47
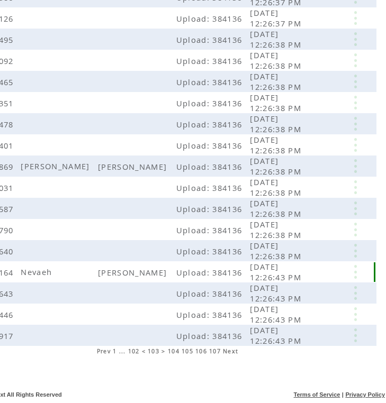
click at [350, 271] on link at bounding box center [355, 272] width 32 height 14
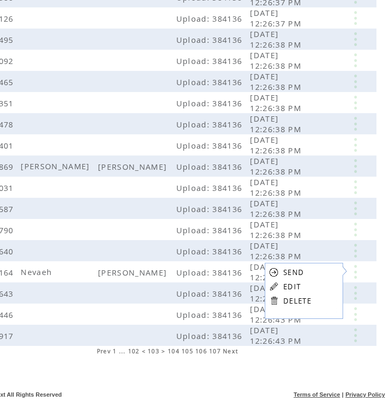
click at [289, 301] on link "DELETE" at bounding box center [297, 301] width 28 height 10
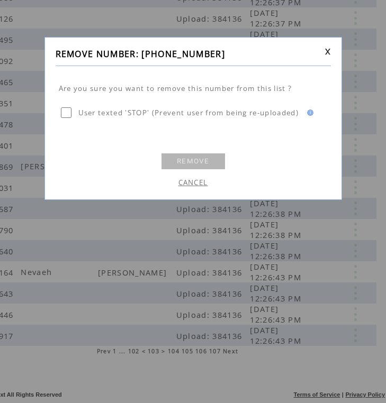
click at [198, 160] on link "REMOVE" at bounding box center [193, 161] width 64 height 16
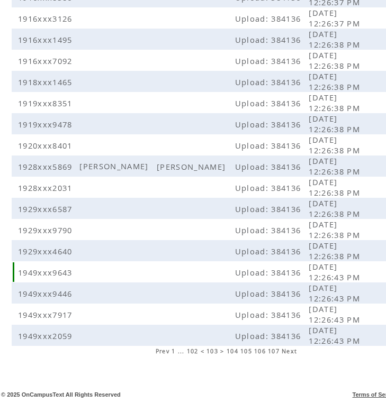
scroll to position [198, 0]
click at [234, 352] on span "104" at bounding box center [233, 351] width 12 height 7
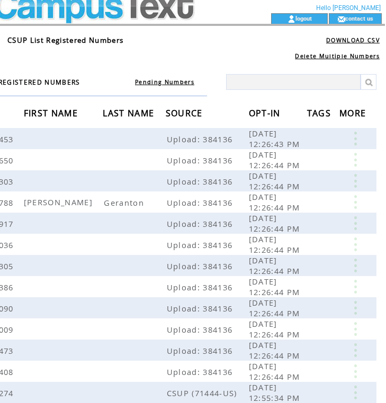
scroll to position [14, 59]
click at [355, 200] on link at bounding box center [355, 202] width 32 height 14
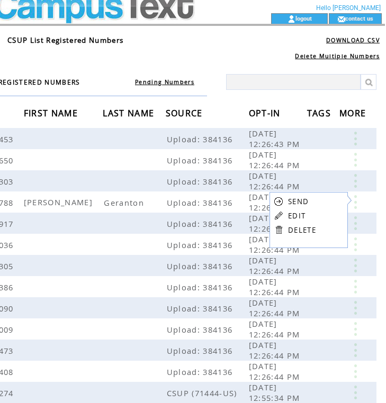
click at [305, 230] on link "DELETE" at bounding box center [302, 230] width 28 height 10
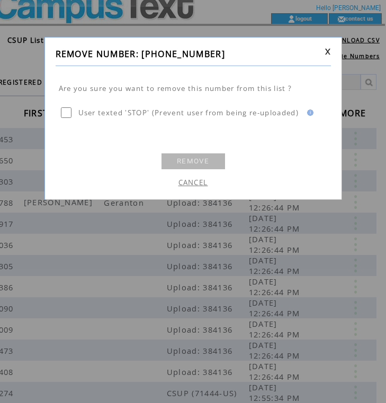
click at [187, 163] on link "REMOVE" at bounding box center [193, 161] width 64 height 16
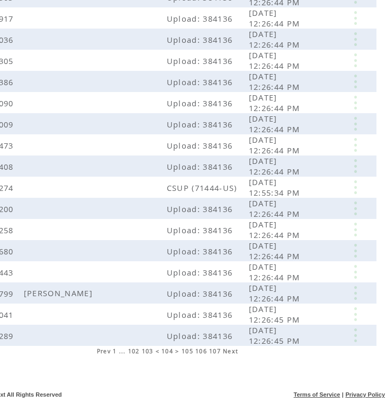
scroll to position [198, 59]
click at [361, 291] on link at bounding box center [355, 293] width 32 height 14
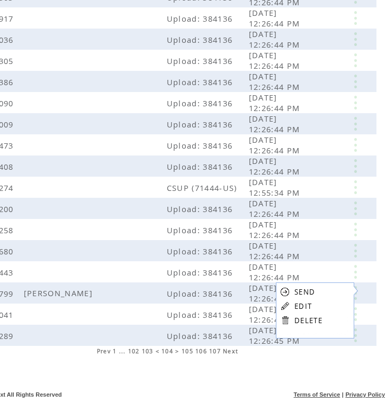
click at [288, 307] on link at bounding box center [285, 306] width 10 height 10
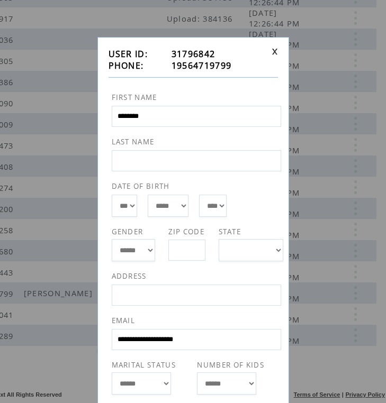
click at [274, 50] on link at bounding box center [274, 51] width 6 height 7
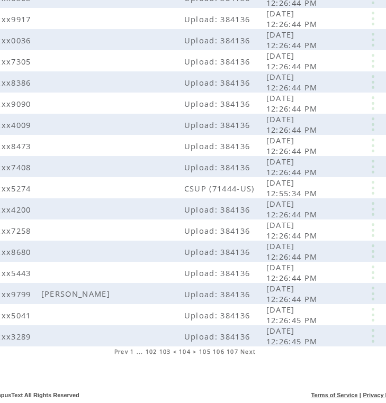
scroll to position [197, 40]
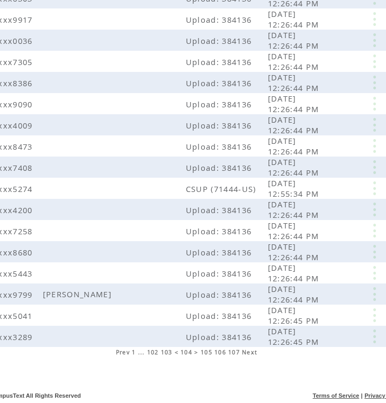
click at [372, 295] on link at bounding box center [374, 294] width 32 height 14
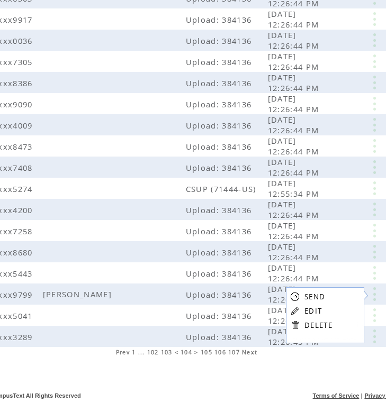
click at [294, 324] on link at bounding box center [295, 325] width 10 height 10
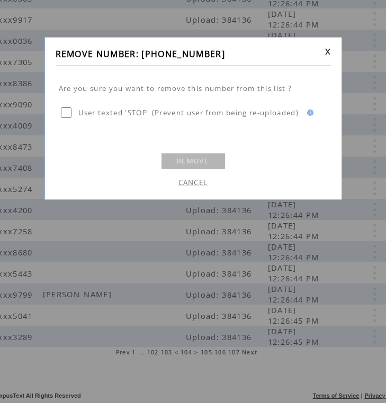
click at [210, 162] on link "REMOVE" at bounding box center [193, 161] width 64 height 16
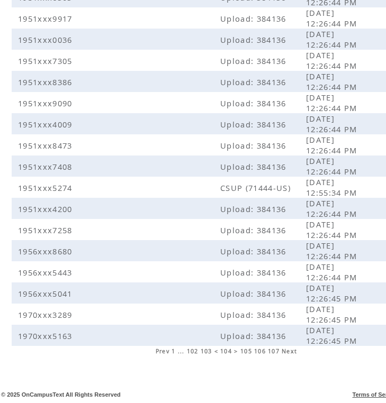
scroll to position [198, 0]
click at [244, 352] on span "105" at bounding box center [246, 351] width 12 height 7
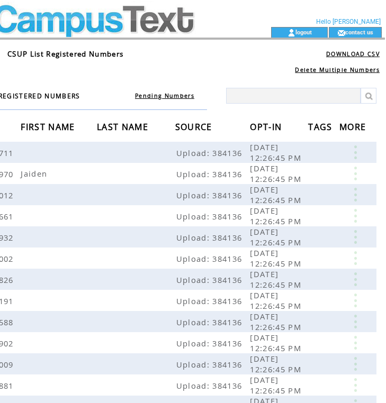
scroll to position [0, 59]
click at [354, 171] on link at bounding box center [355, 174] width 32 height 14
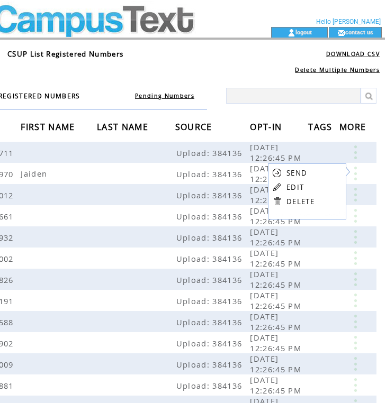
click at [297, 186] on link "EDIT" at bounding box center [294, 188] width 17 height 10
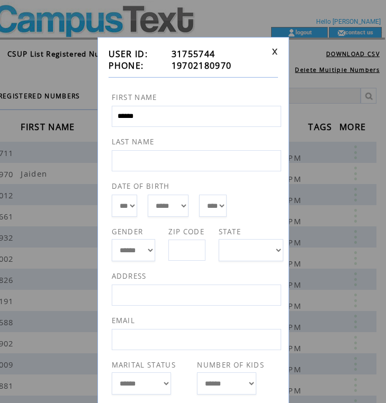
click at [277, 57] on td at bounding box center [272, 59] width 10 height 23
click at [275, 47] on div "**********" at bounding box center [193, 256] width 192 height 438
click at [274, 50] on link at bounding box center [274, 51] width 6 height 7
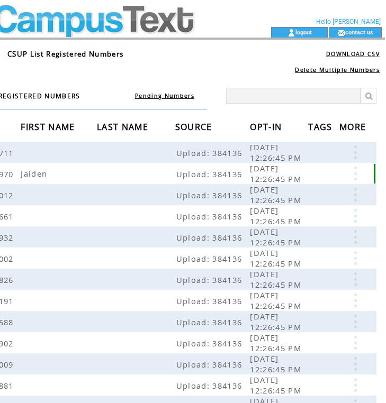
click at [357, 177] on link at bounding box center [355, 174] width 32 height 14
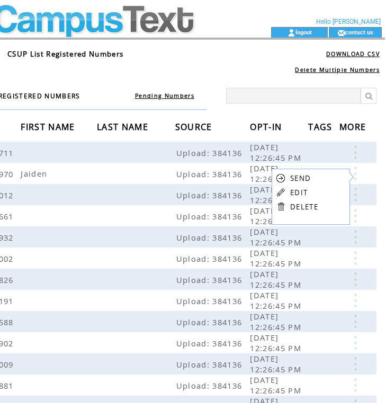
click at [282, 207] on link at bounding box center [281, 207] width 10 height 10
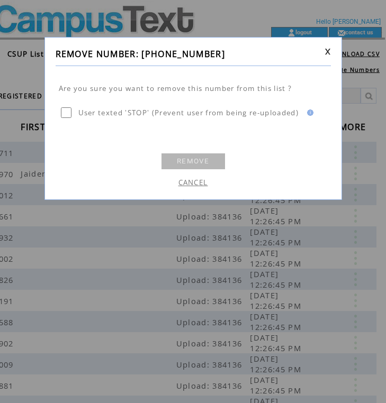
click at [200, 164] on link "REMOVE" at bounding box center [193, 161] width 64 height 16
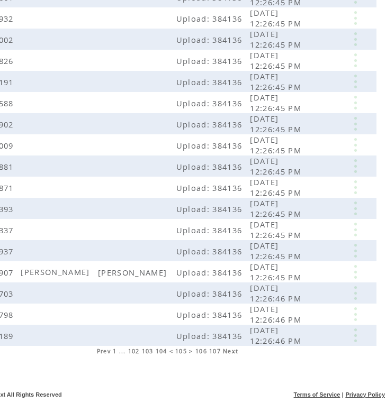
scroll to position [198, 59]
click at [353, 271] on link at bounding box center [355, 272] width 32 height 14
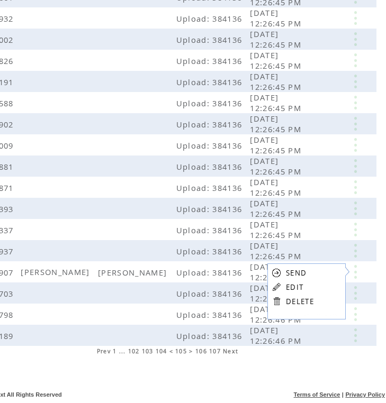
click at [277, 300] on link at bounding box center [276, 301] width 10 height 10
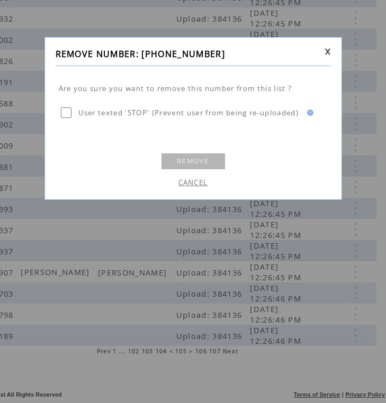
click at [202, 153] on table "REMOVE" at bounding box center [193, 161] width 67 height 19
click at [203, 160] on link "REMOVE" at bounding box center [193, 161] width 64 height 16
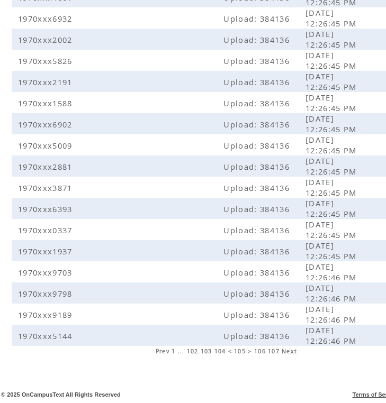
scroll to position [198, 0]
click at [260, 350] on span "106" at bounding box center [260, 351] width 12 height 7
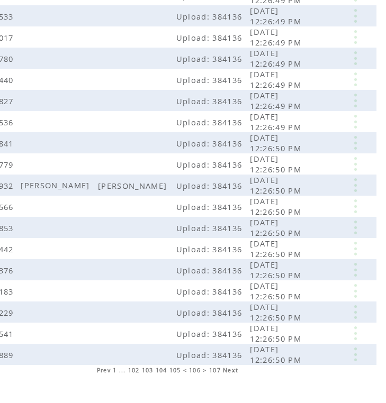
scroll to position [179, 59]
click at [352, 191] on link at bounding box center [355, 185] width 32 height 14
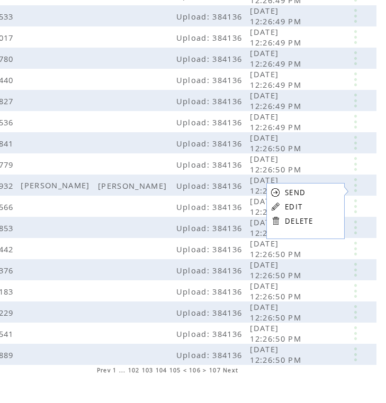
click at [288, 222] on link "DELETE" at bounding box center [299, 221] width 28 height 10
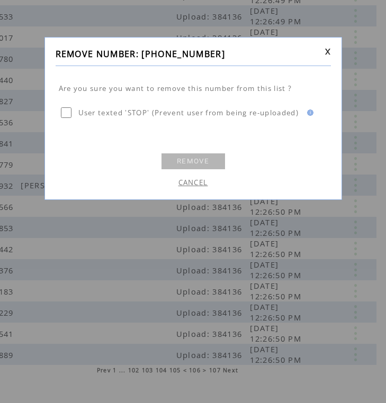
click at [193, 161] on link "REMOVE" at bounding box center [193, 161] width 64 height 16
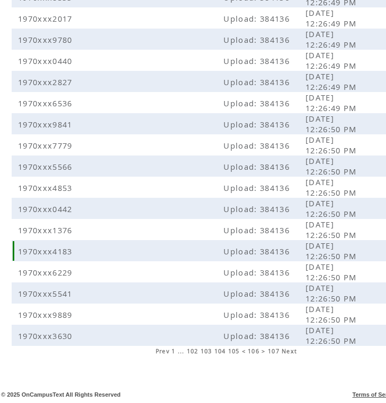
scroll to position [198, 0]
click at [275, 351] on span "107" at bounding box center [274, 351] width 12 height 7
